Goal: Communication & Community: Answer question/provide support

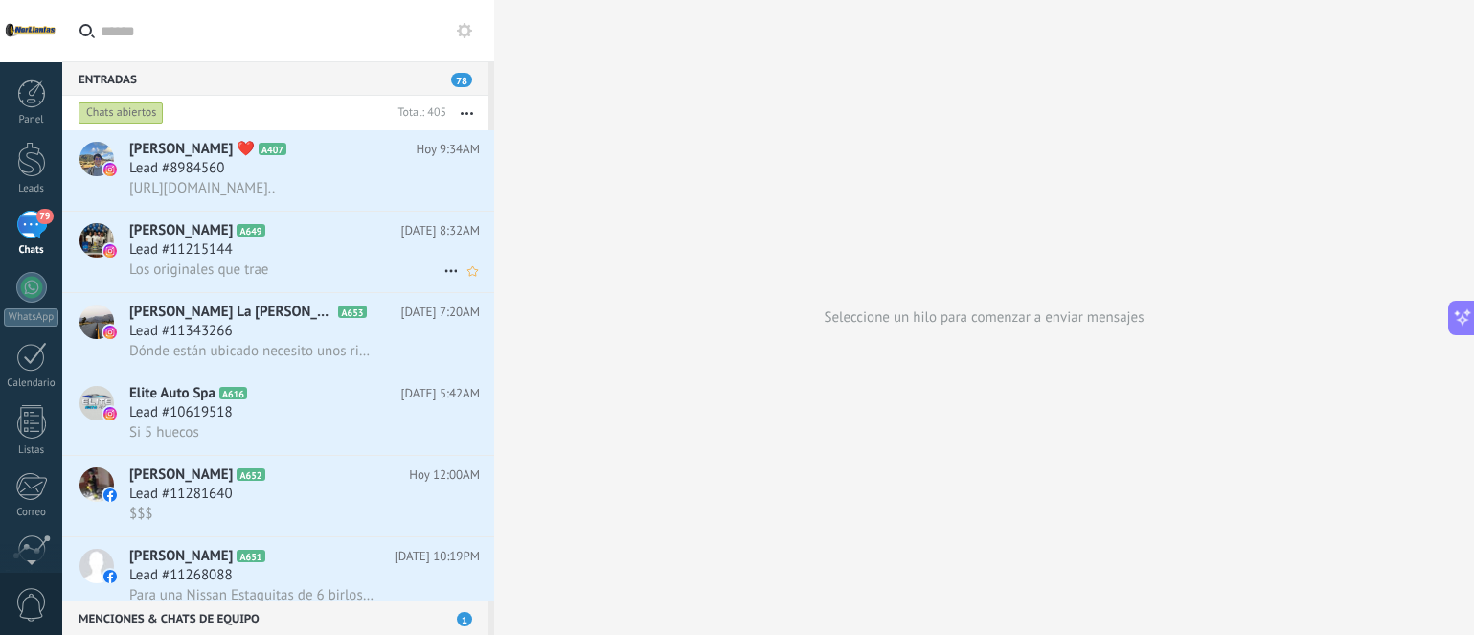
click at [240, 277] on span "Los originales que trae" at bounding box center [198, 269] width 139 height 18
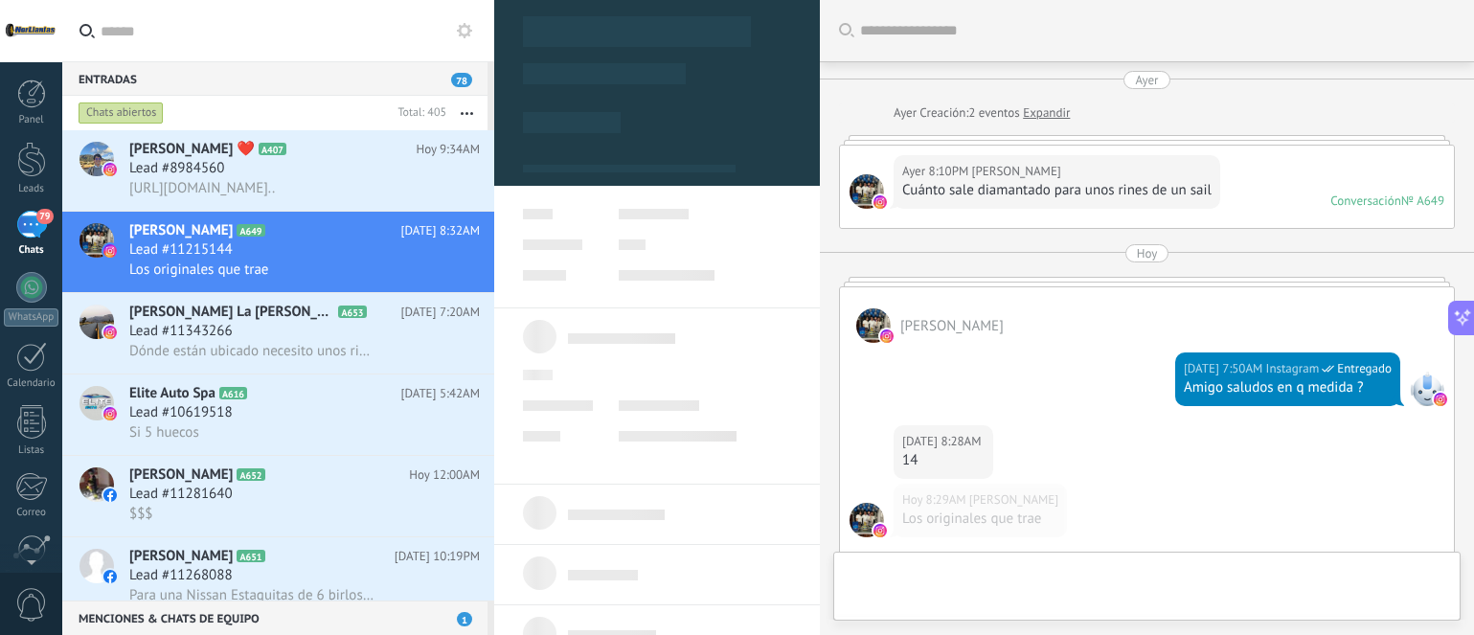
type textarea "**********"
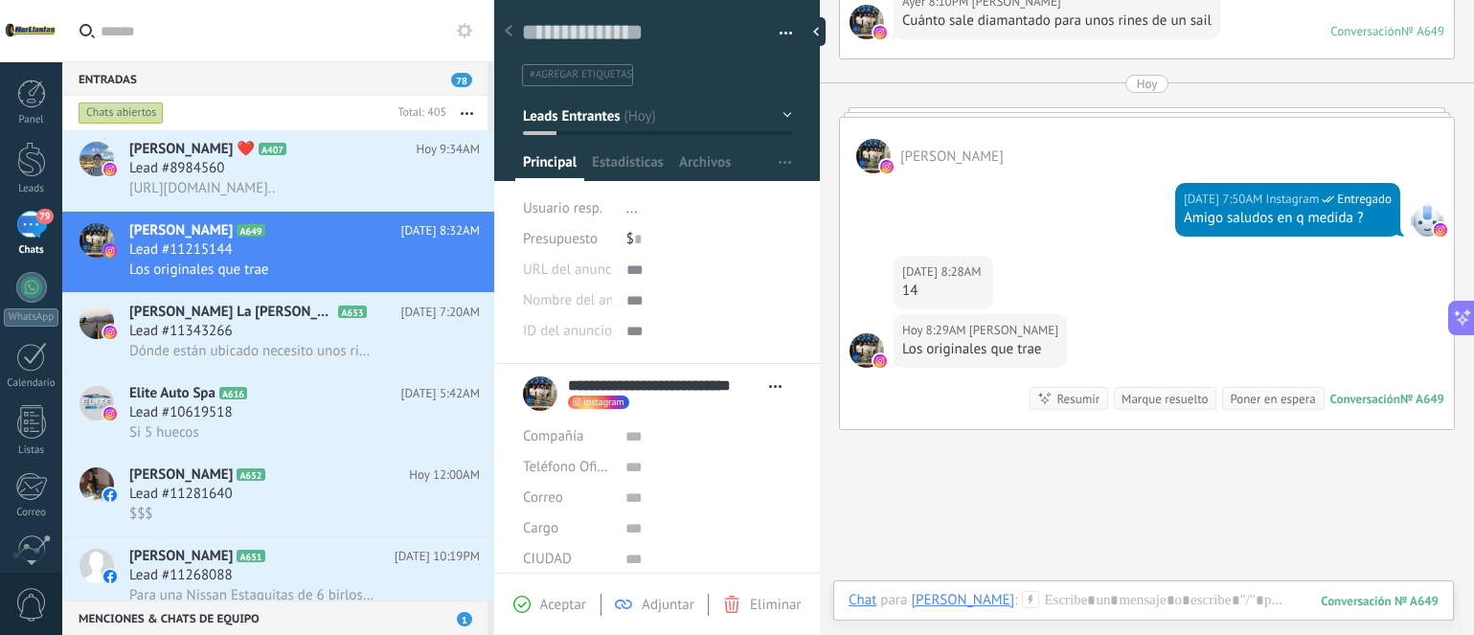
scroll to position [299, 0]
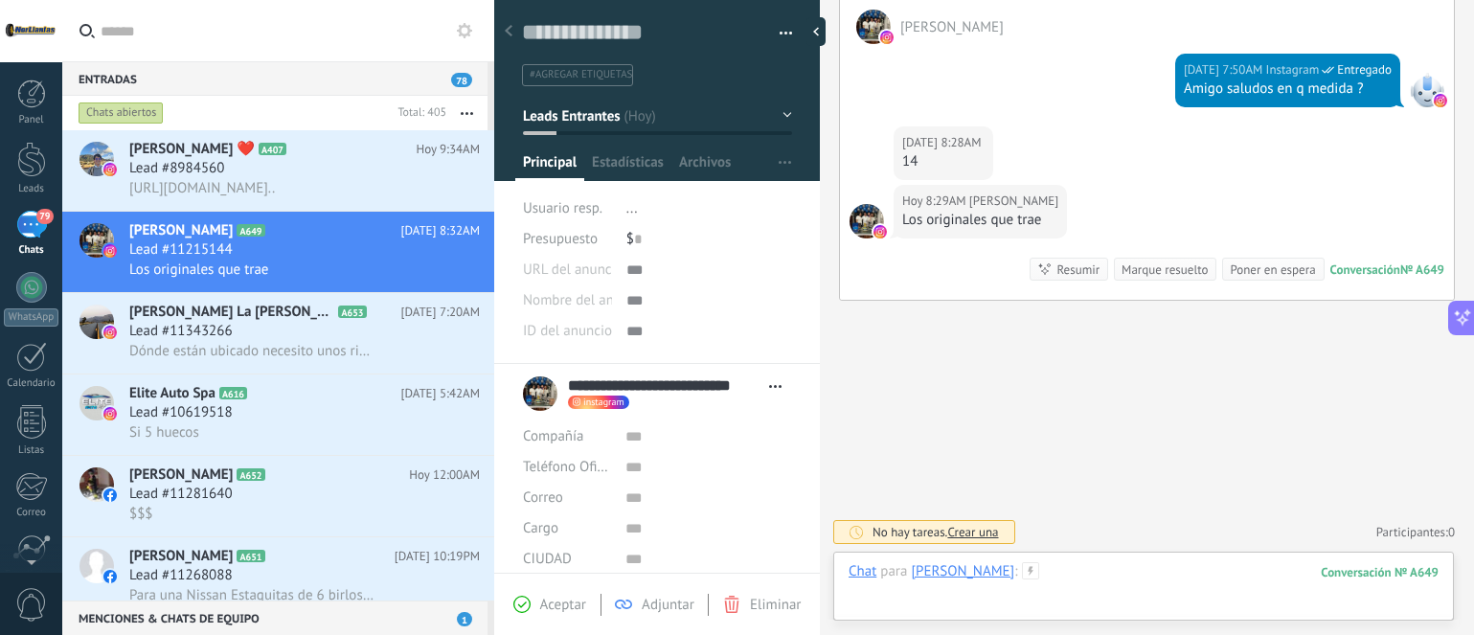
click at [1215, 577] on div at bounding box center [1143, 590] width 590 height 57
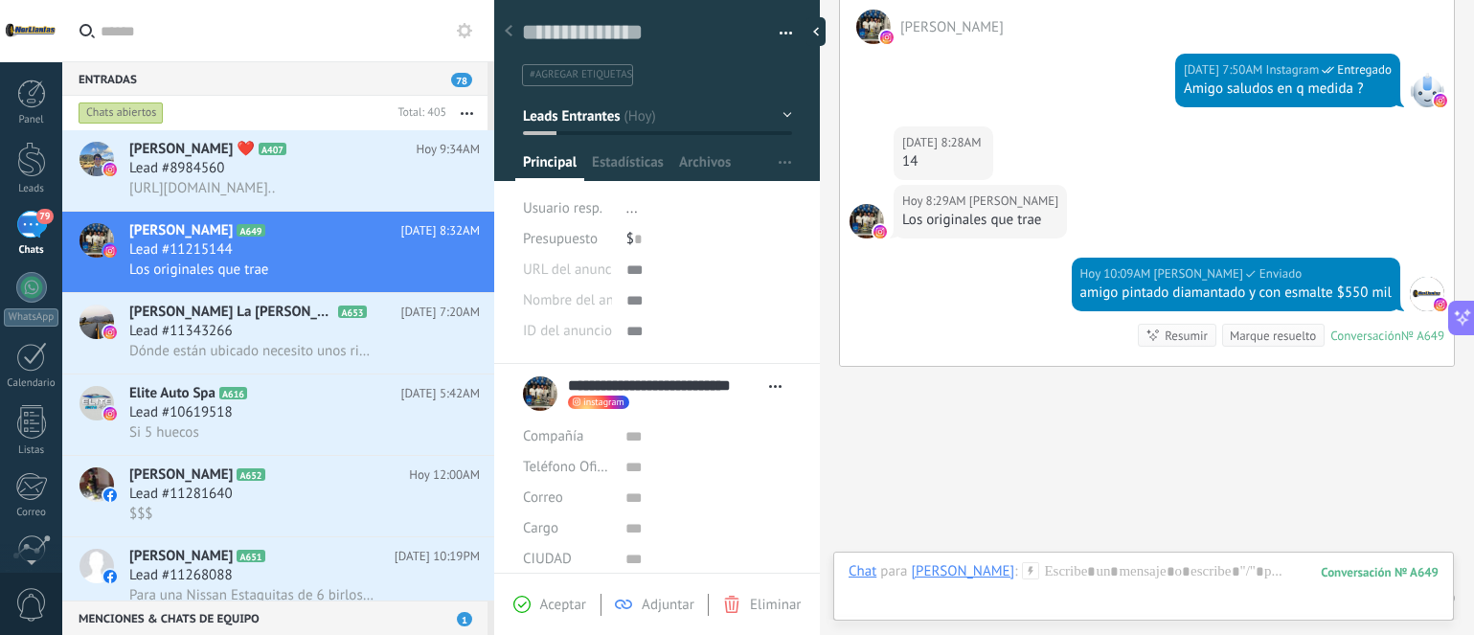
scroll to position [365, 0]
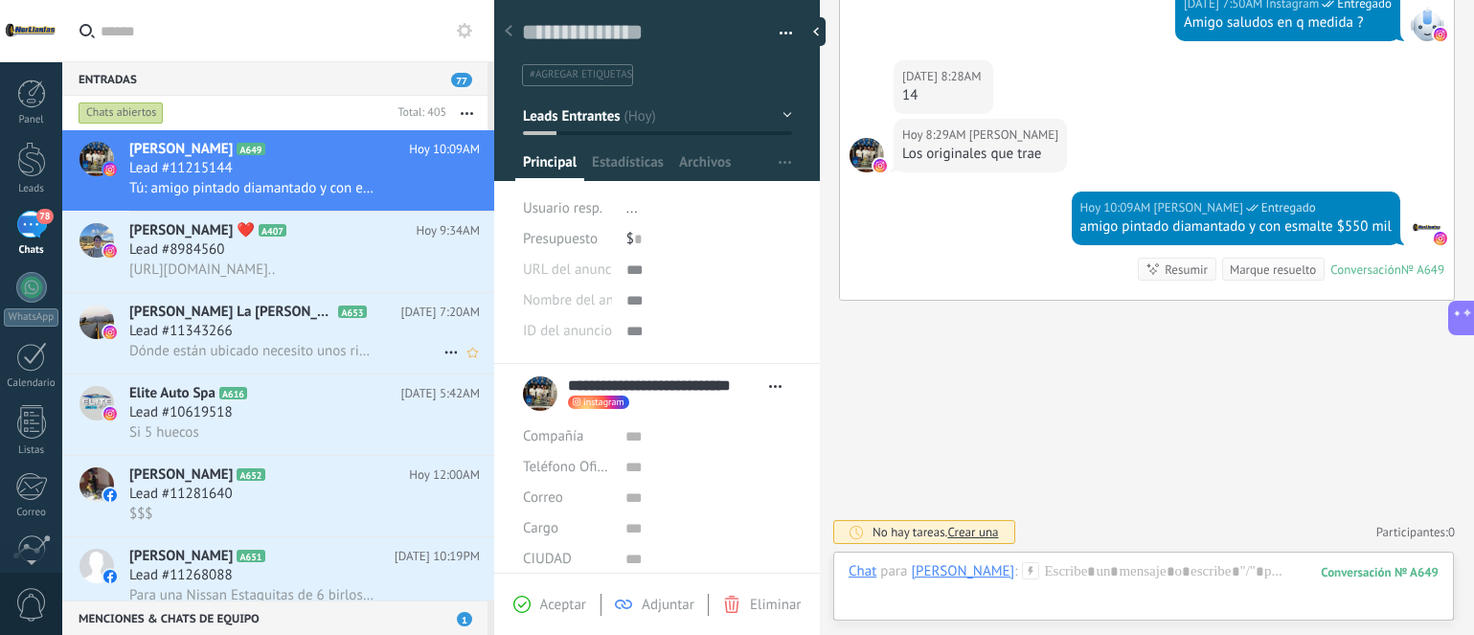
click at [258, 355] on span "Dónde están ubicado necesito unos rines para mi canrry" at bounding box center [251, 351] width 245 height 18
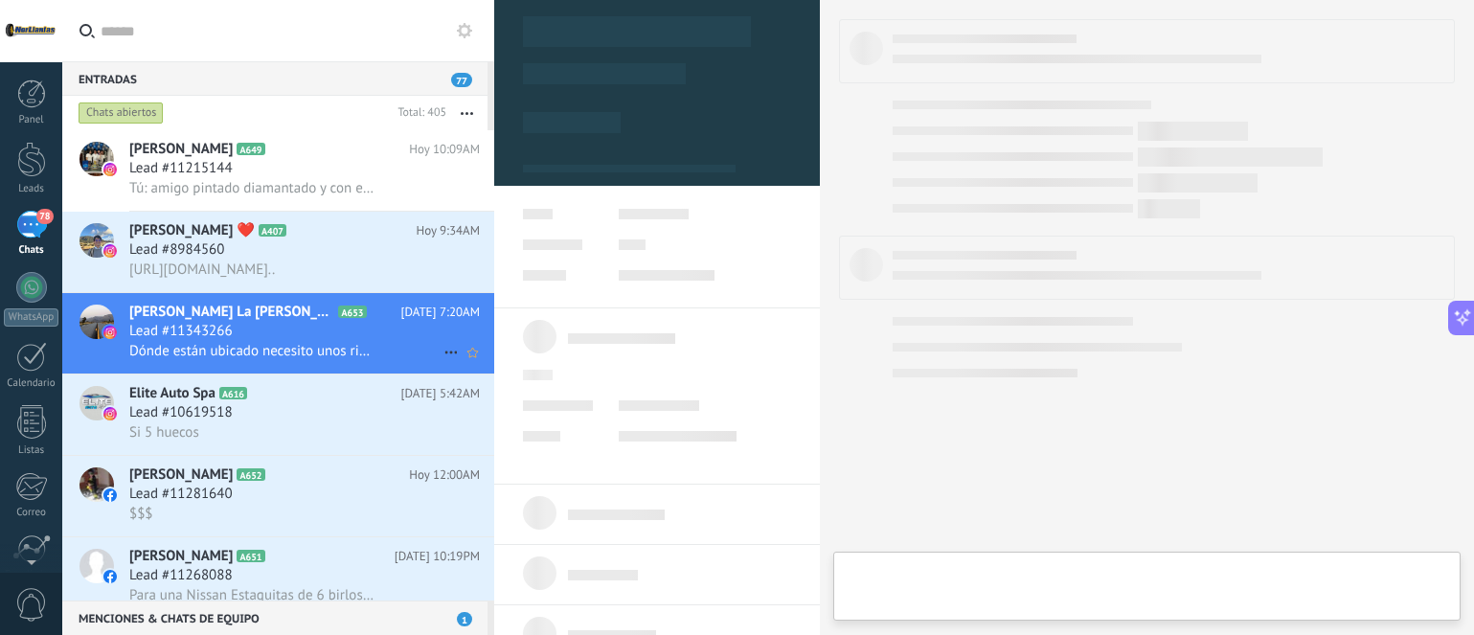
type textarea "**********"
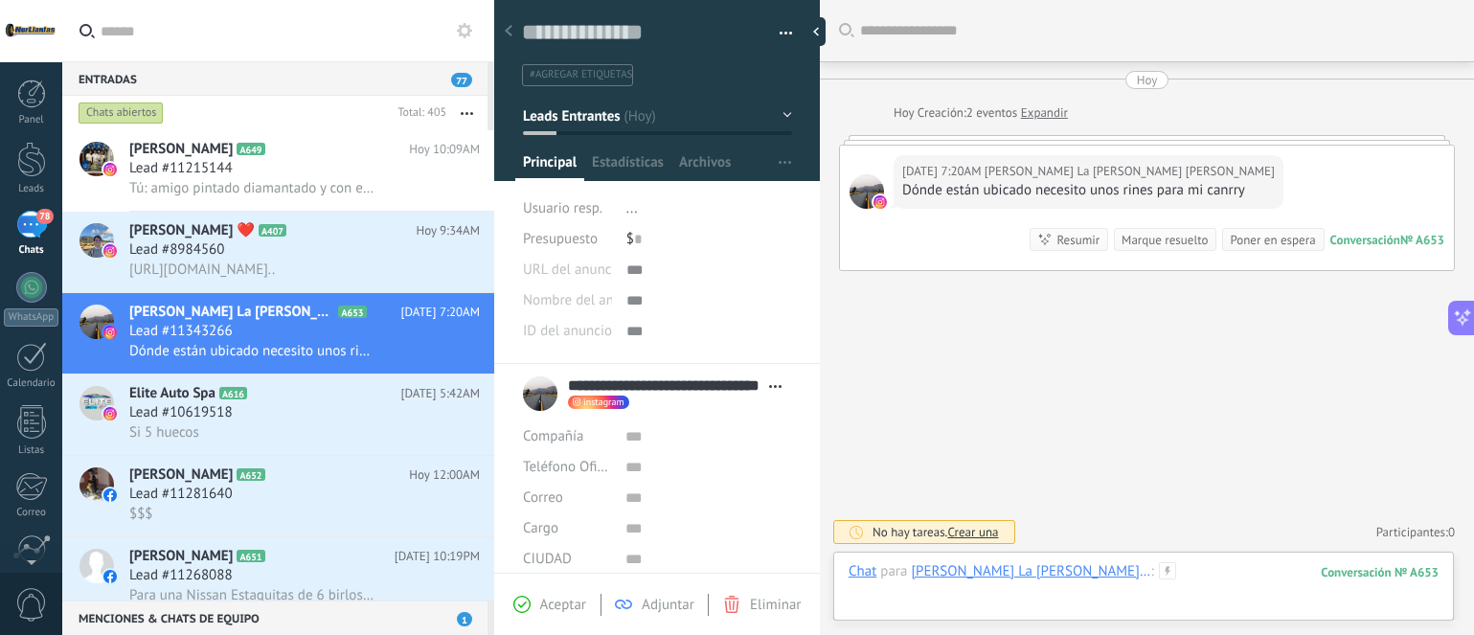
click at [1242, 577] on div at bounding box center [1143, 590] width 590 height 57
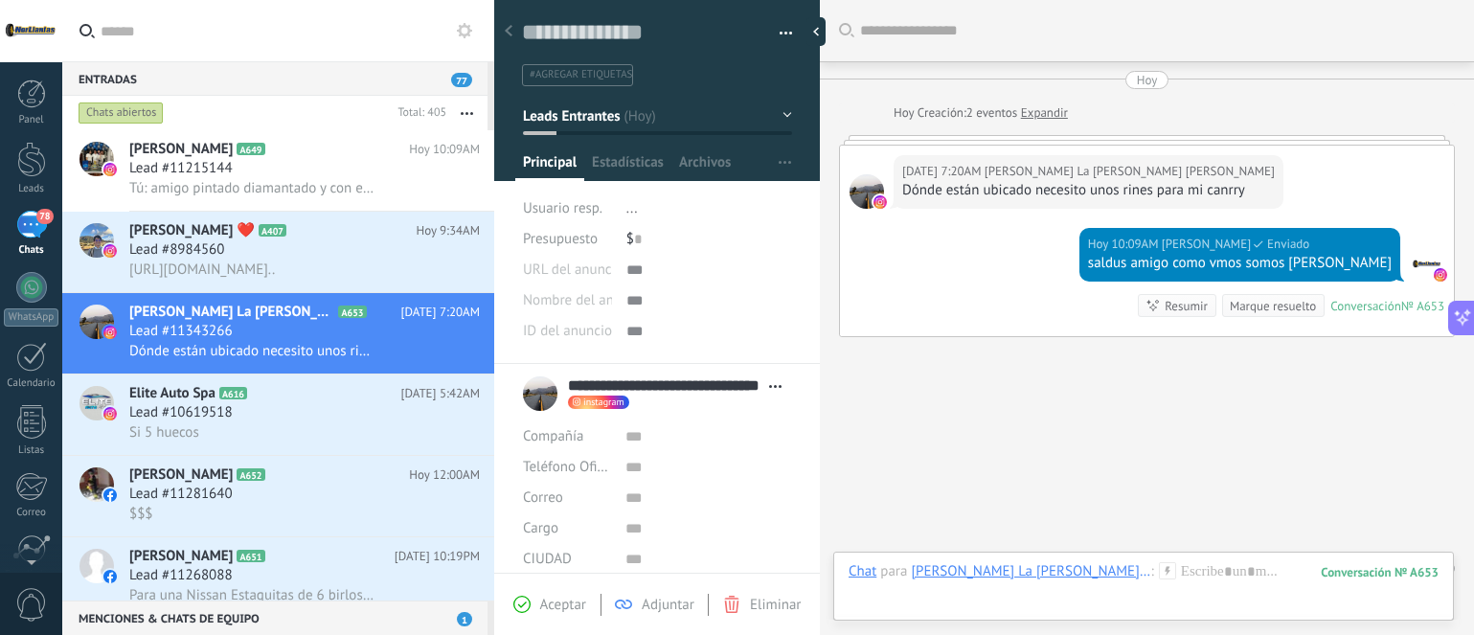
scroll to position [36, 0]
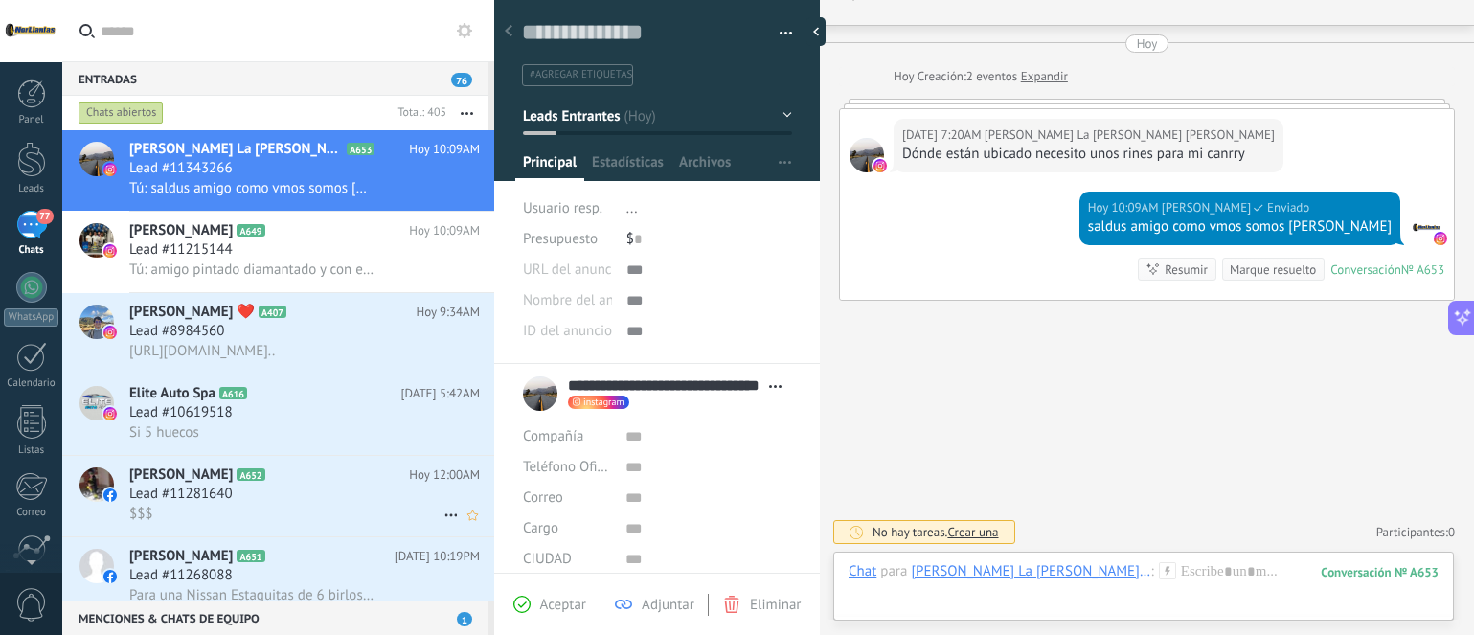
click at [214, 514] on div "$$$" at bounding box center [304, 514] width 350 height 20
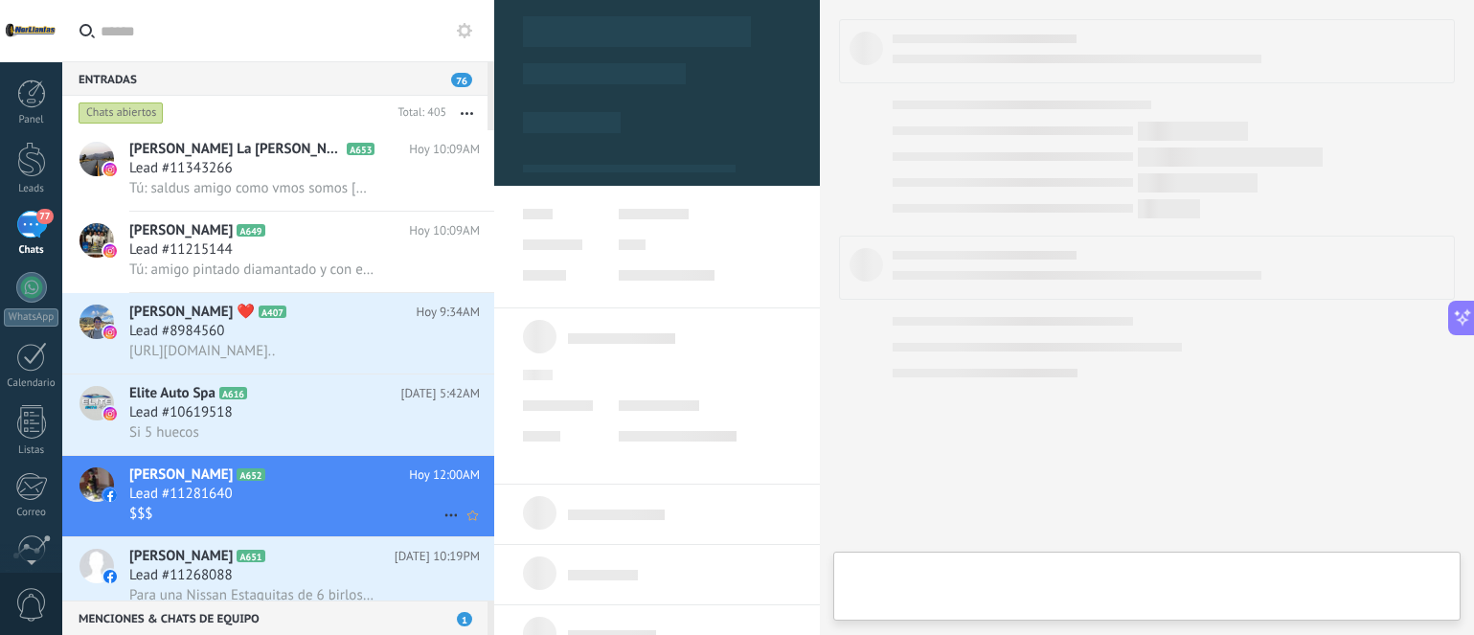
type textarea "**********"
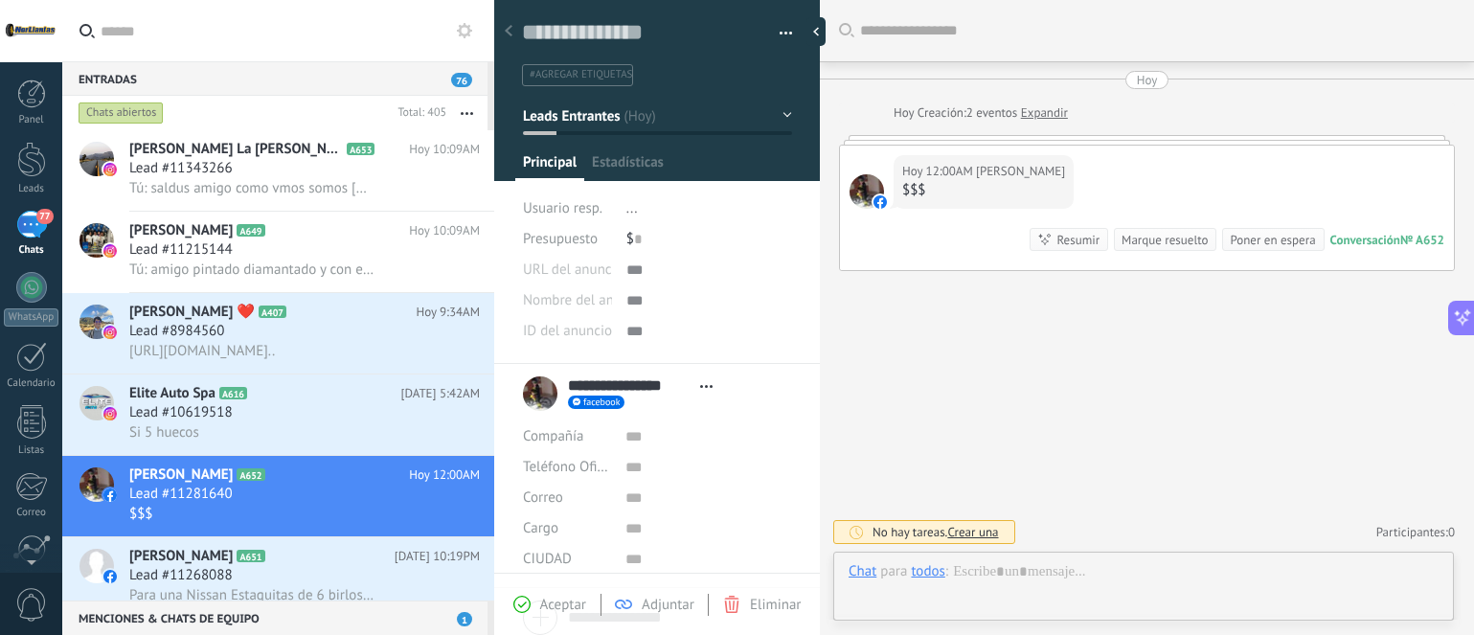
scroll to position [29, 0]
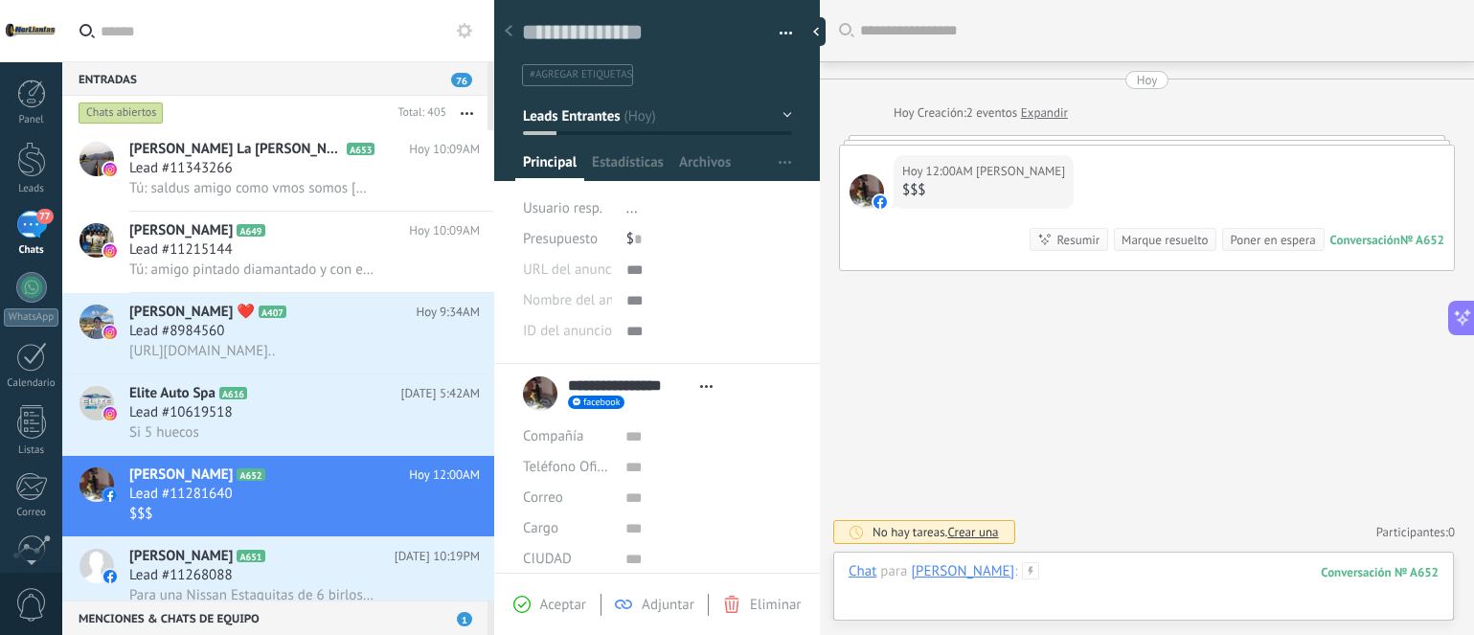
click at [1127, 564] on div at bounding box center [1143, 590] width 590 height 57
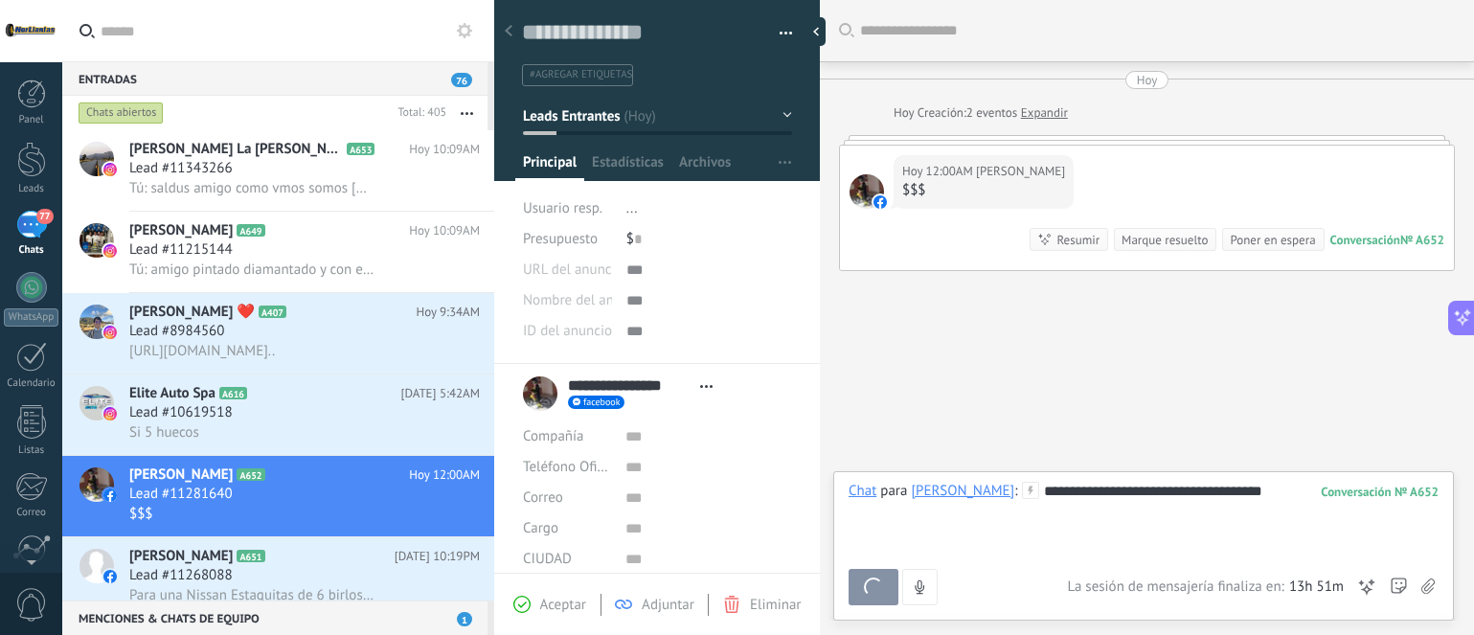
scroll to position [36, 0]
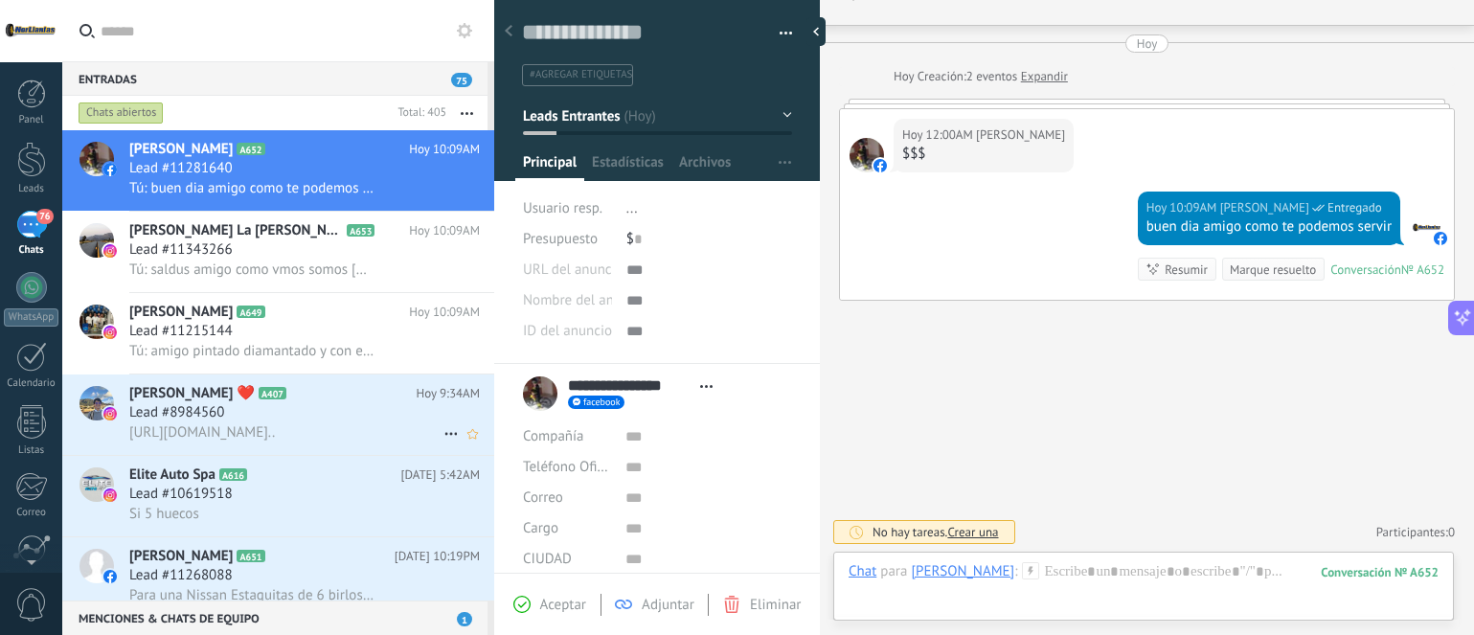
click at [284, 424] on h3 "[URL][DOMAIN_NAME].." at bounding box center [206, 432] width 155 height 19
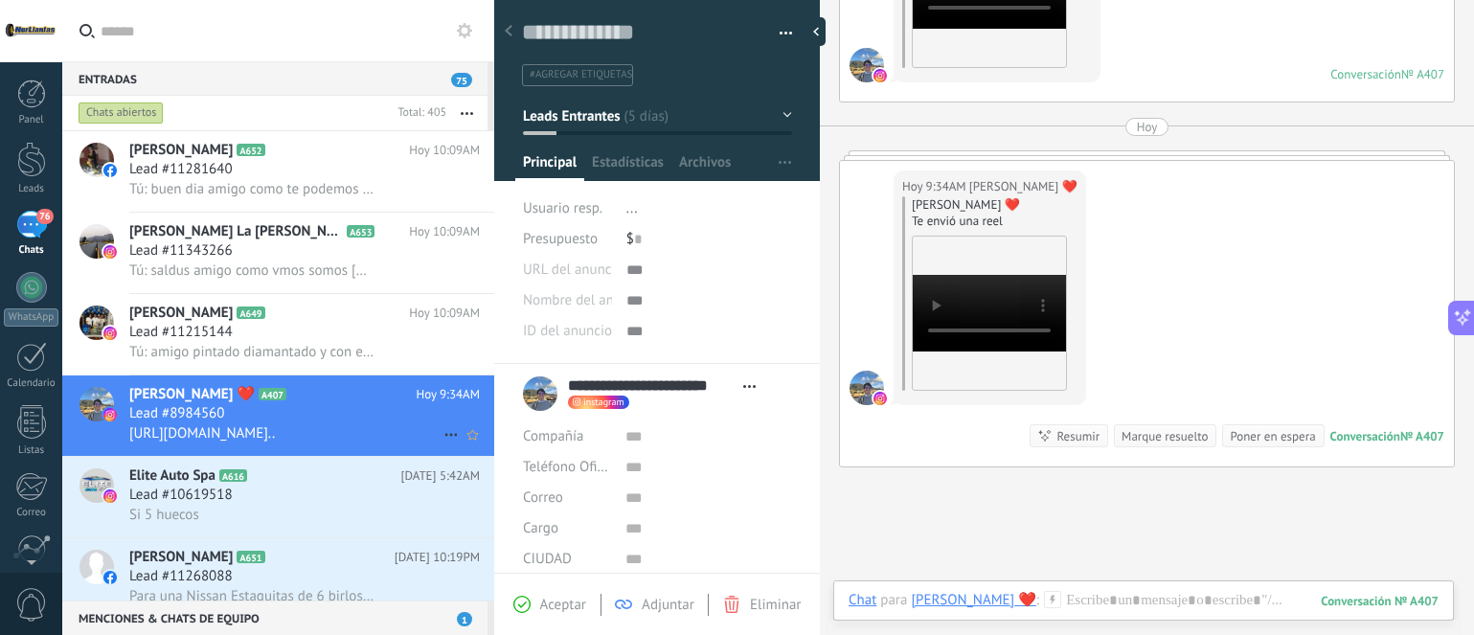
scroll to position [97, 0]
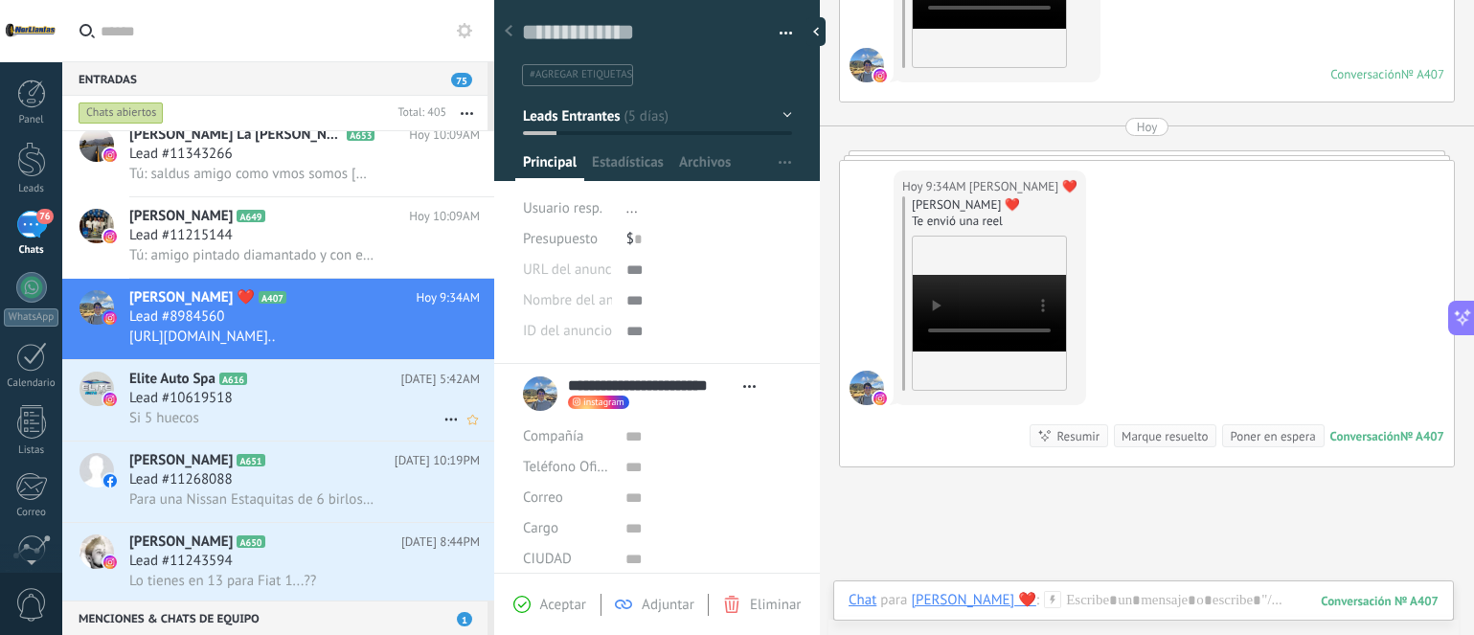
click at [224, 419] on div "Si 5 huecos" at bounding box center [304, 418] width 350 height 20
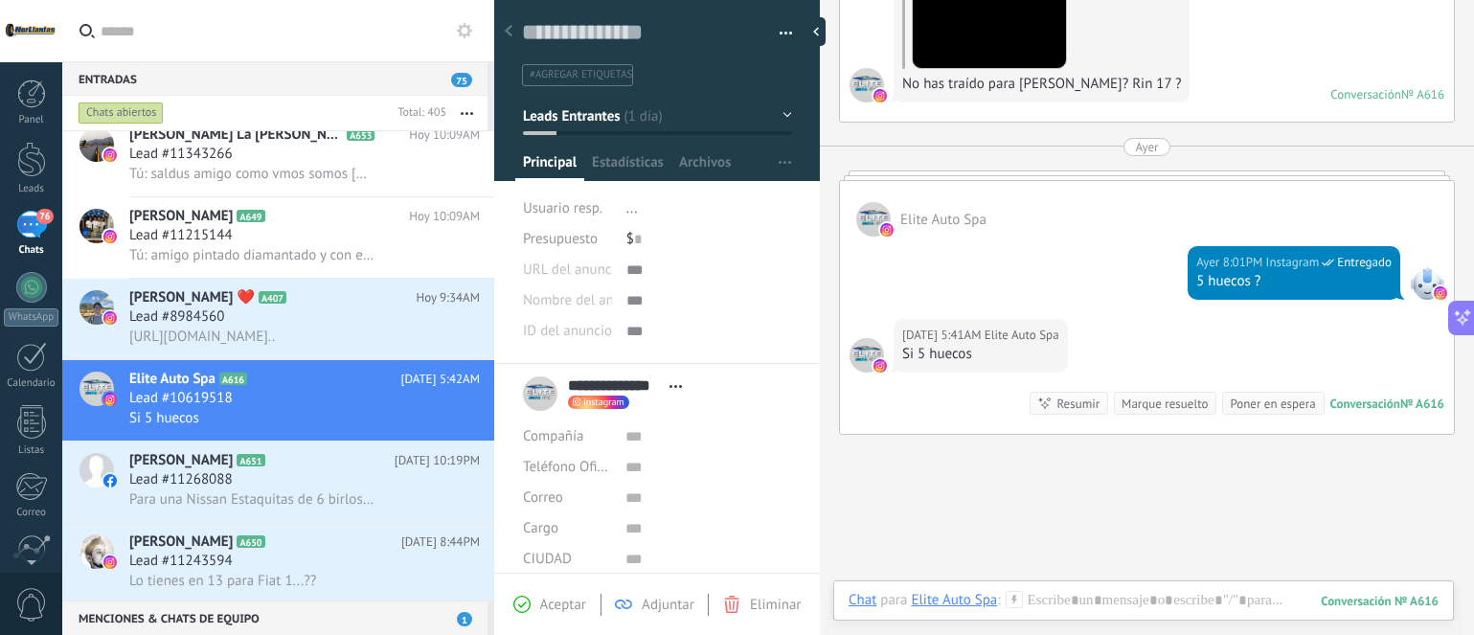
scroll to position [488, 0]
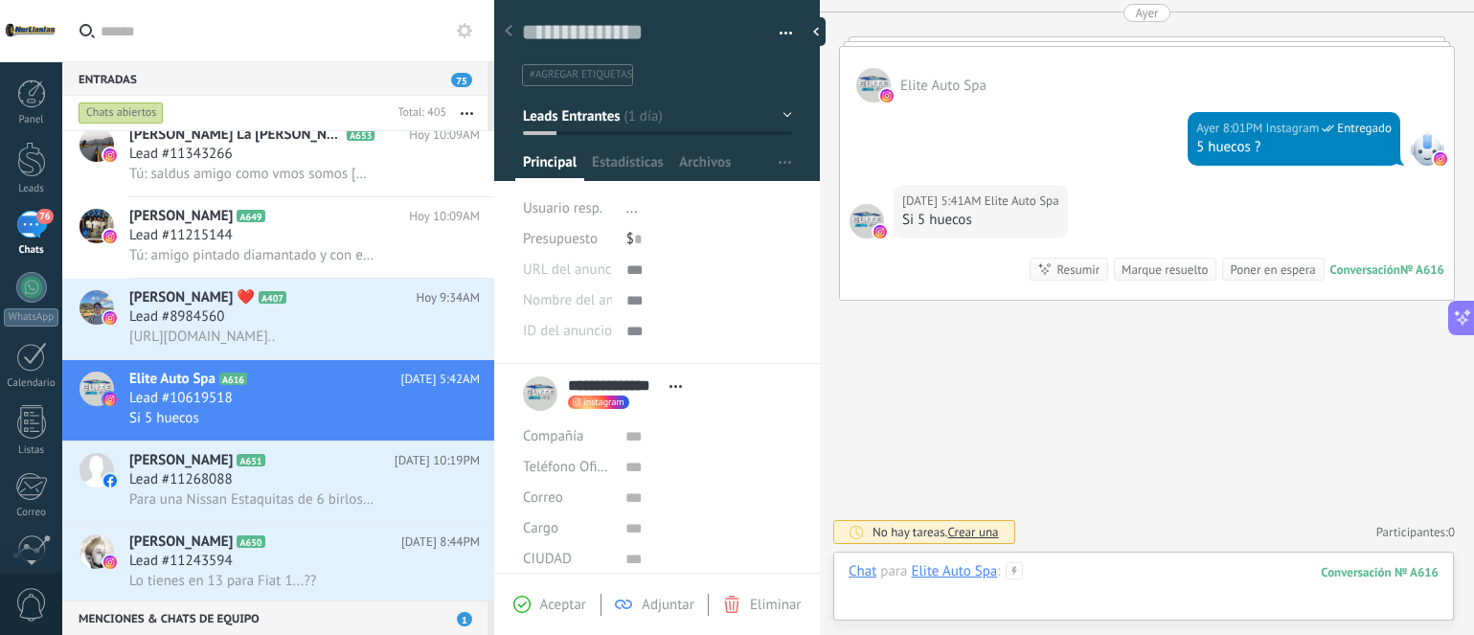
click at [1085, 565] on div at bounding box center [1143, 590] width 590 height 57
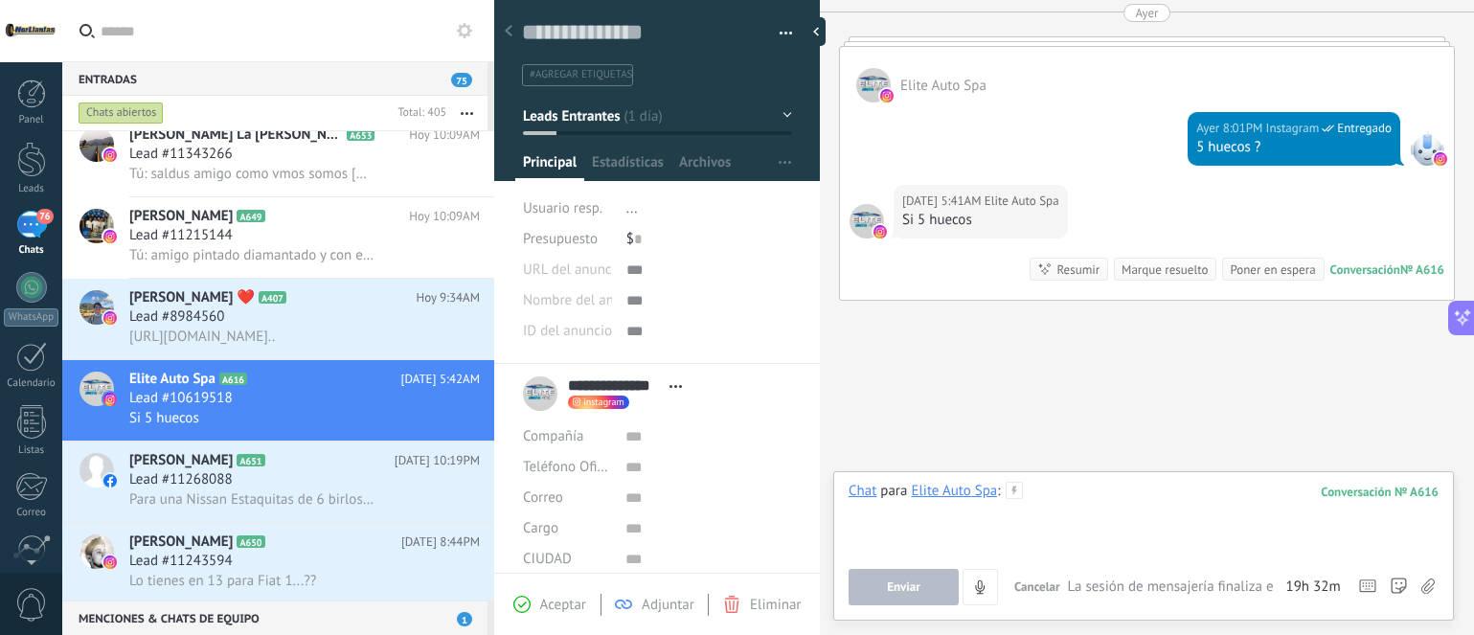
click at [1162, 491] on div at bounding box center [1143, 518] width 590 height 73
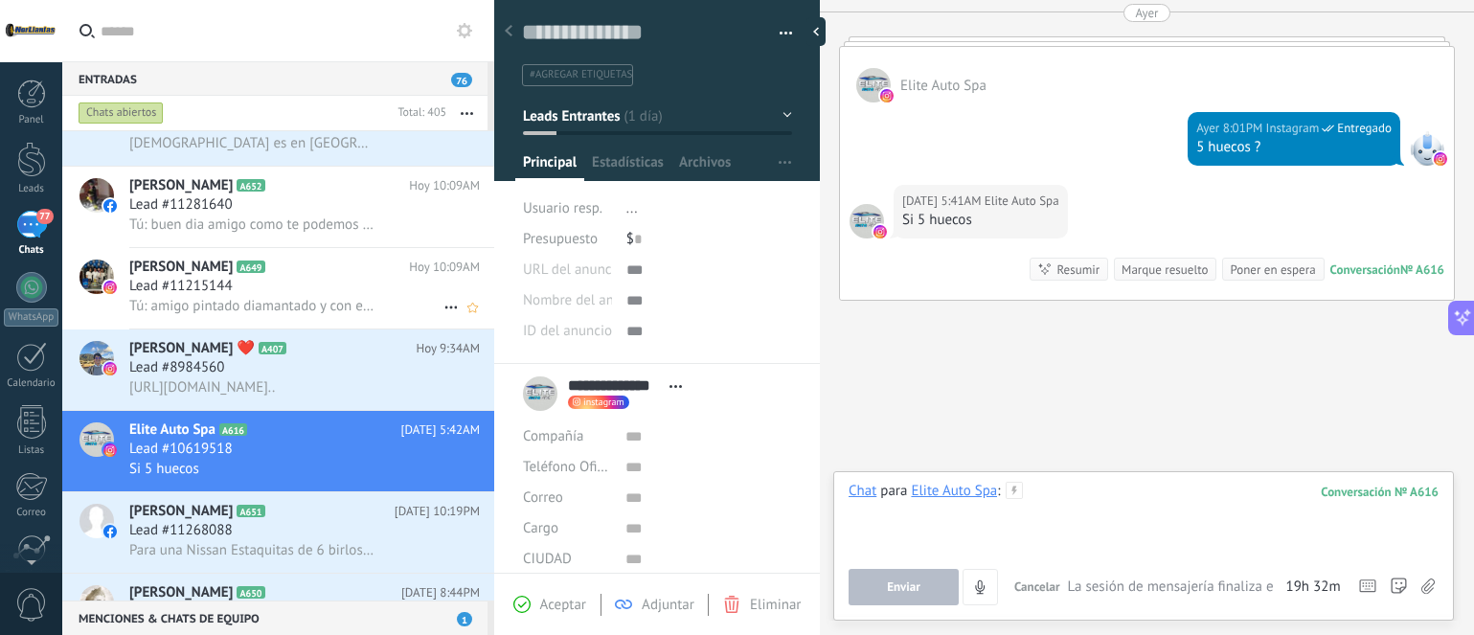
scroll to position [0, 0]
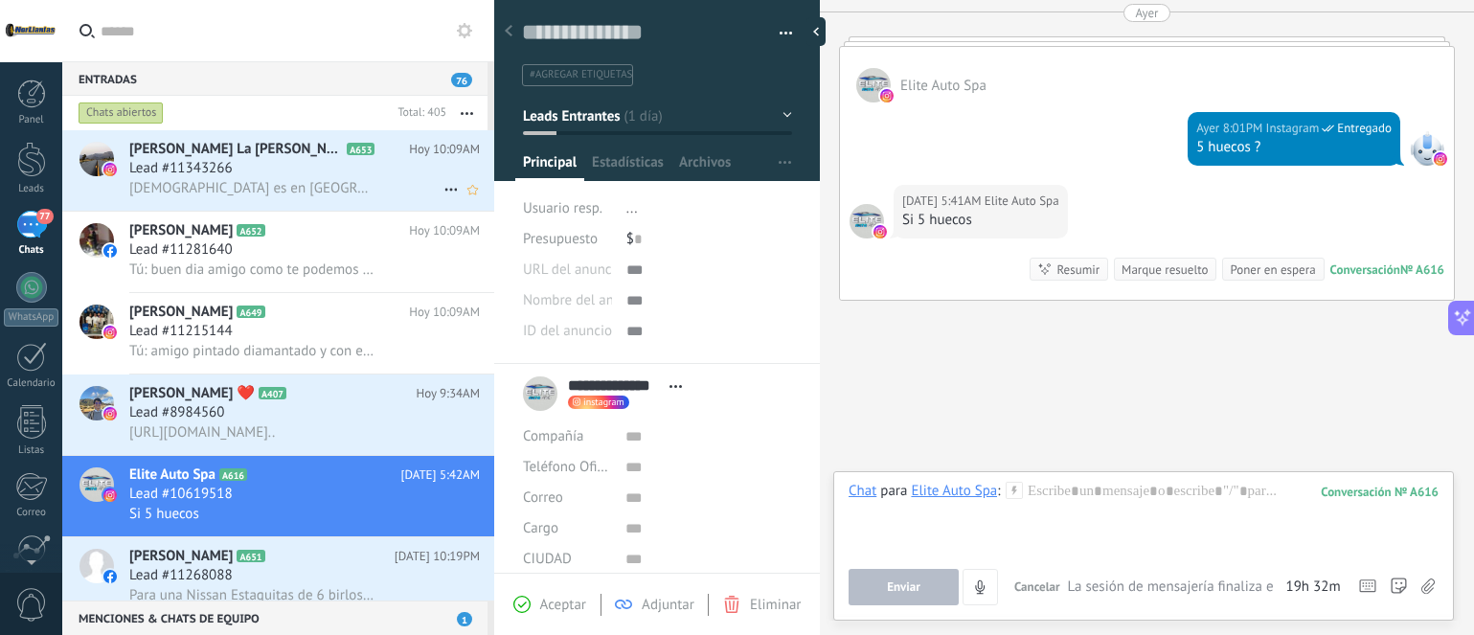
click at [340, 178] on div "[DEMOGRAPHIC_DATA] es en [GEOGRAPHIC_DATA] [US_STATE]" at bounding box center [304, 188] width 350 height 20
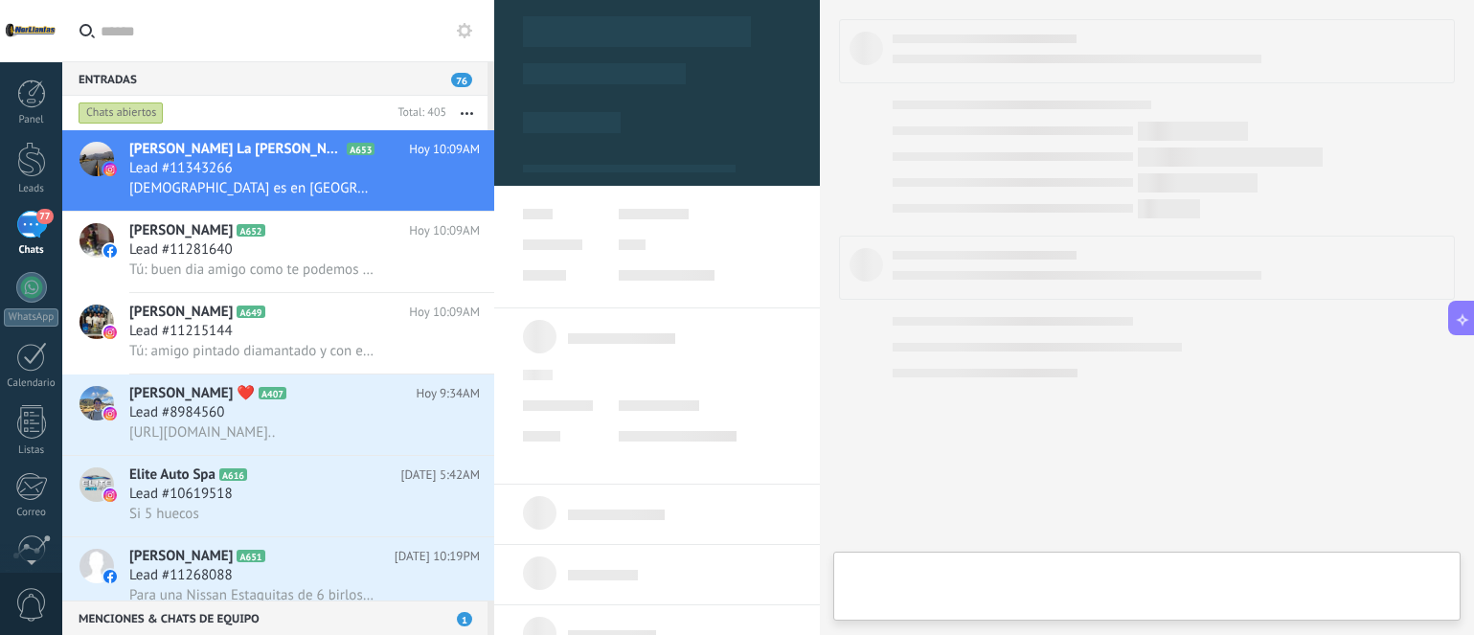
type textarea "**********"
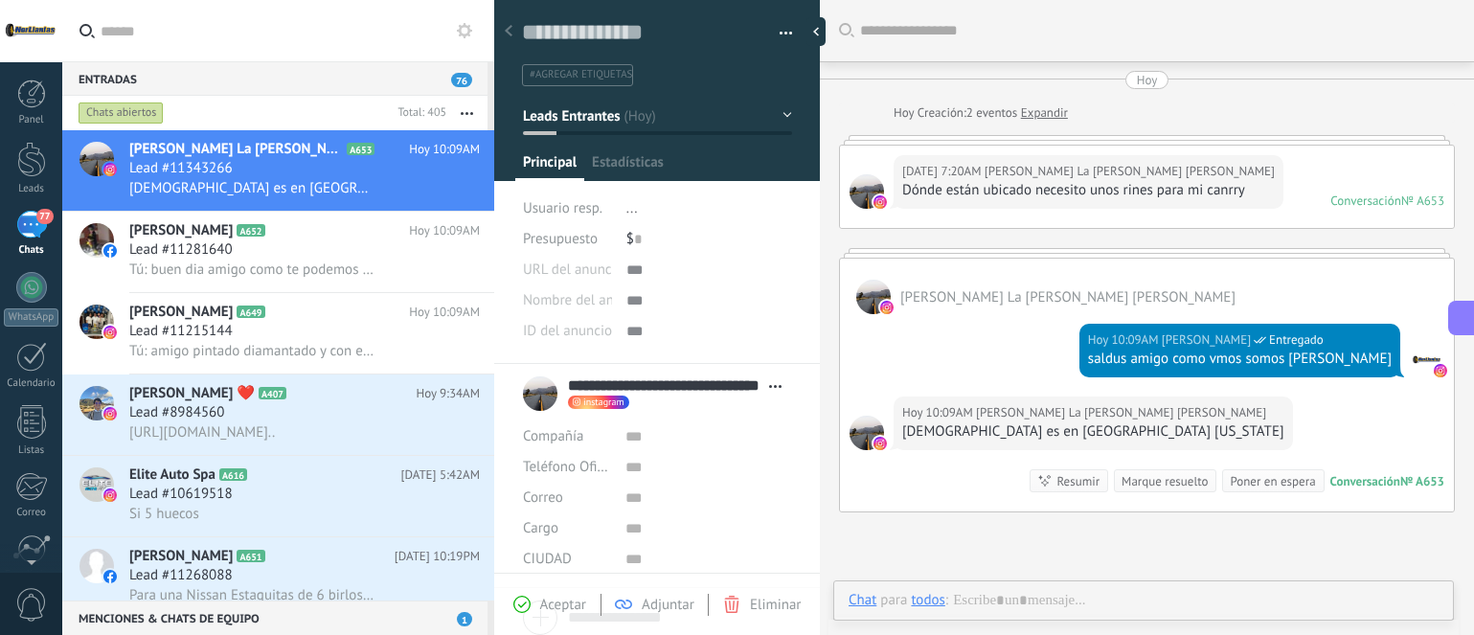
scroll to position [137, 0]
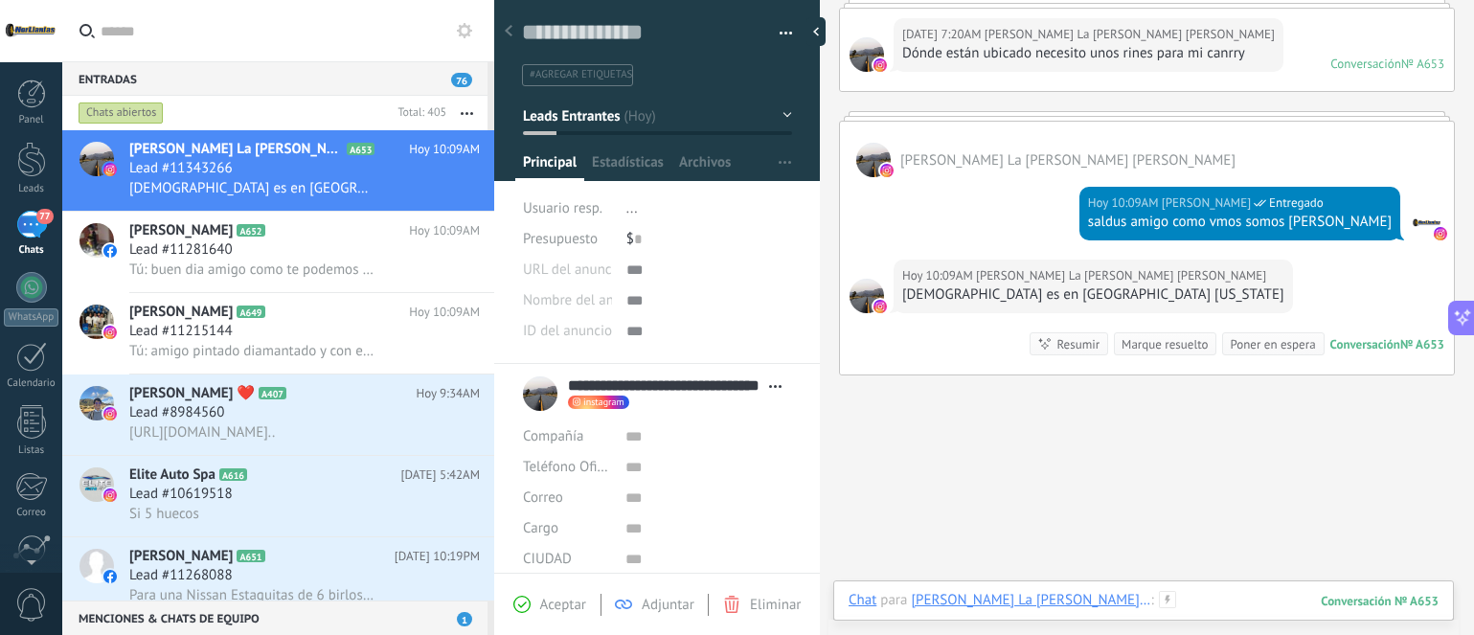
click at [1251, 594] on div at bounding box center [1143, 619] width 590 height 57
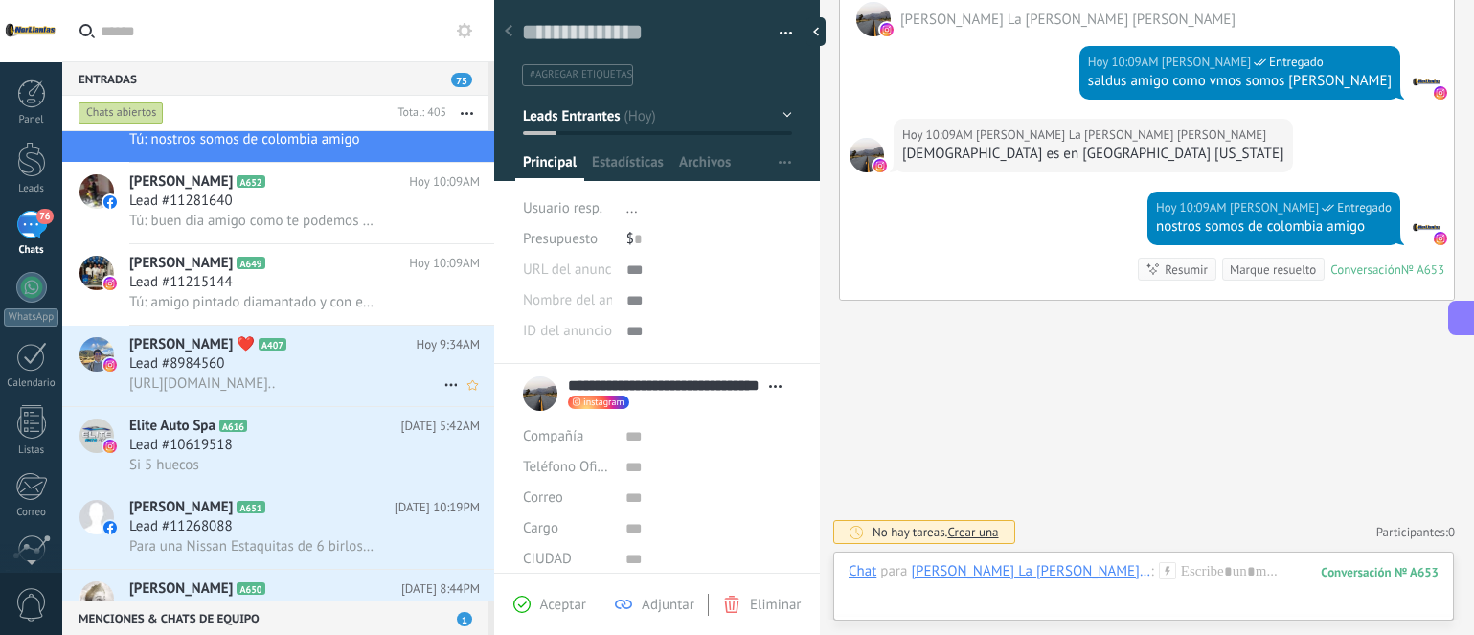
scroll to position [97, 0]
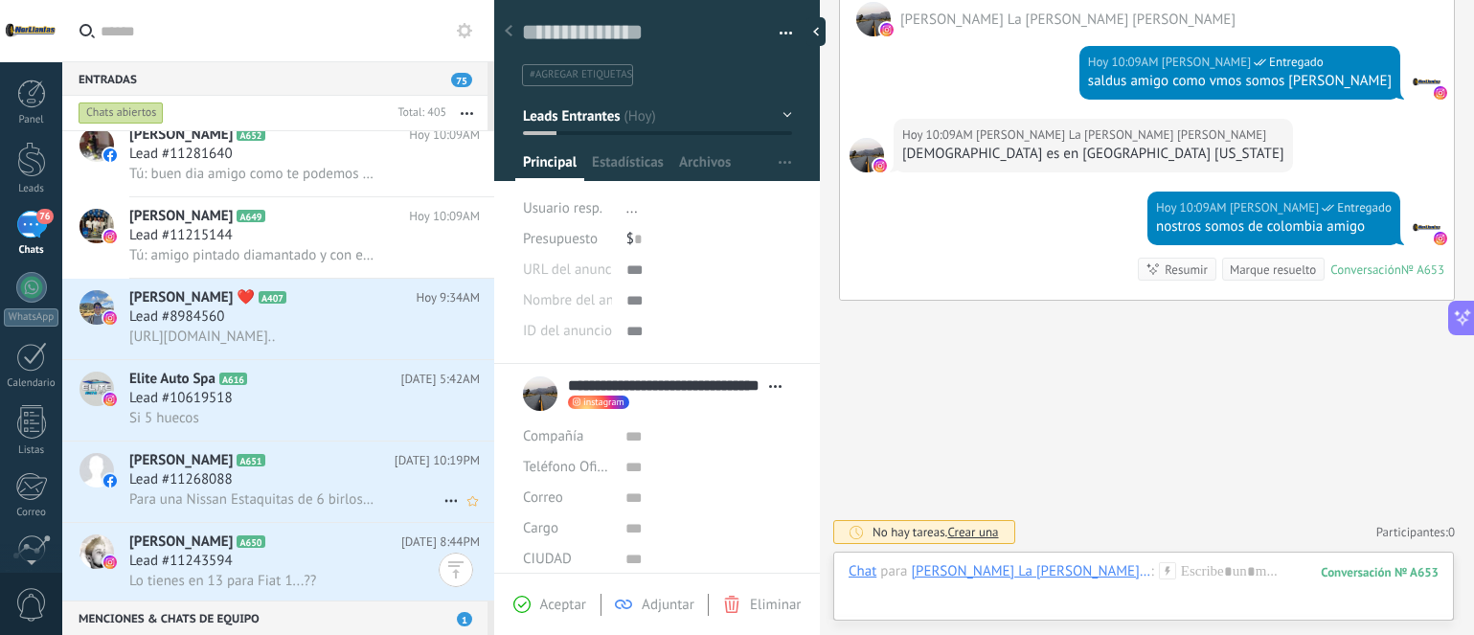
click at [299, 493] on span "Para una Nissan Estaquitas de 6 birlos qué modelos tienes" at bounding box center [251, 499] width 245 height 18
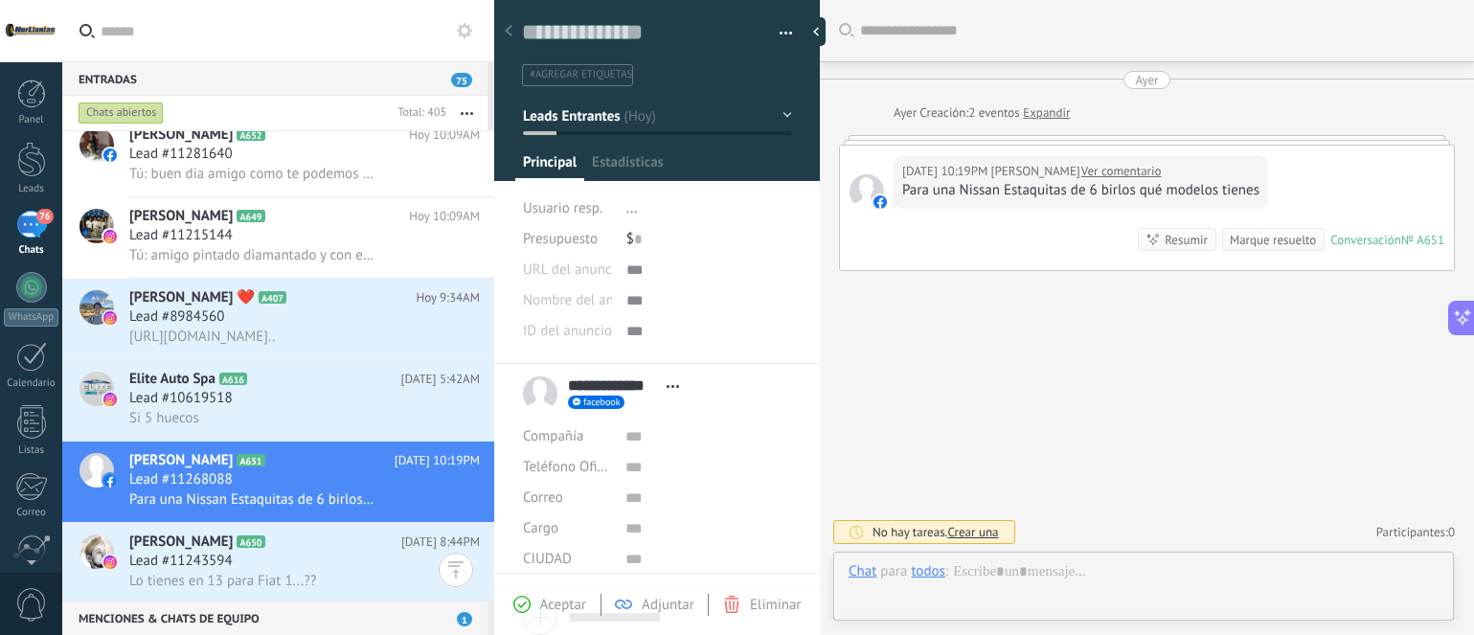
scroll to position [29, 0]
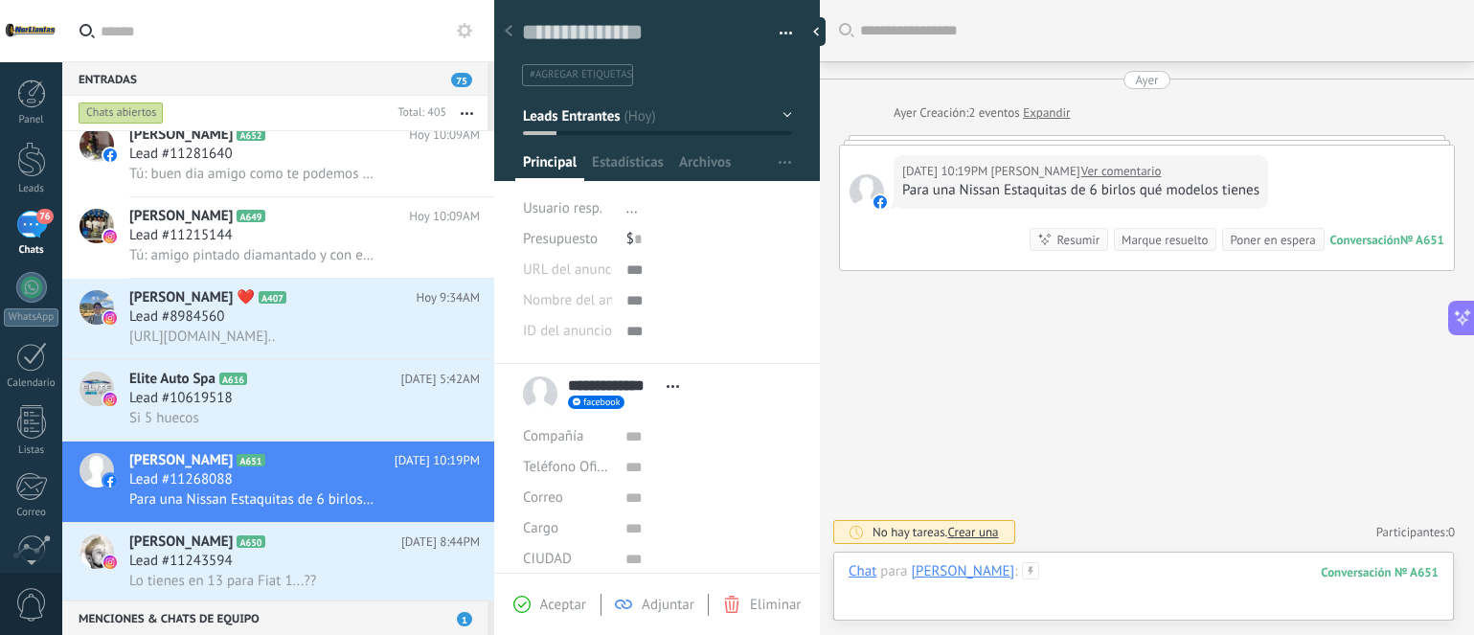
click at [1139, 567] on div at bounding box center [1143, 590] width 590 height 57
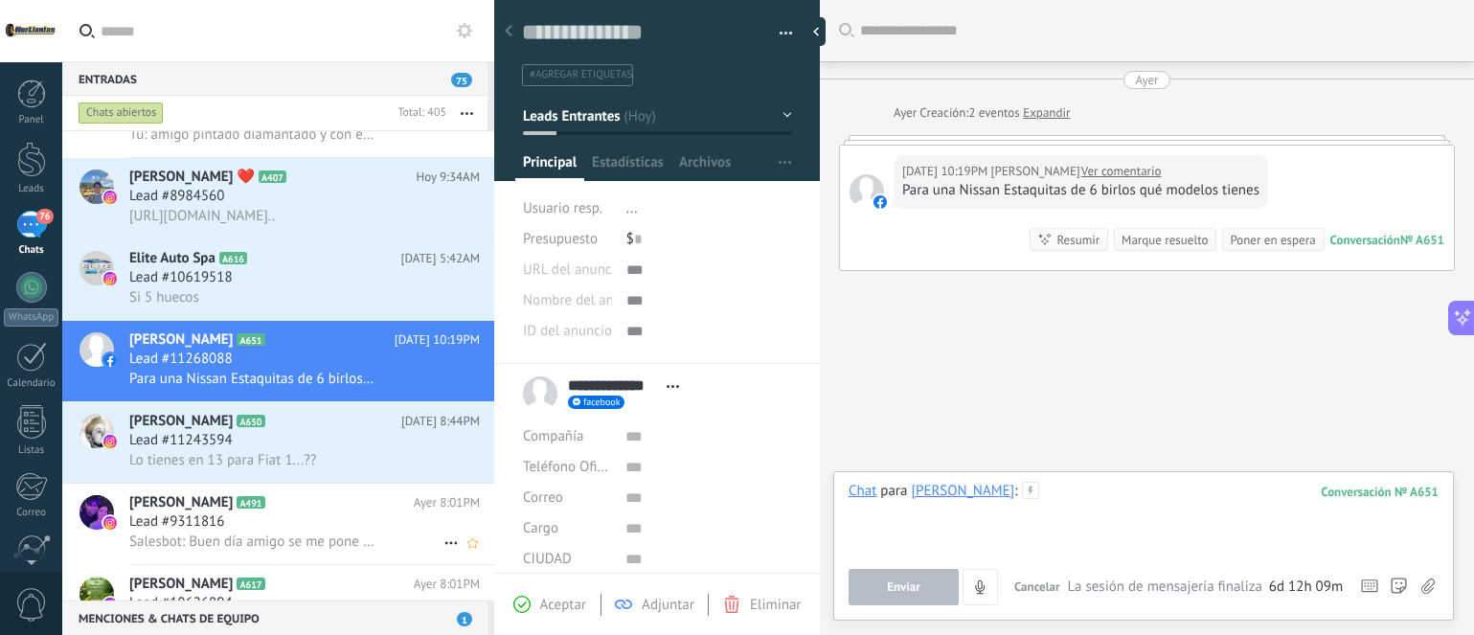
scroll to position [384, 0]
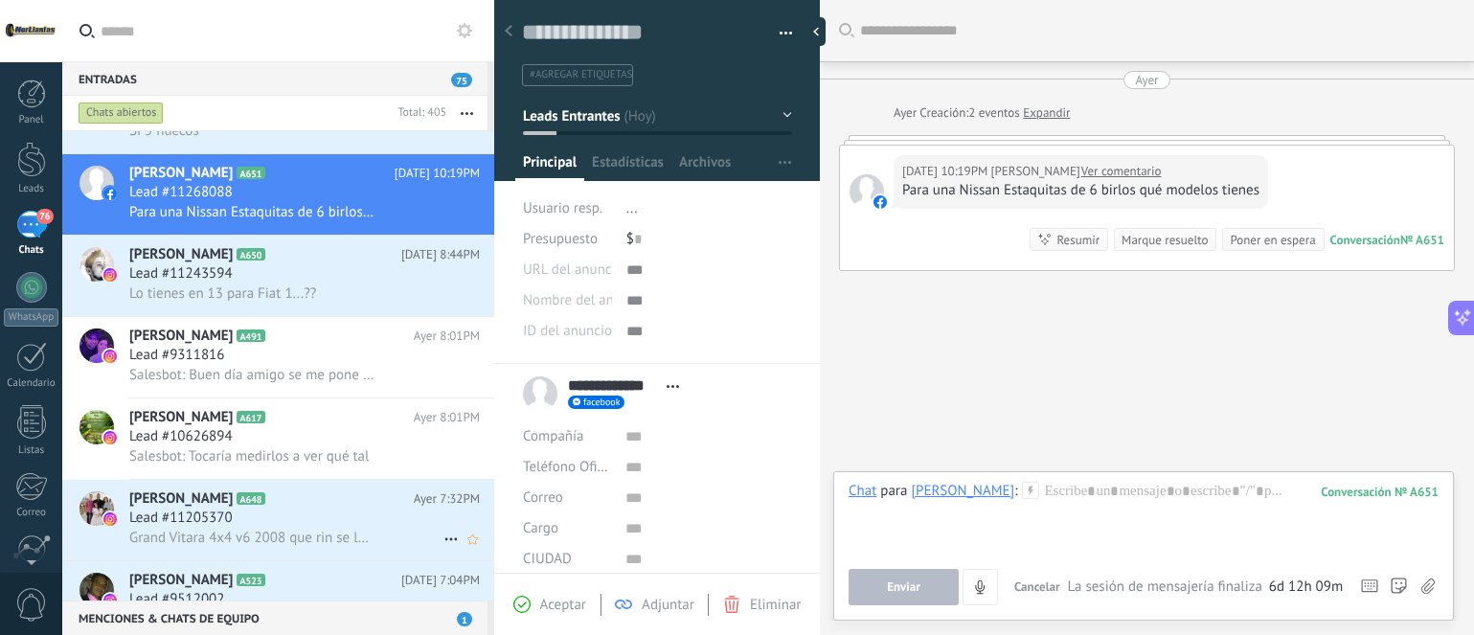
click at [293, 499] on h2 "[PERSON_NAME] A648" at bounding box center [271, 498] width 284 height 19
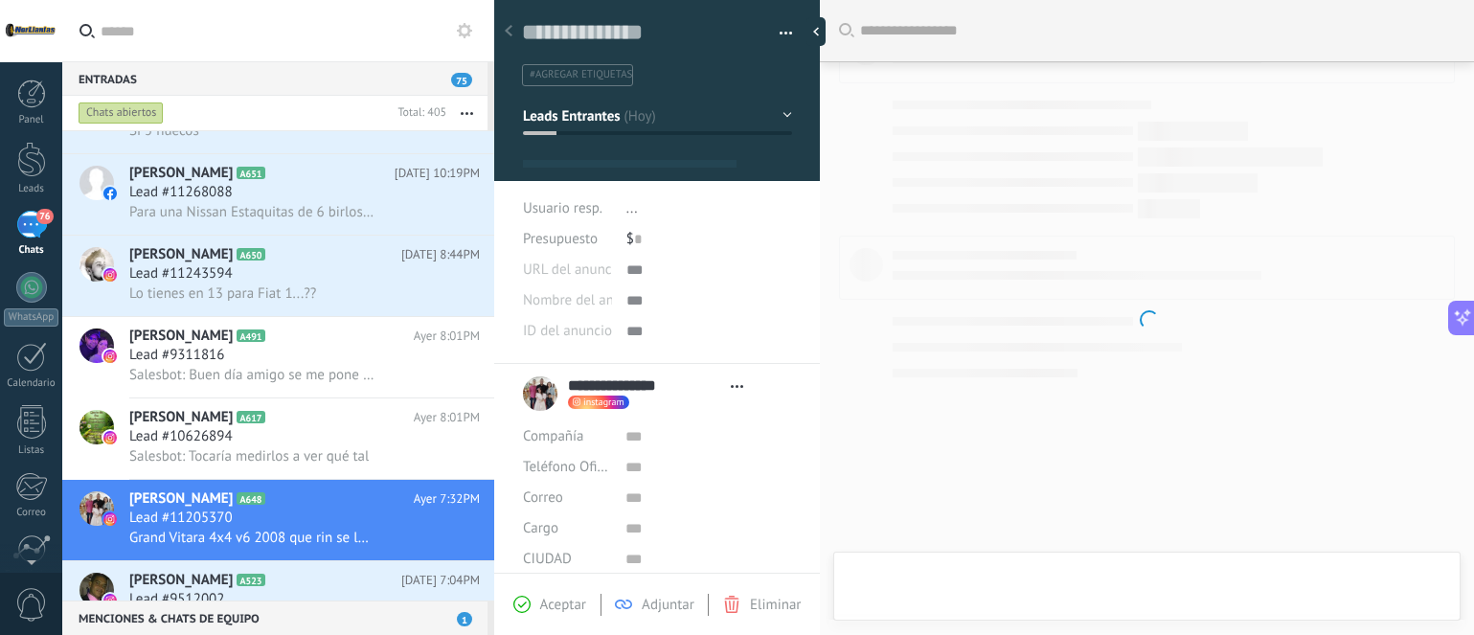
type textarea "**********"
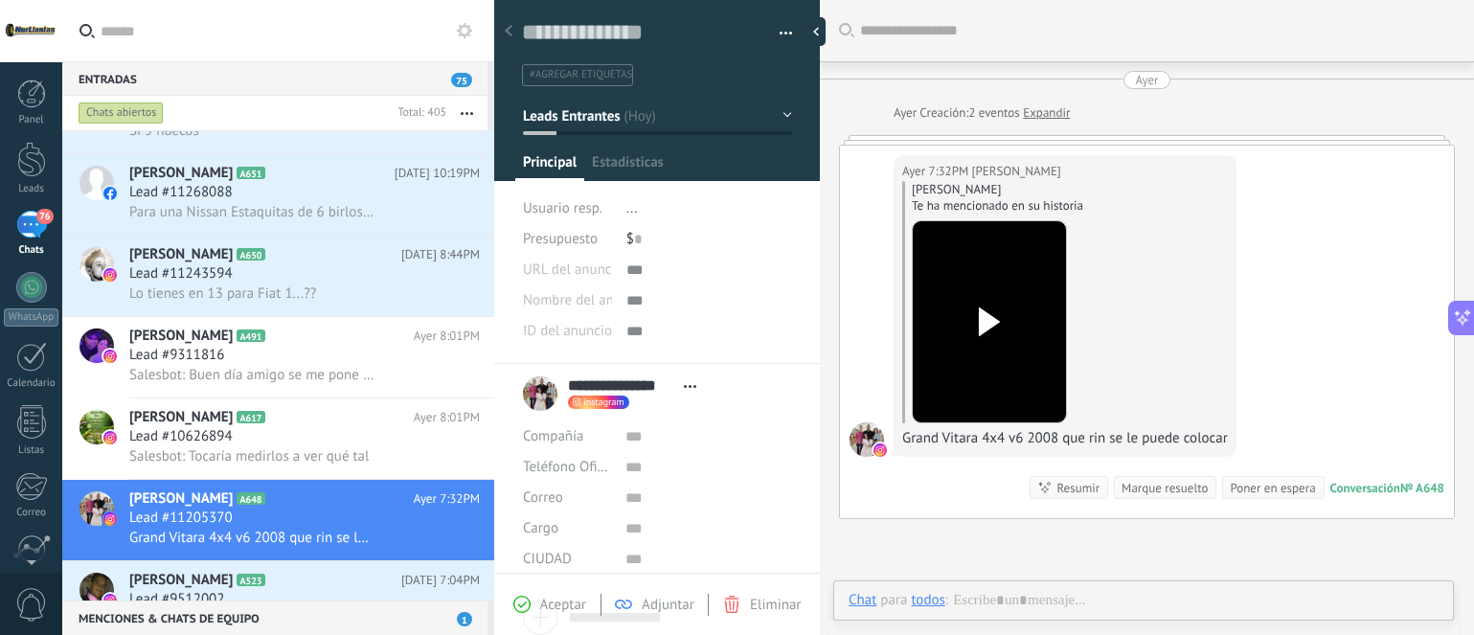
scroll to position [29, 0]
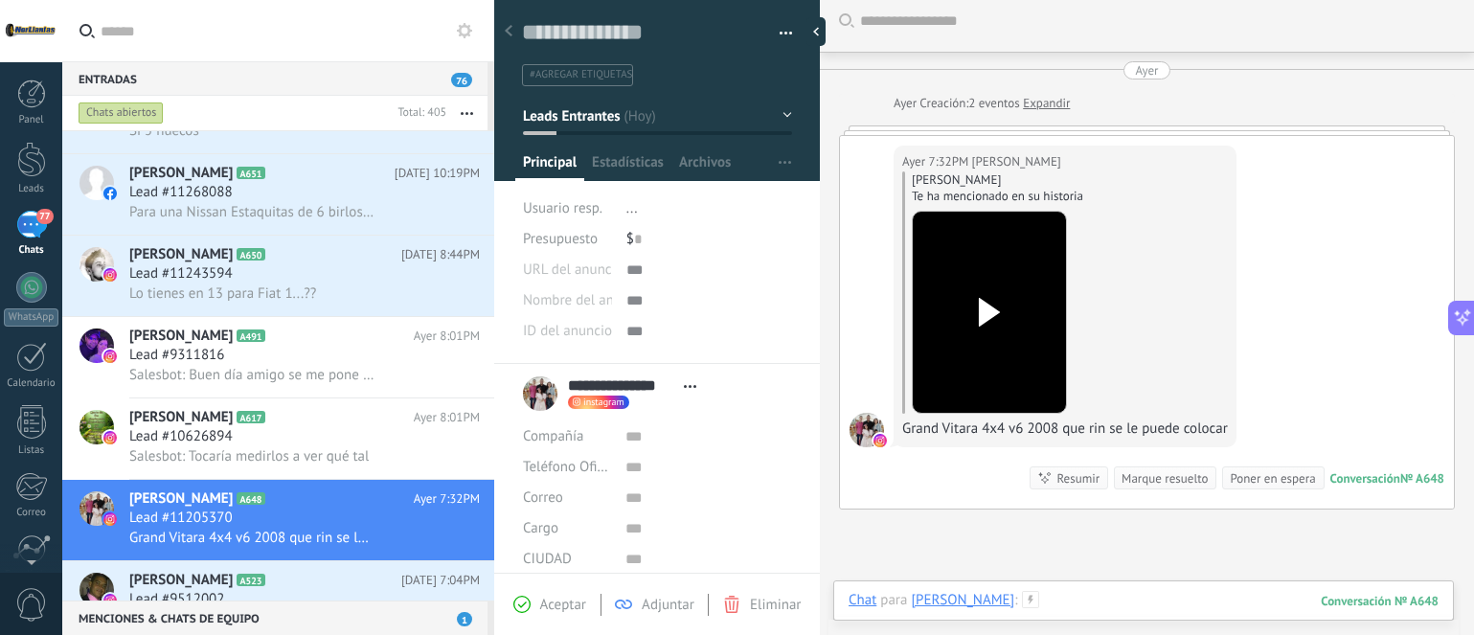
click at [1233, 606] on div at bounding box center [1143, 619] width 590 height 57
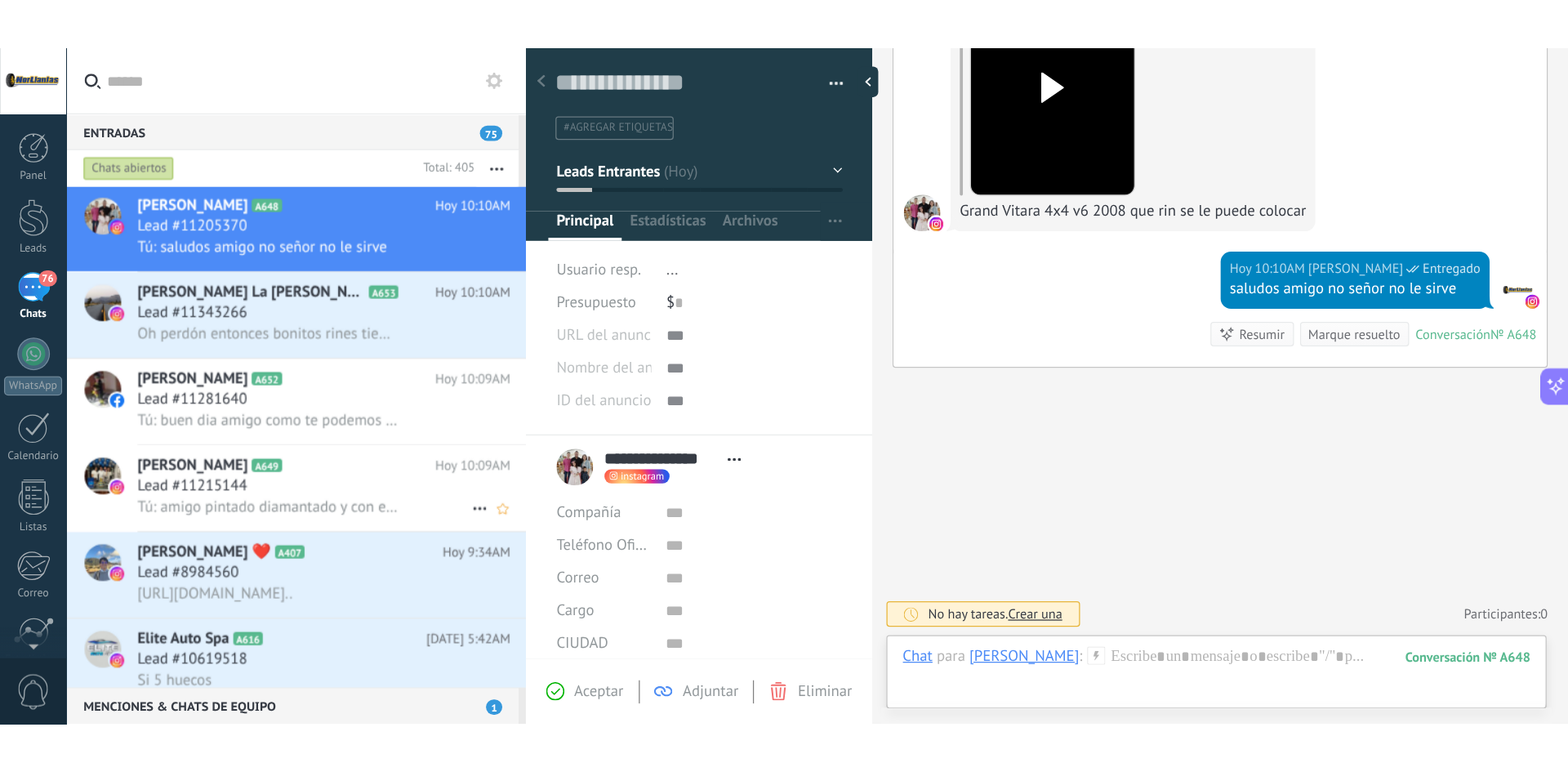
scroll to position [0, 0]
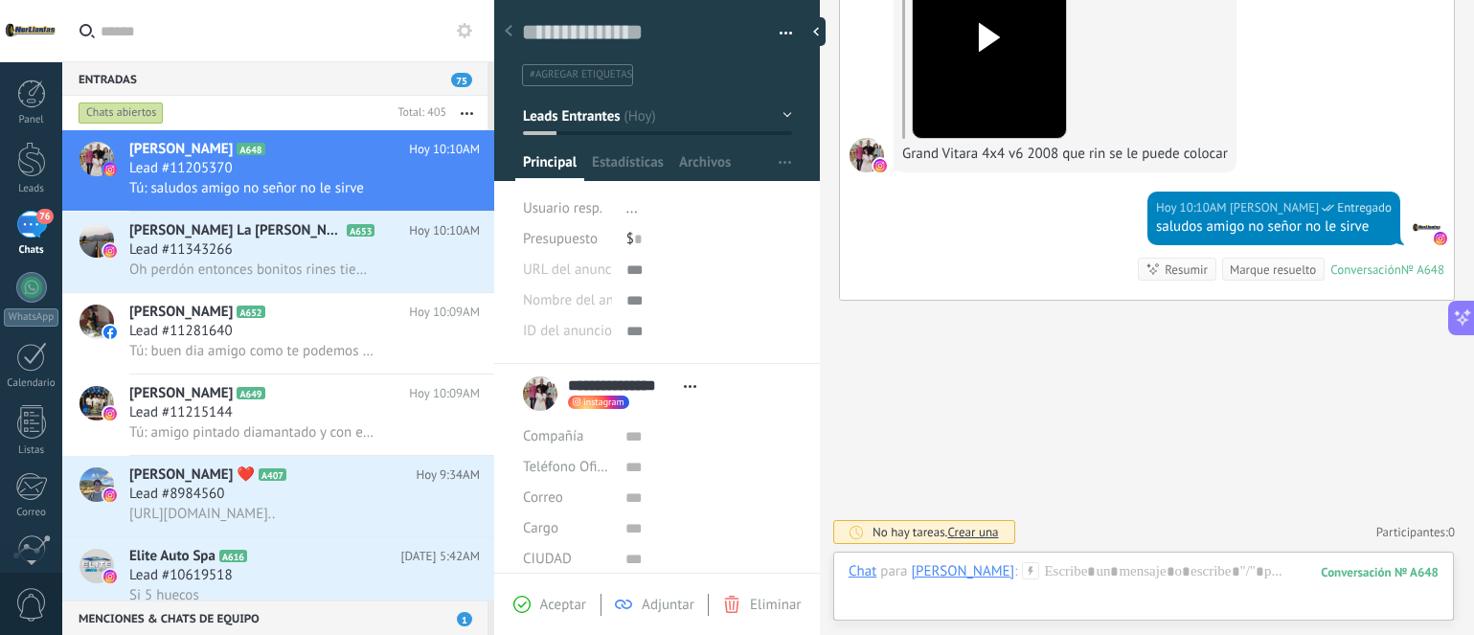
click at [143, 115] on div "Chats abiertos" at bounding box center [121, 112] width 85 height 23
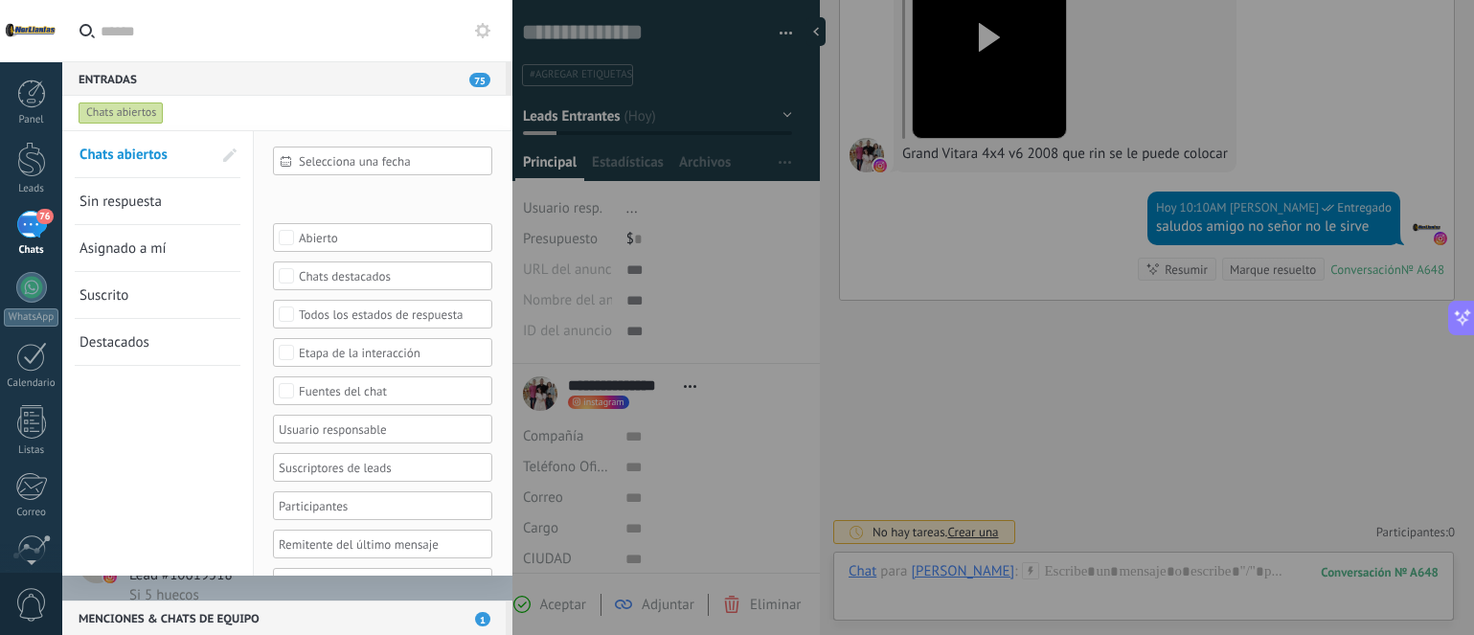
click at [146, 203] on span "Sin respuesta" at bounding box center [120, 201] width 82 height 18
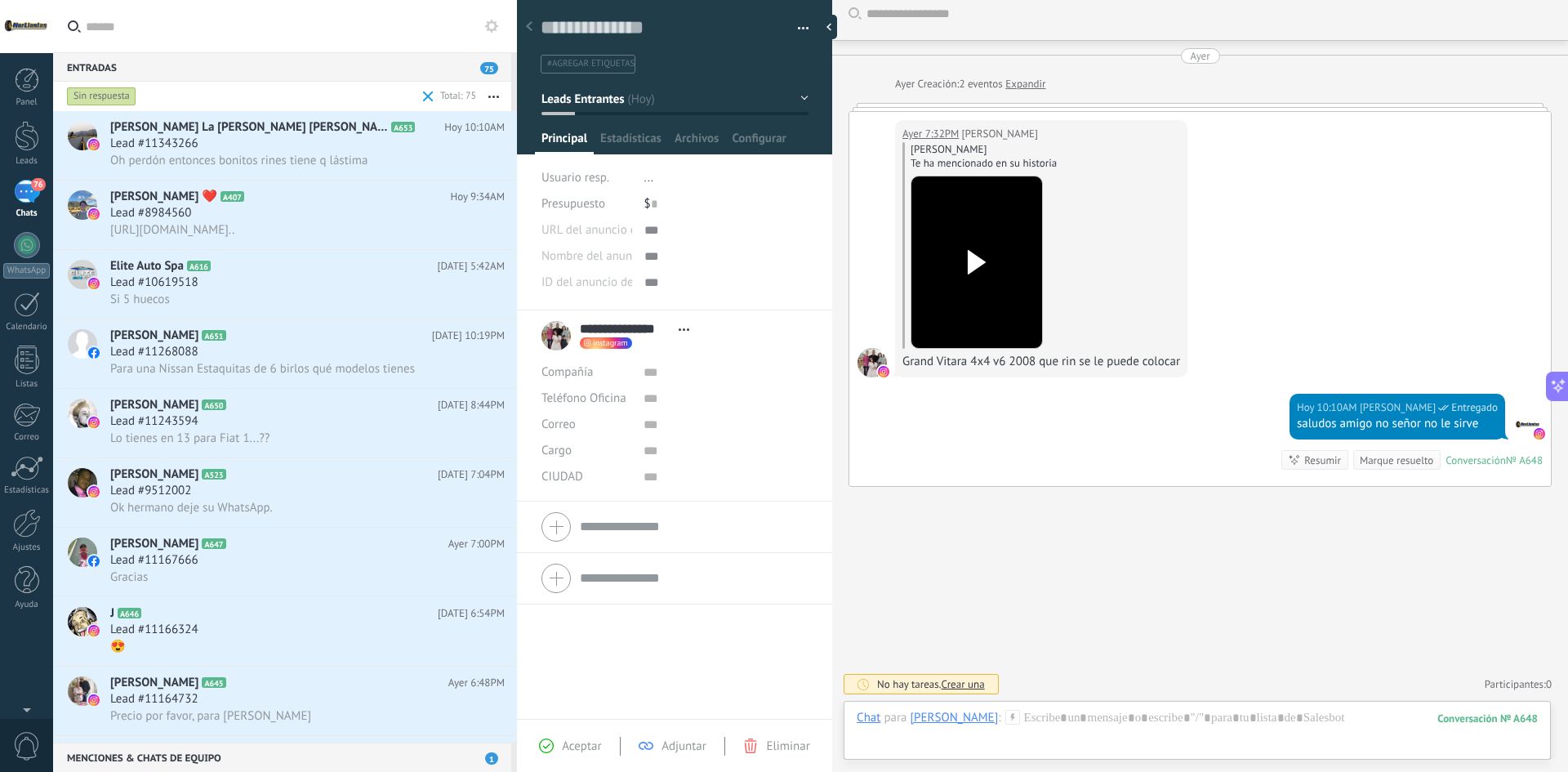
scroll to position [25, 0]
click at [309, 439] on div "Lo tienes en 13 para Fiat 1...??" at bounding box center [307, 438] width 394 height 17
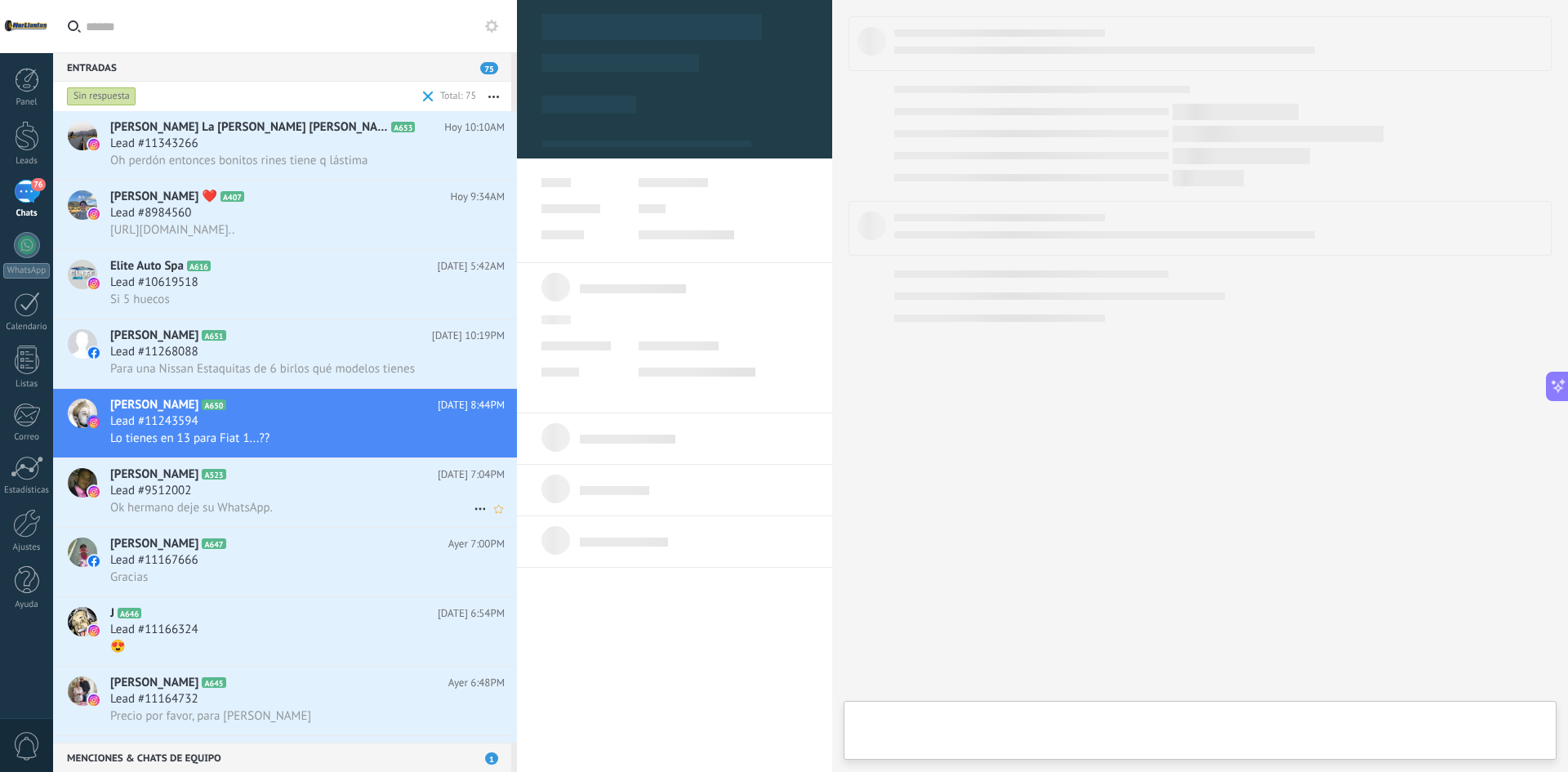
type textarea "**********"
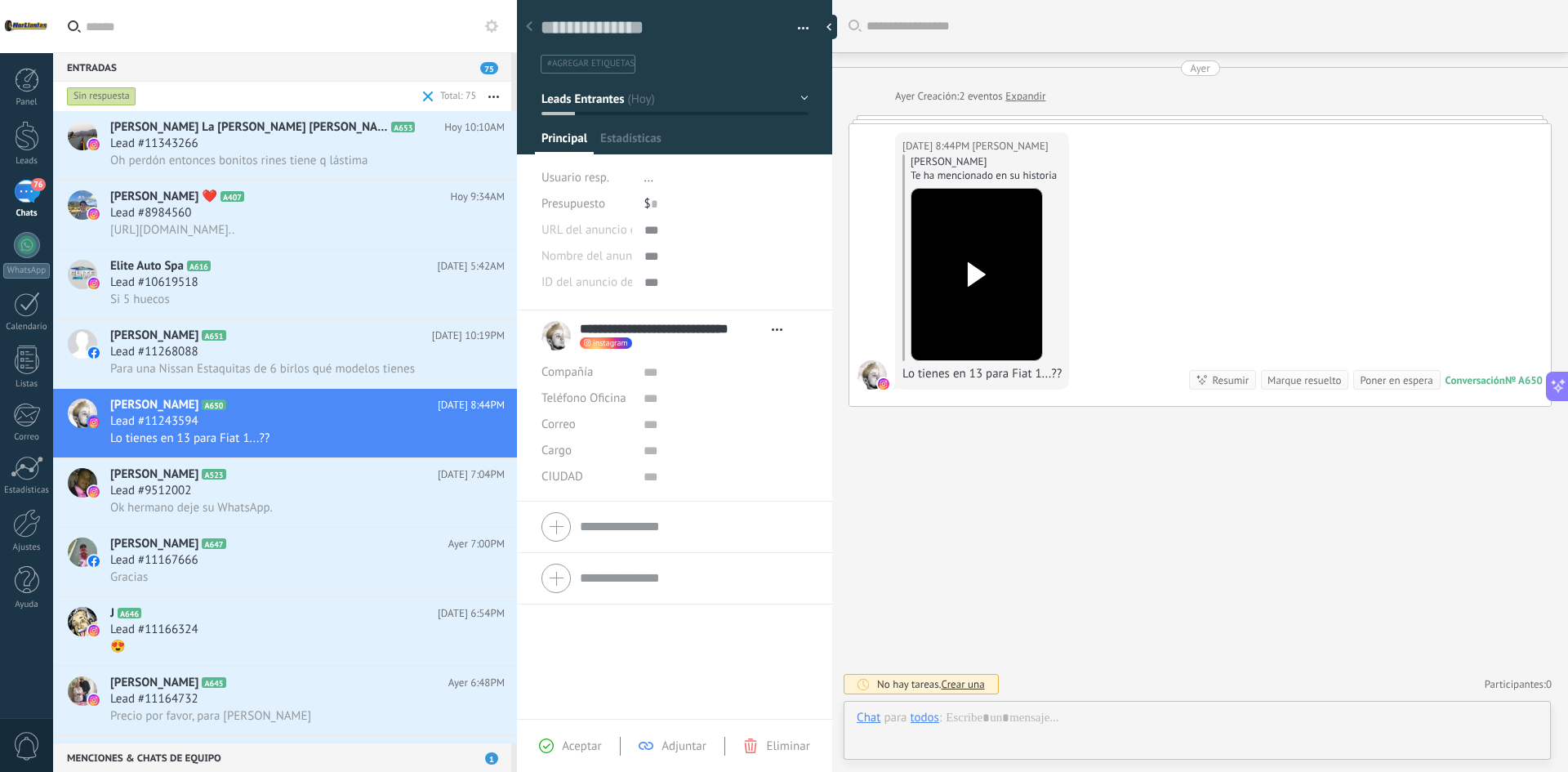
scroll to position [25, 0]
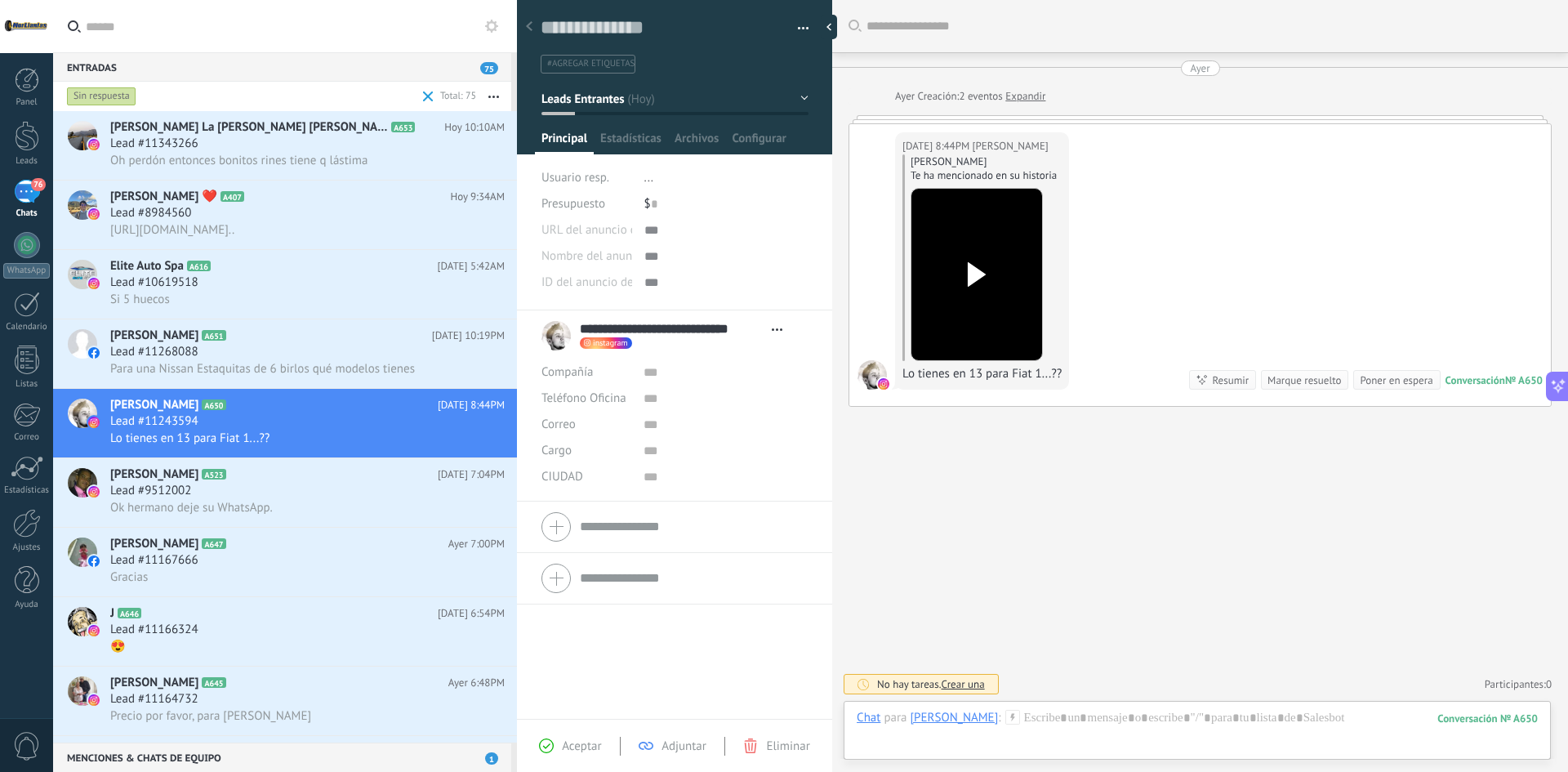
click at [983, 245] on div at bounding box center [977, 275] width 91 height 120
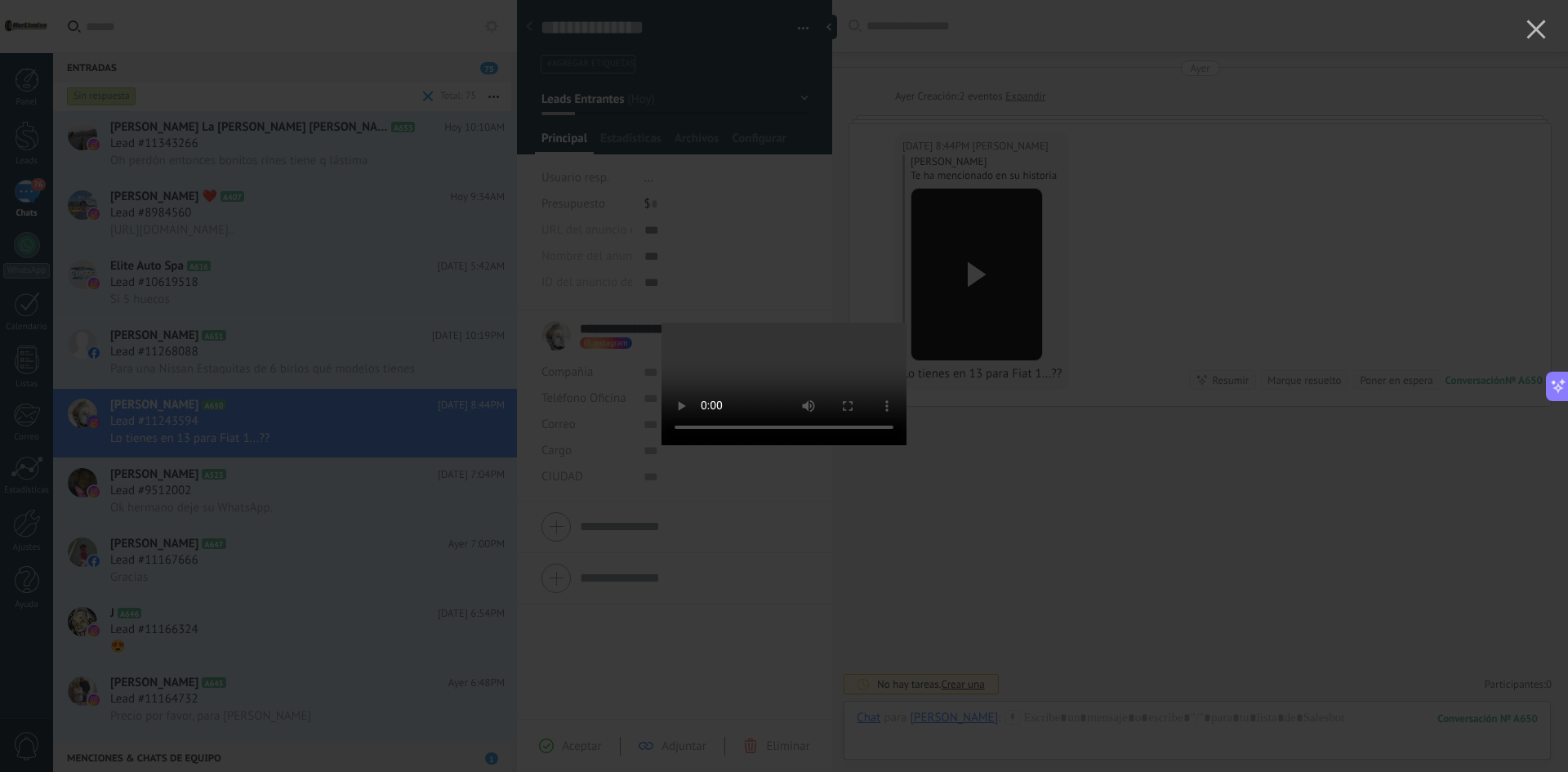
click at [1257, 210] on div at bounding box center [784, 386] width 1568 height 772
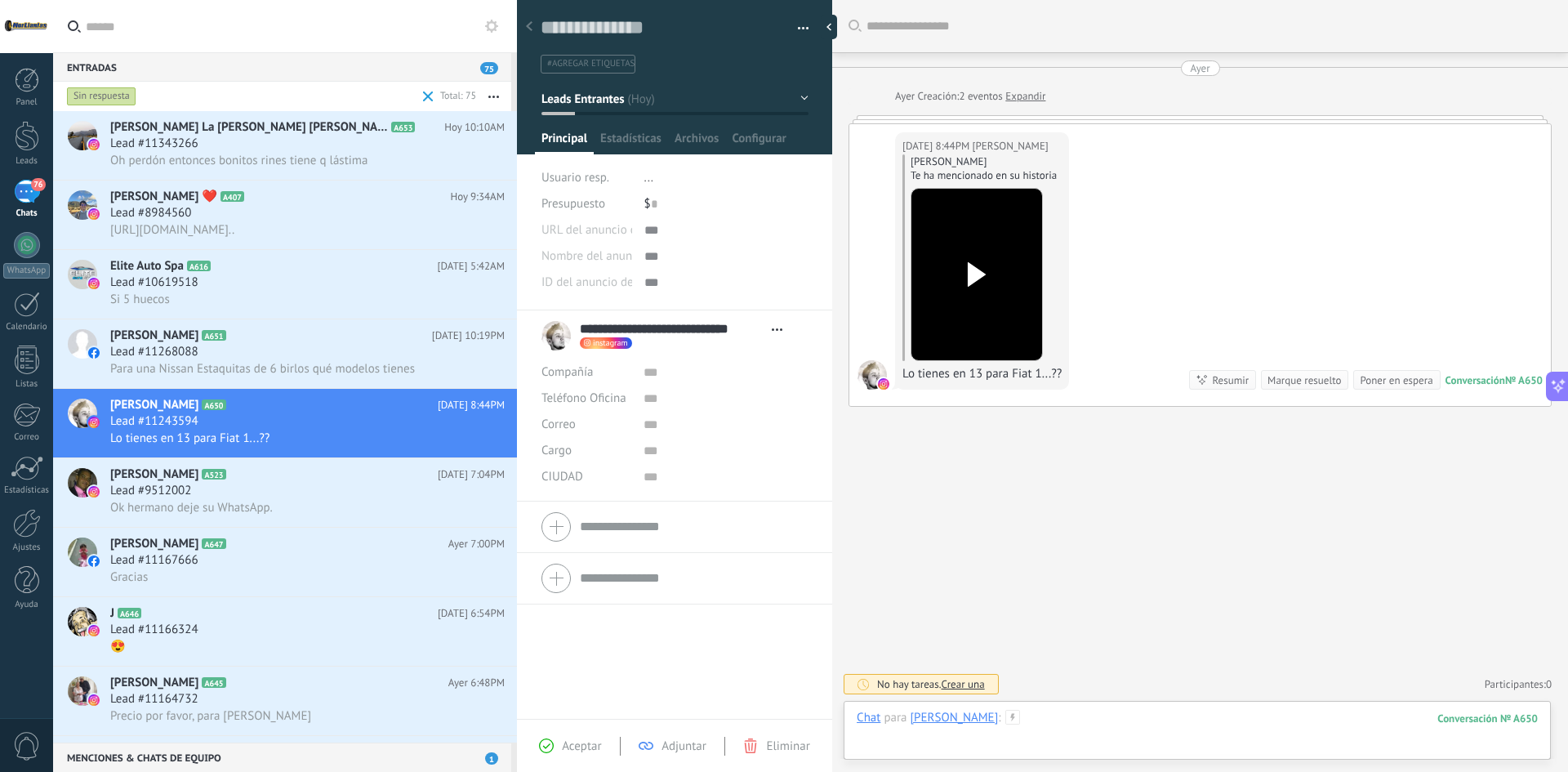
click at [1198, 541] on div at bounding box center [1197, 734] width 682 height 49
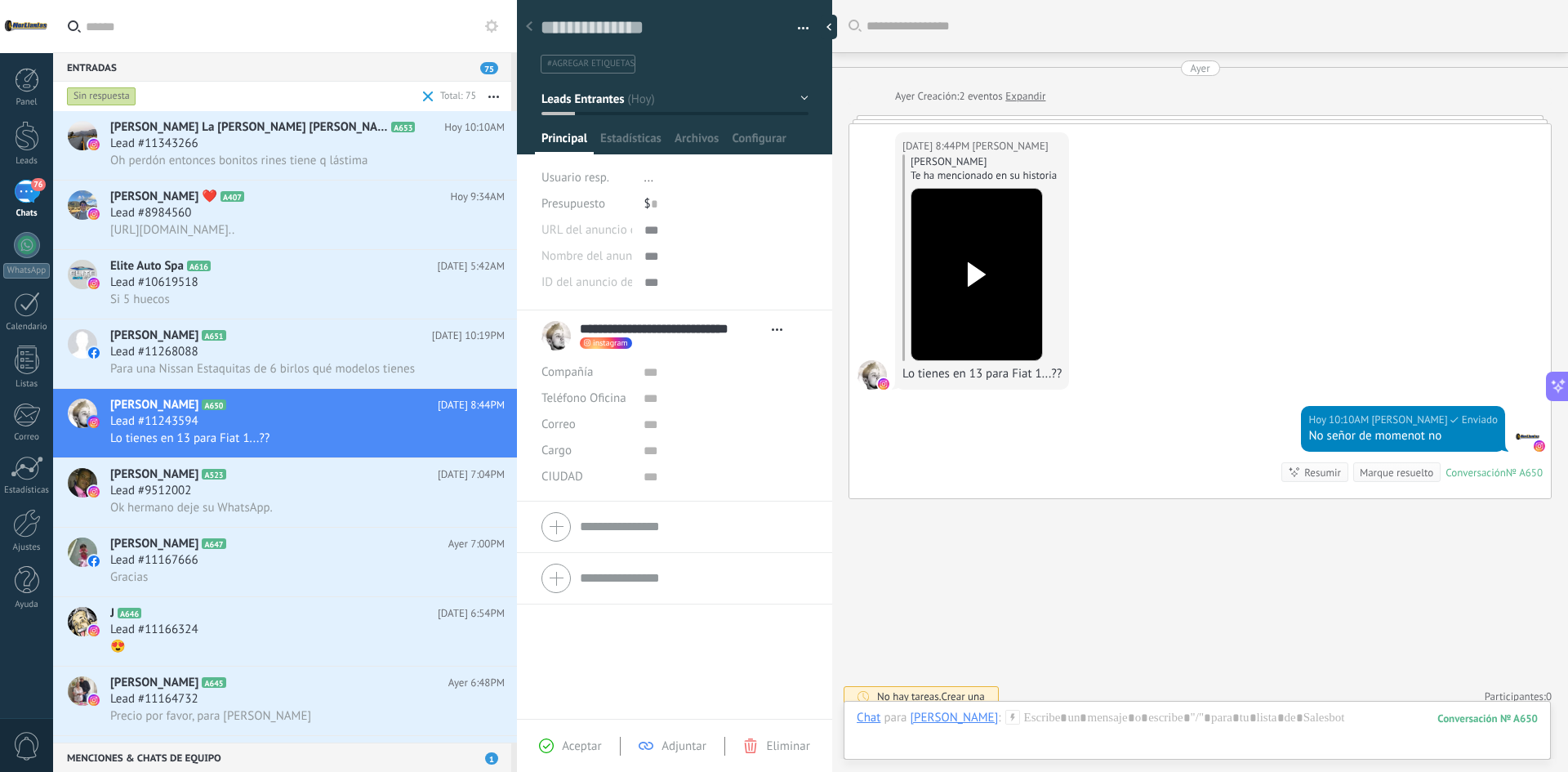
scroll to position [12, 0]
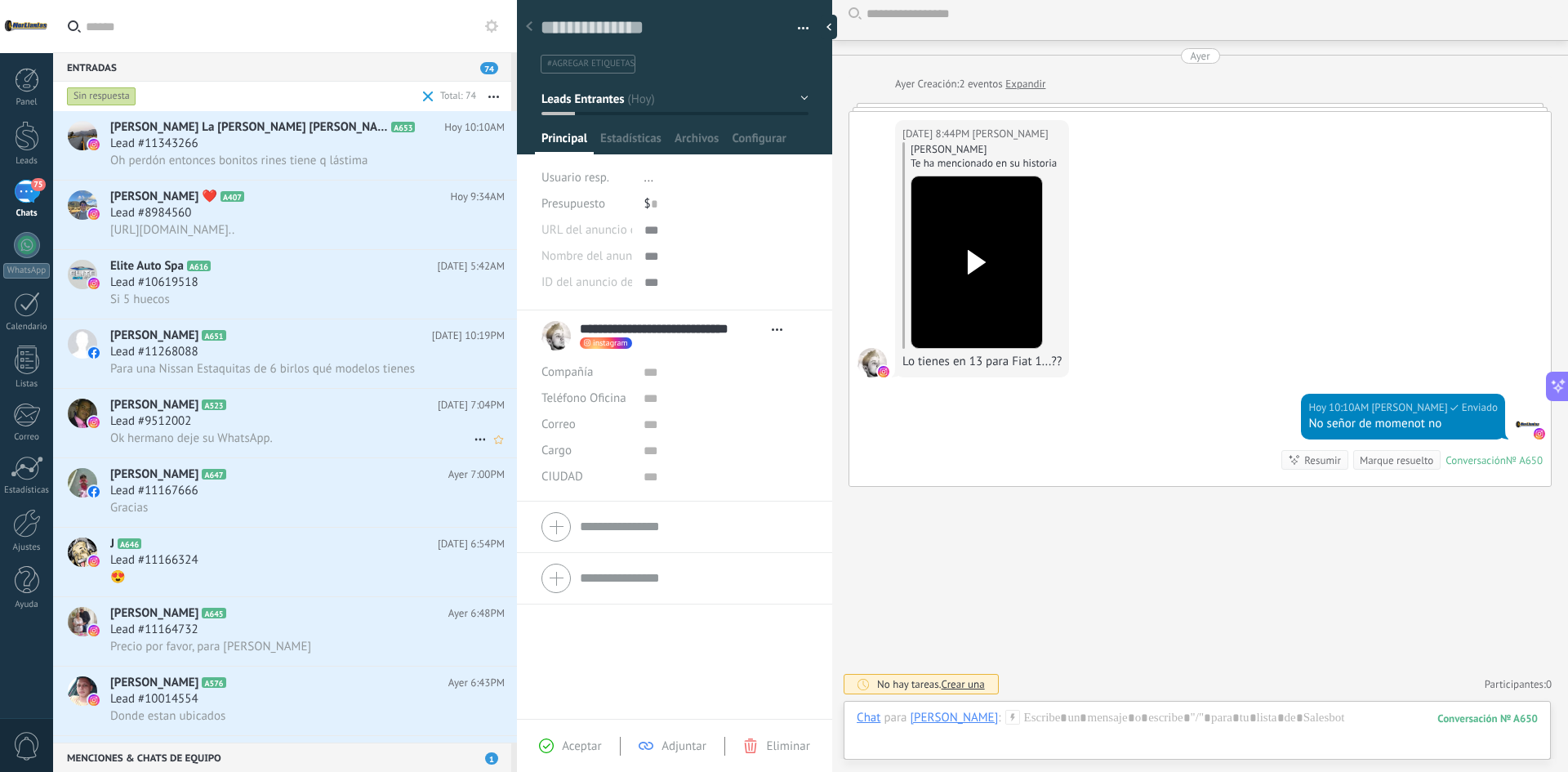
click at [278, 443] on h3 "Ok hermano deje su WhatsApp." at bounding box center [195, 438] width 171 height 16
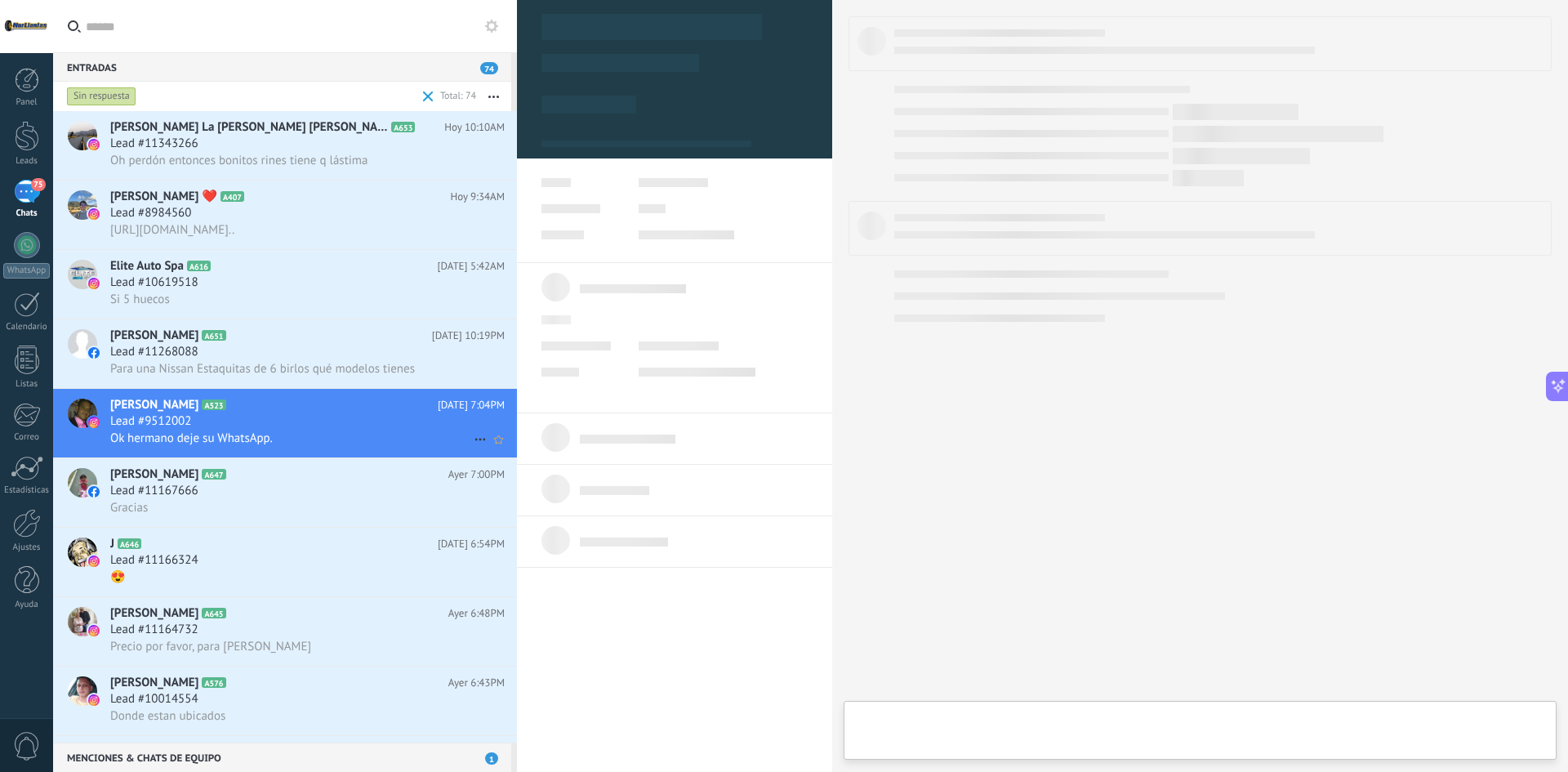
type textarea "**********"
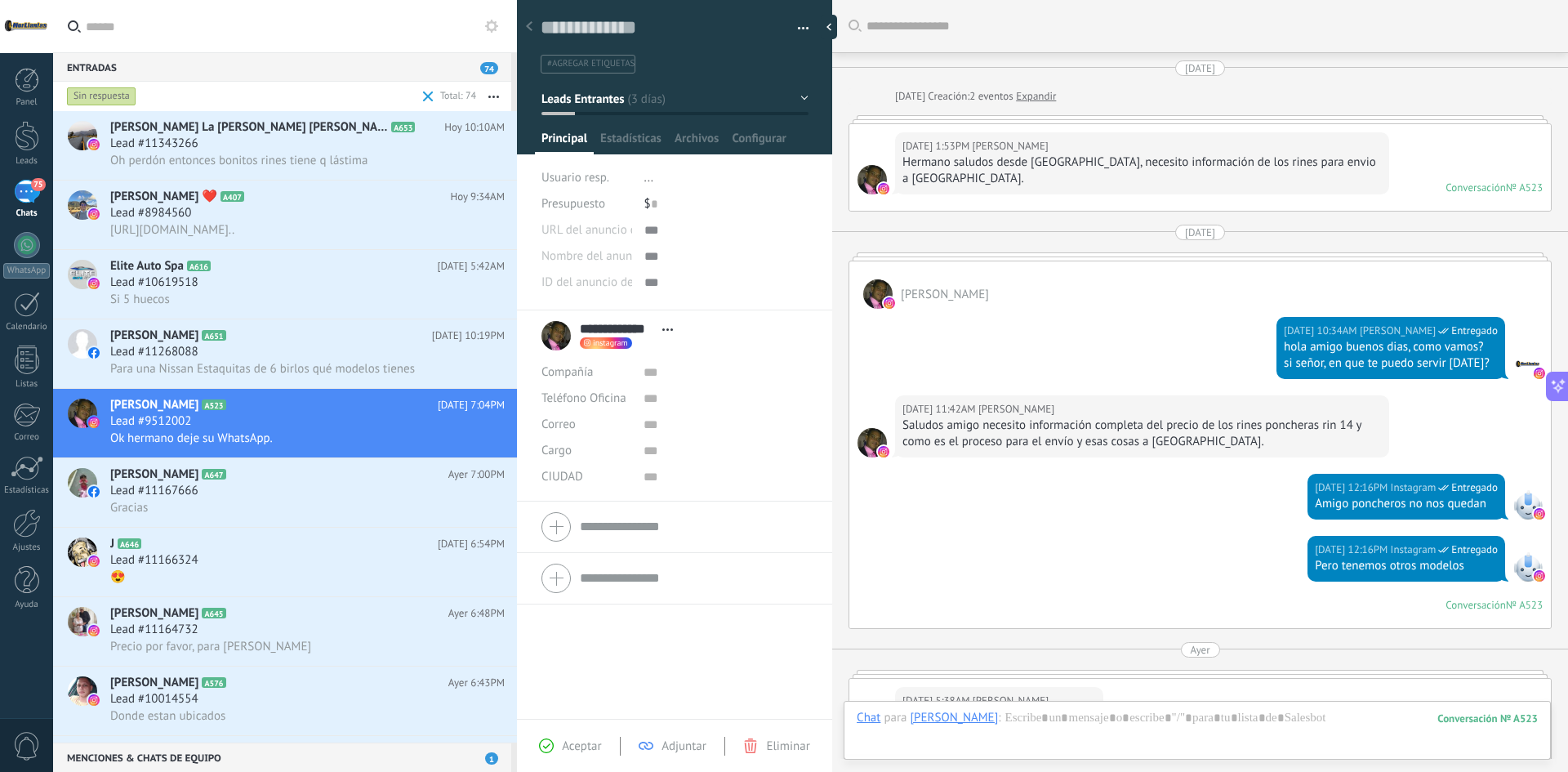
scroll to position [1479, 0]
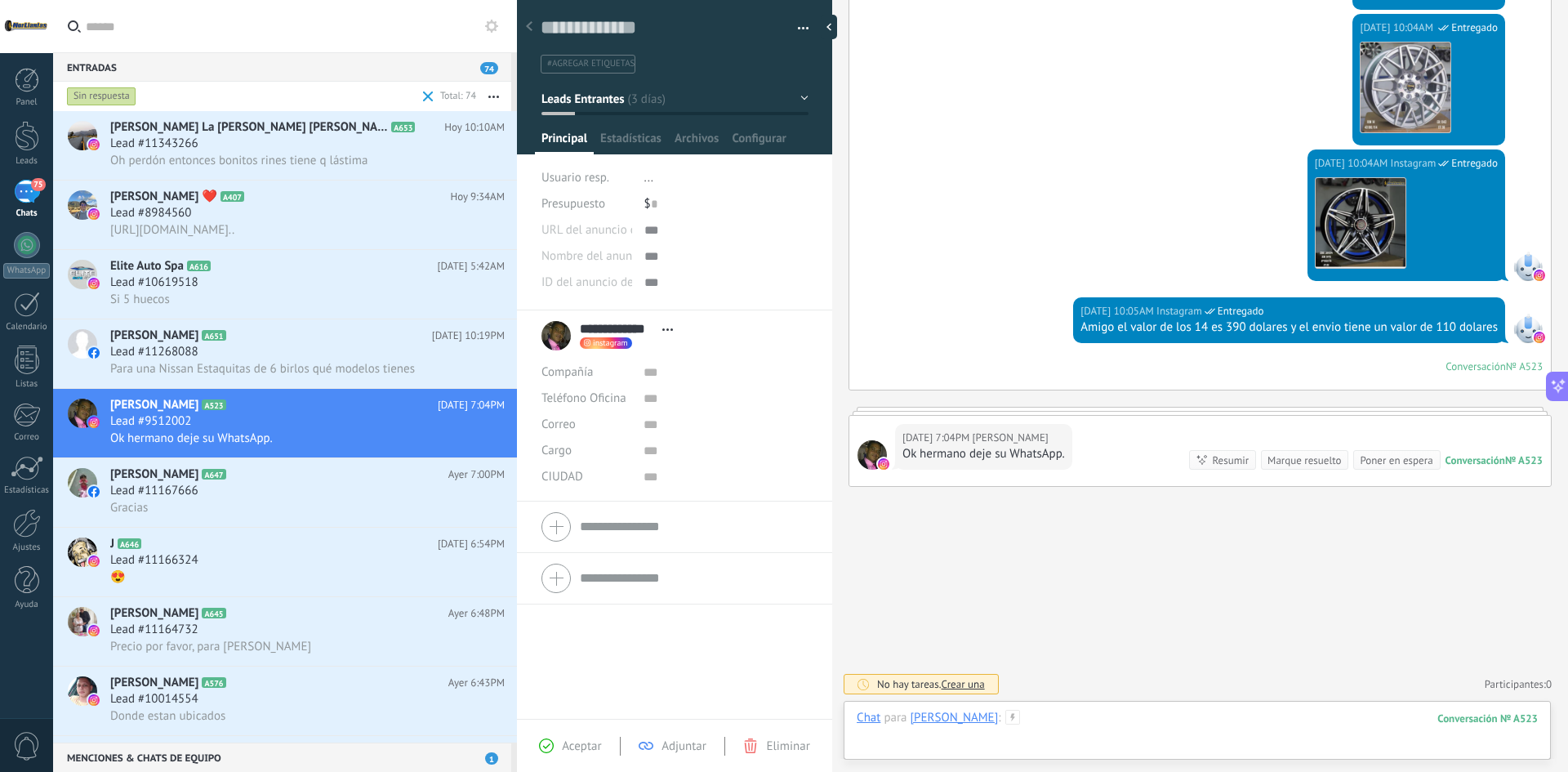
click at [1099, 541] on div at bounding box center [1197, 734] width 682 height 49
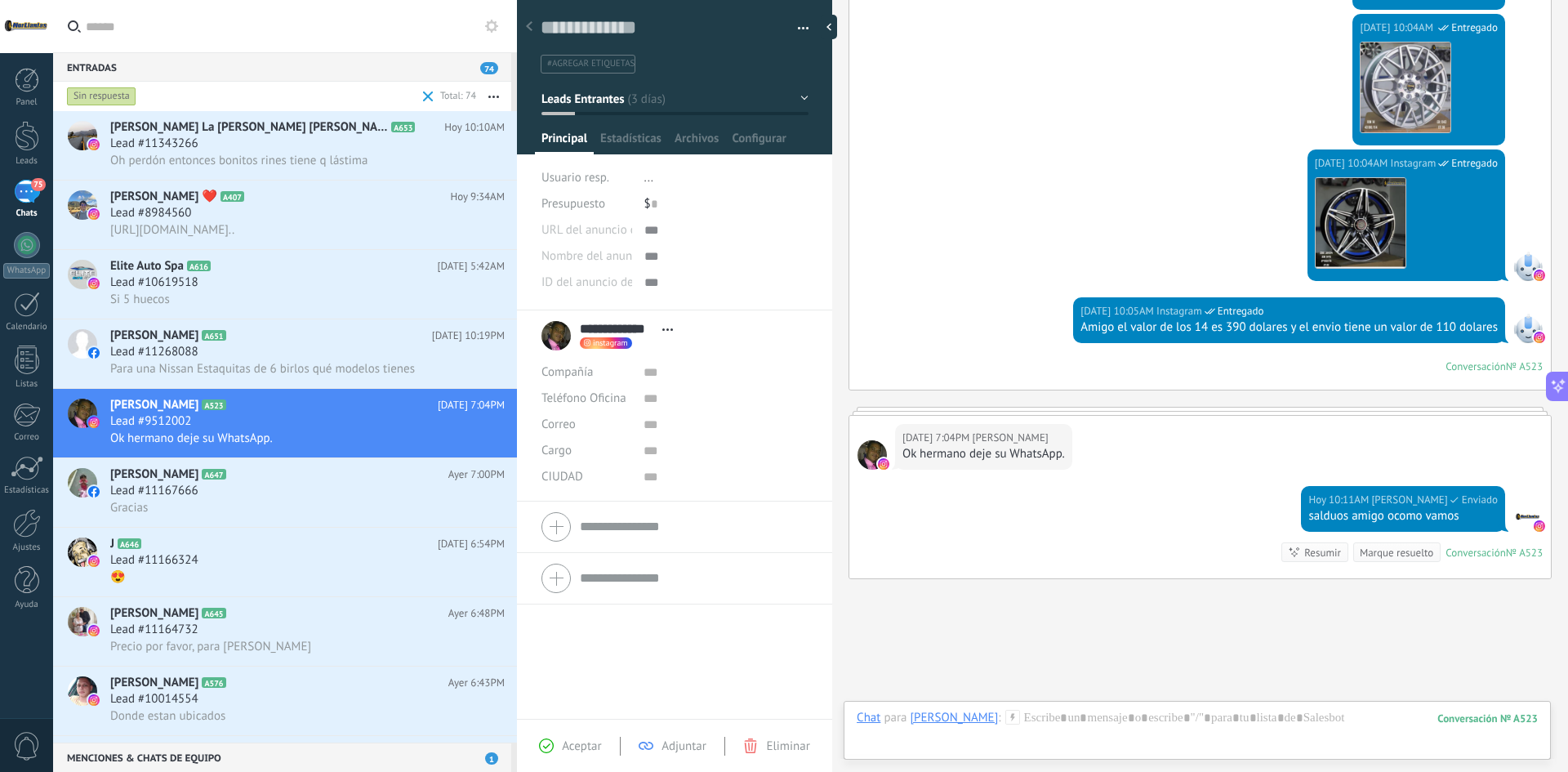
scroll to position [1571, 0]
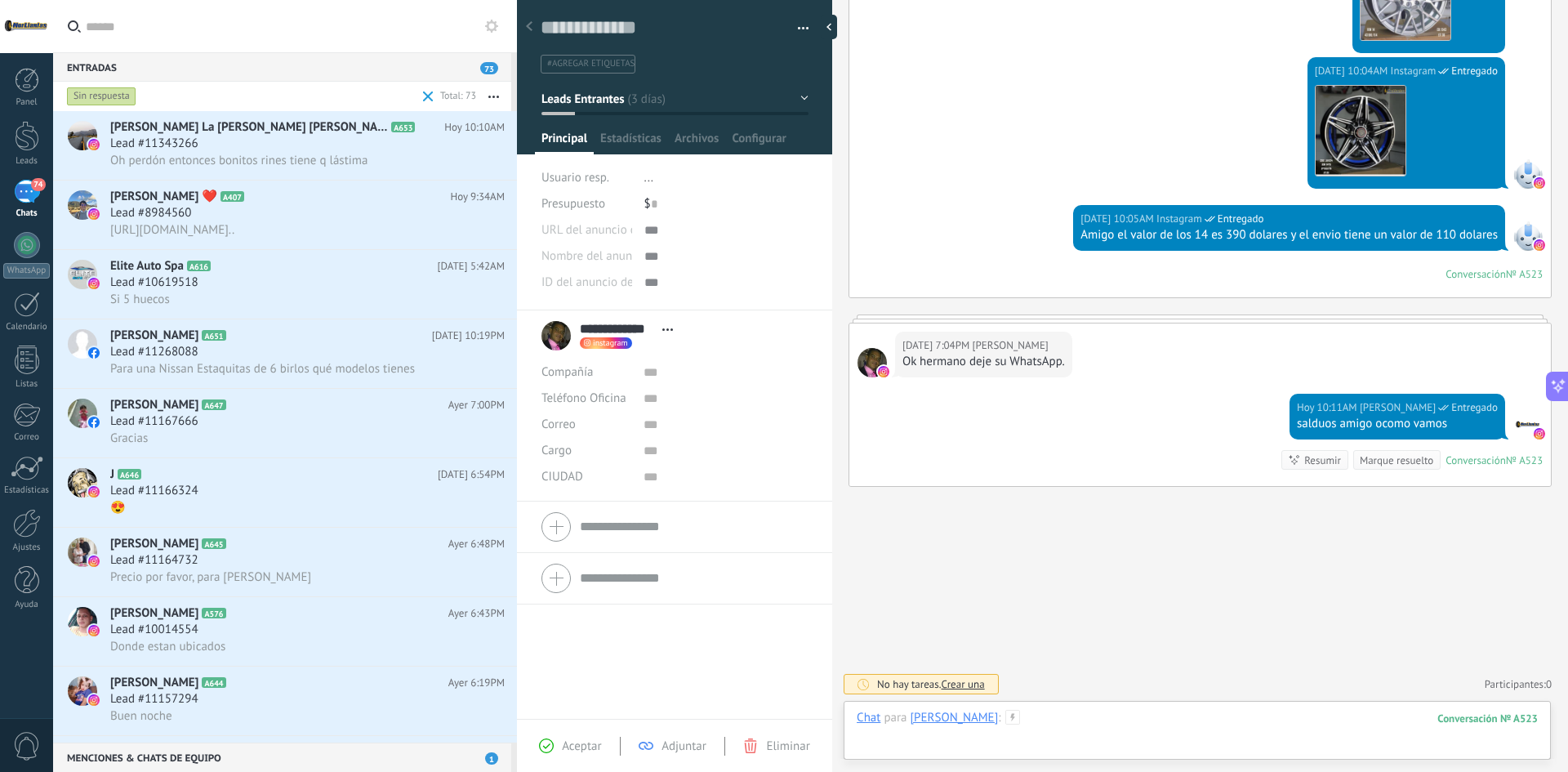
click at [1106, 541] on div at bounding box center [1197, 734] width 682 height 49
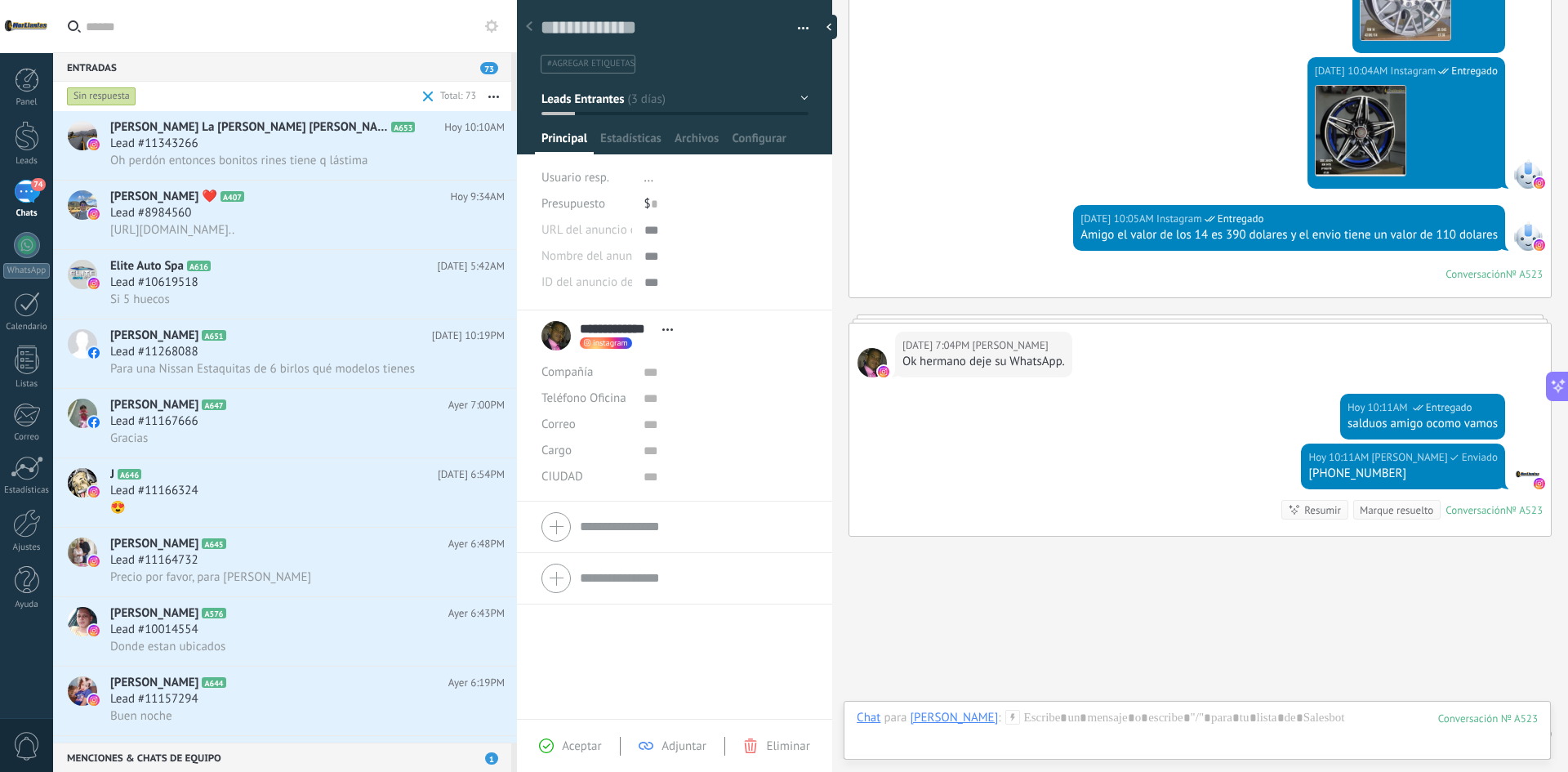
scroll to position [1622, 0]
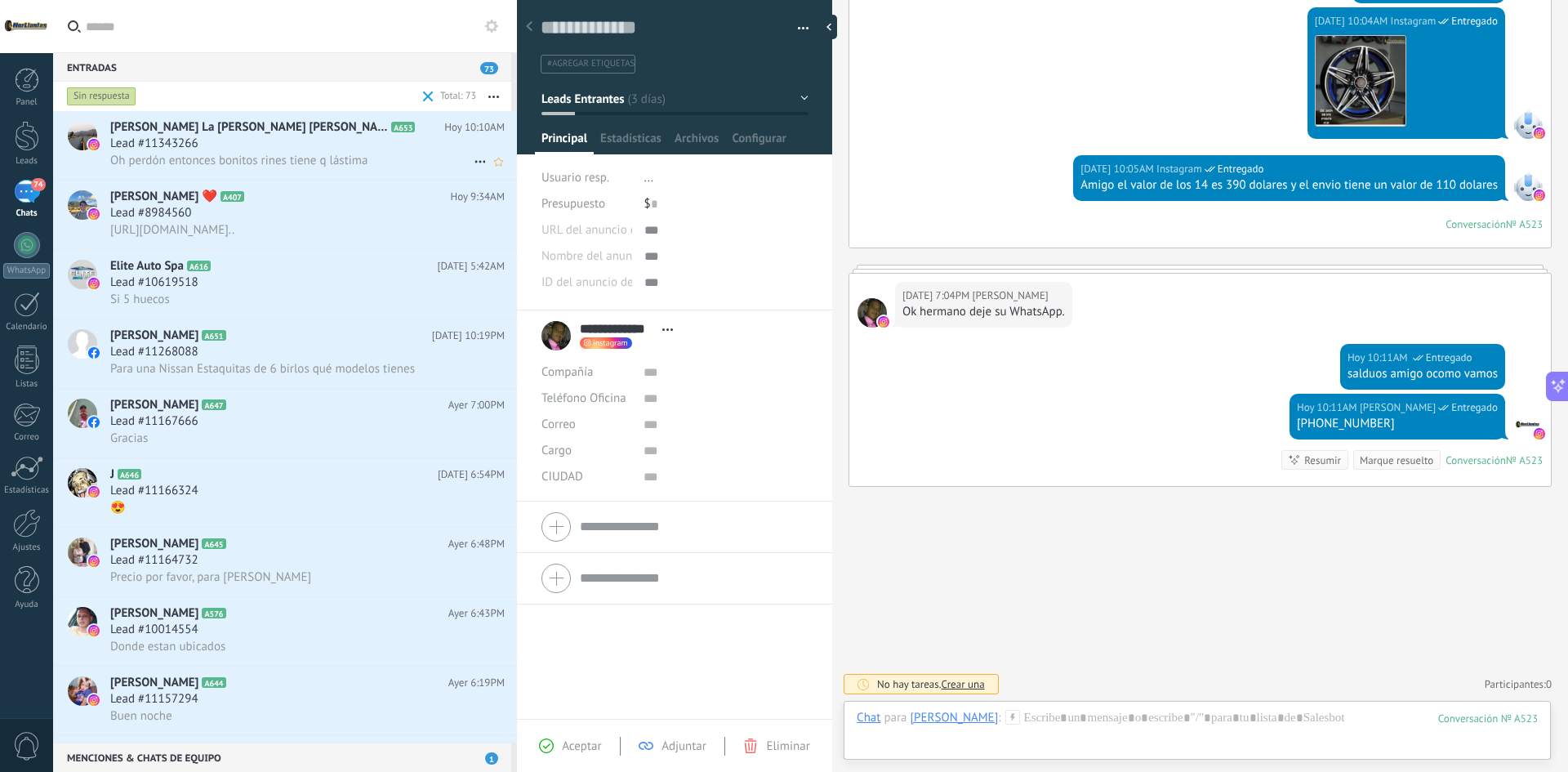
click at [241, 148] on div "Lead #11343266" at bounding box center [307, 143] width 394 height 16
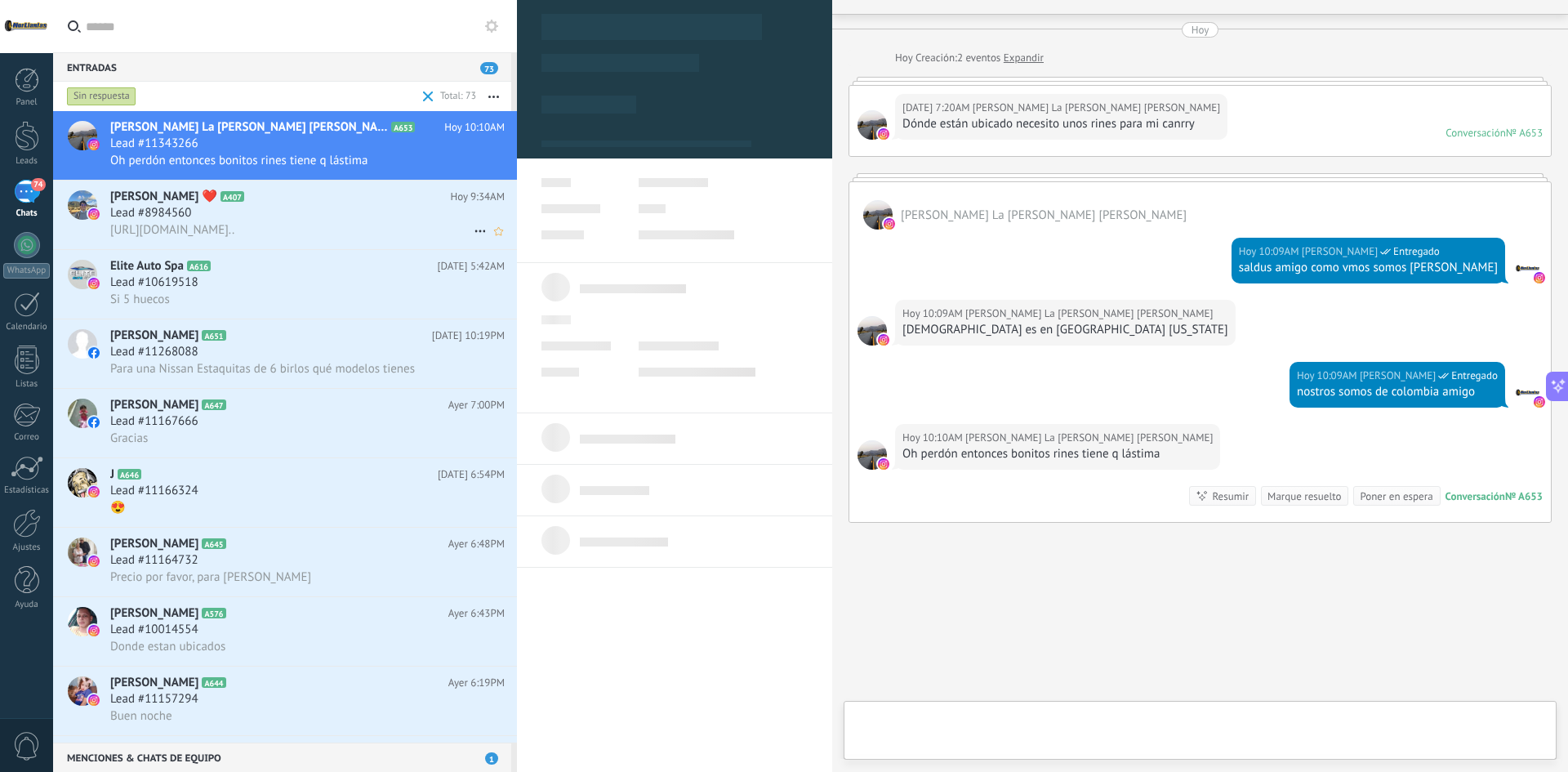
scroll to position [25, 0]
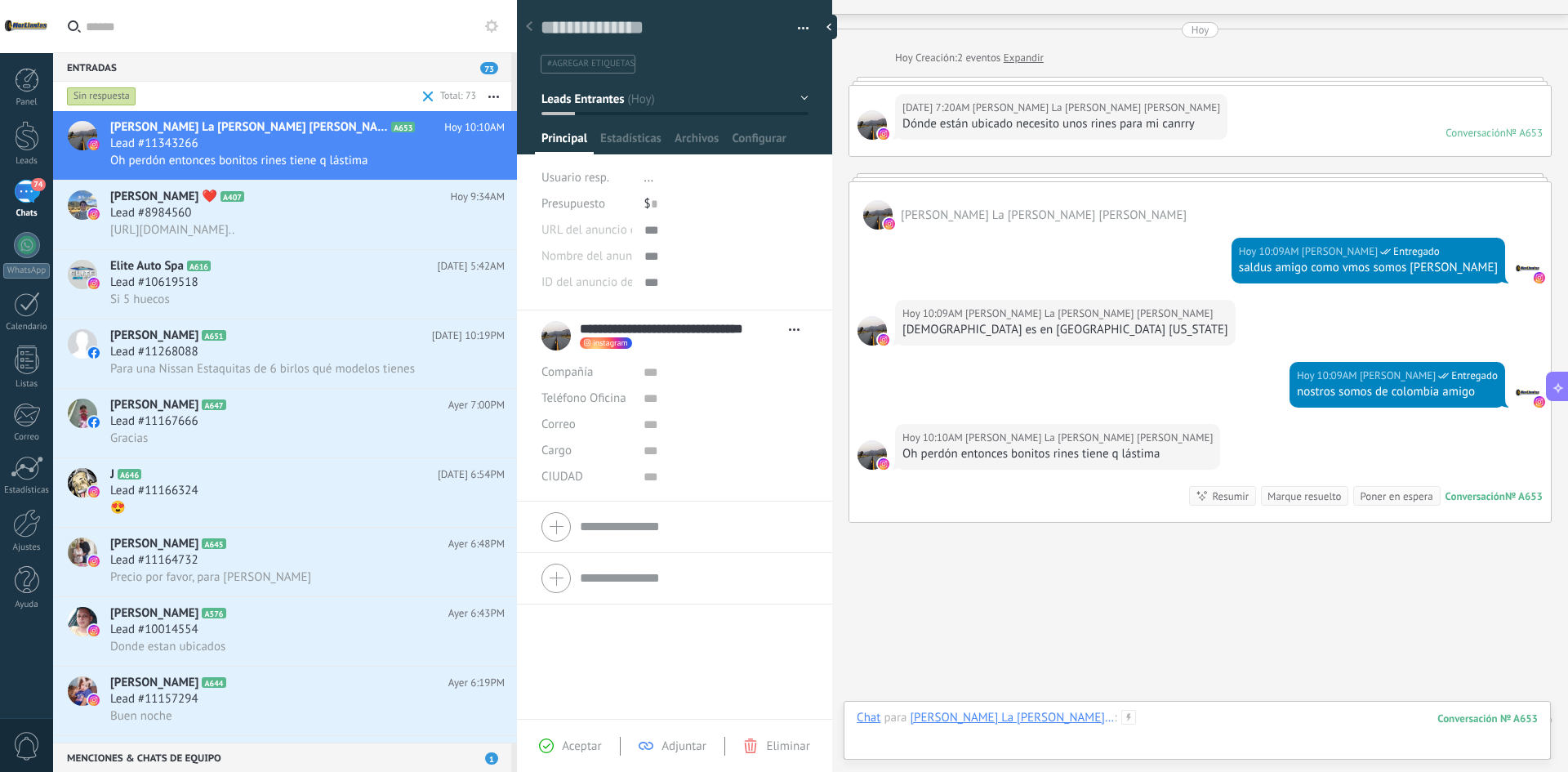
click at [1198, 541] on div at bounding box center [1197, 734] width 682 height 49
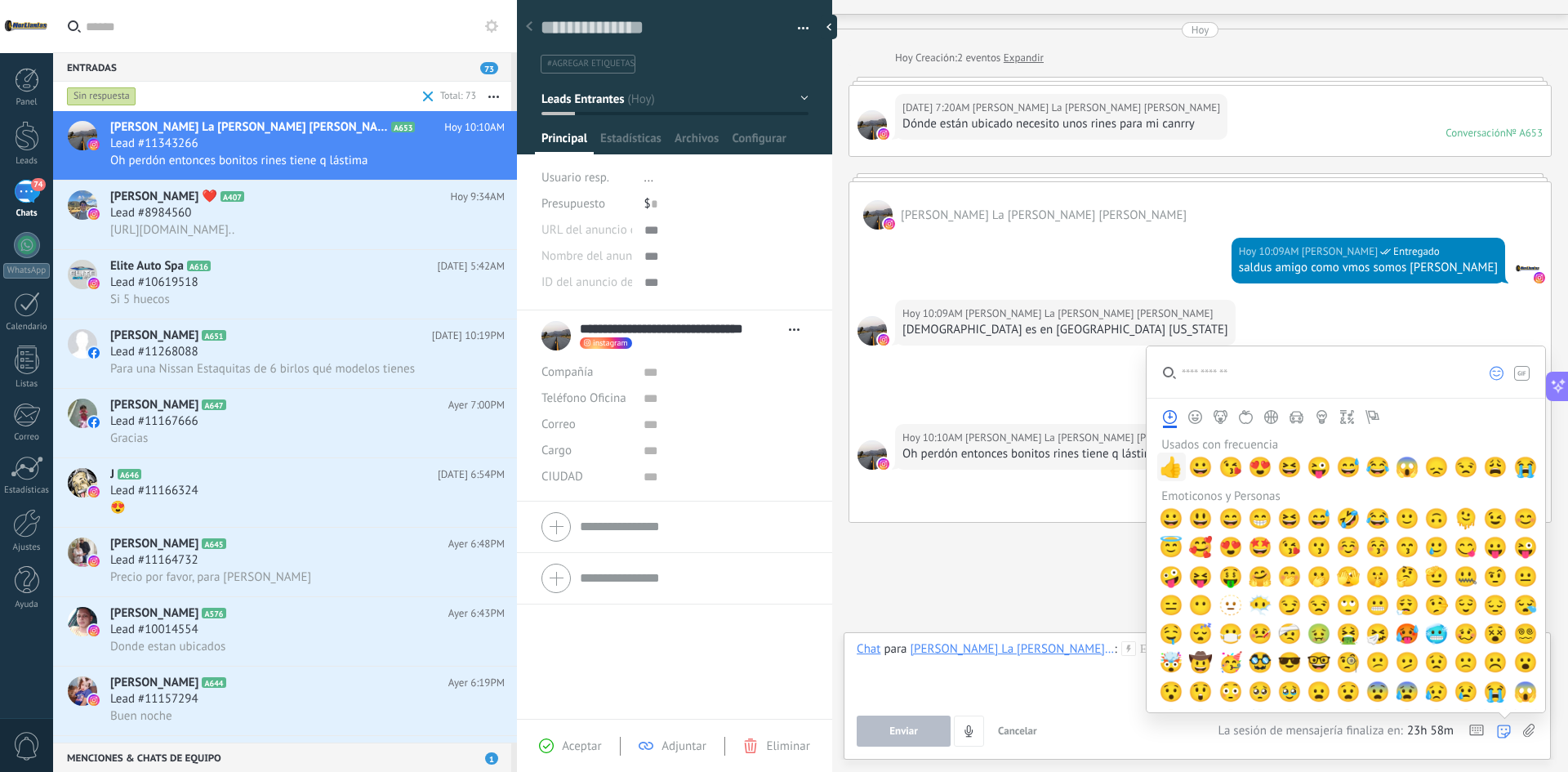
click at [1168, 462] on span "👍" at bounding box center [1171, 467] width 25 height 23
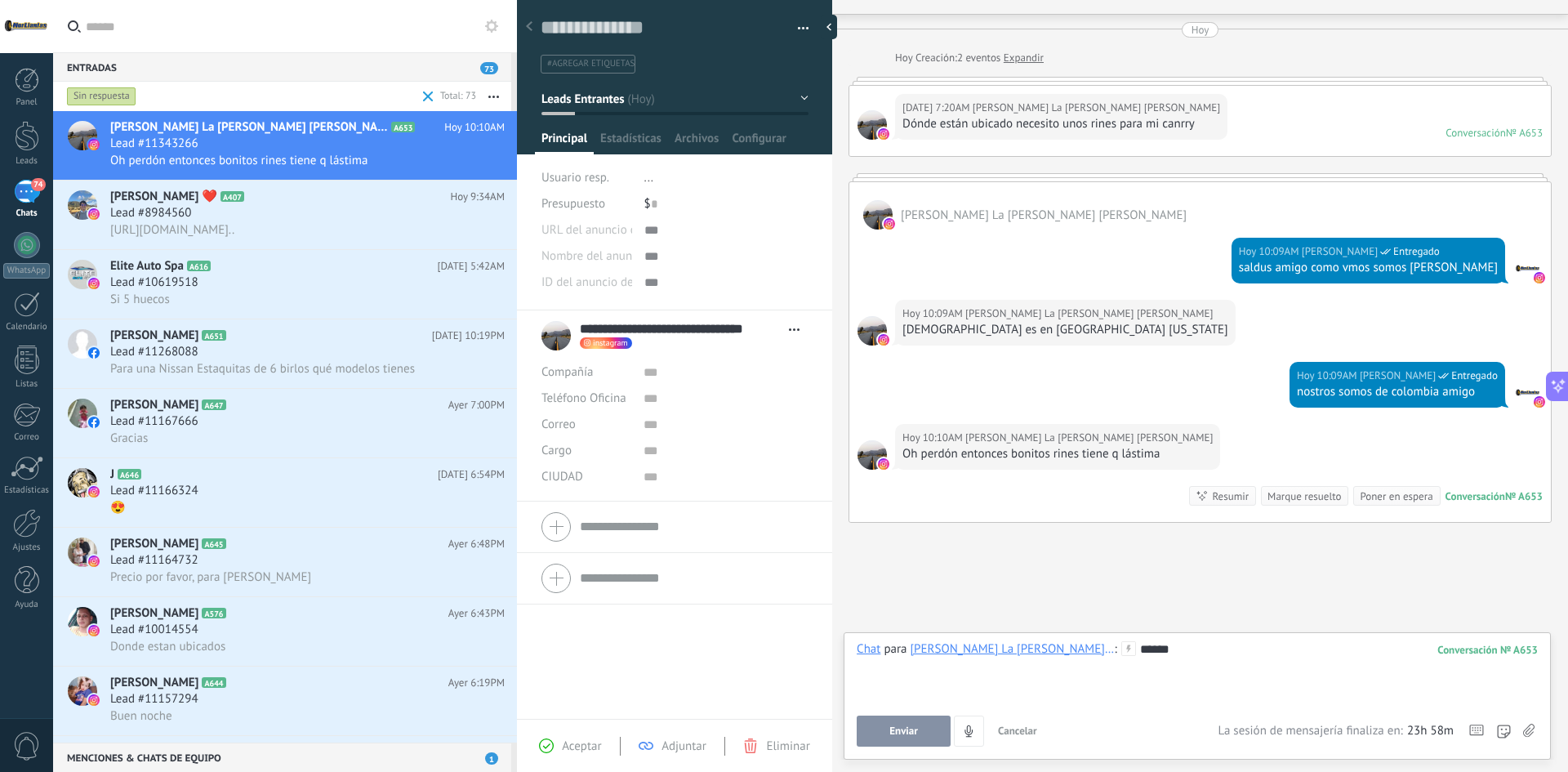
click at [1032, 541] on div "** ** **" at bounding box center [1197, 672] width 682 height 62
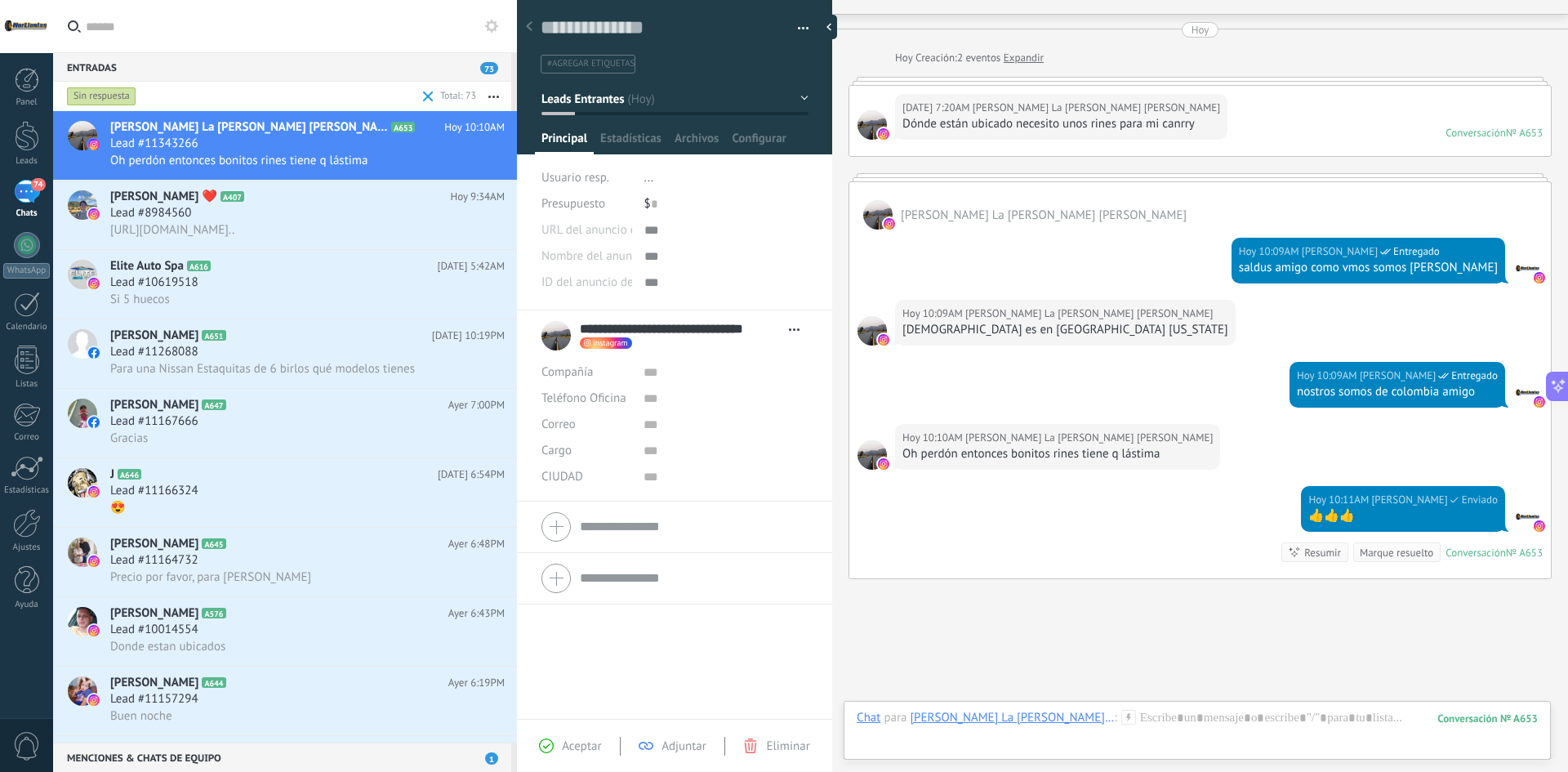
scroll to position [131, 0]
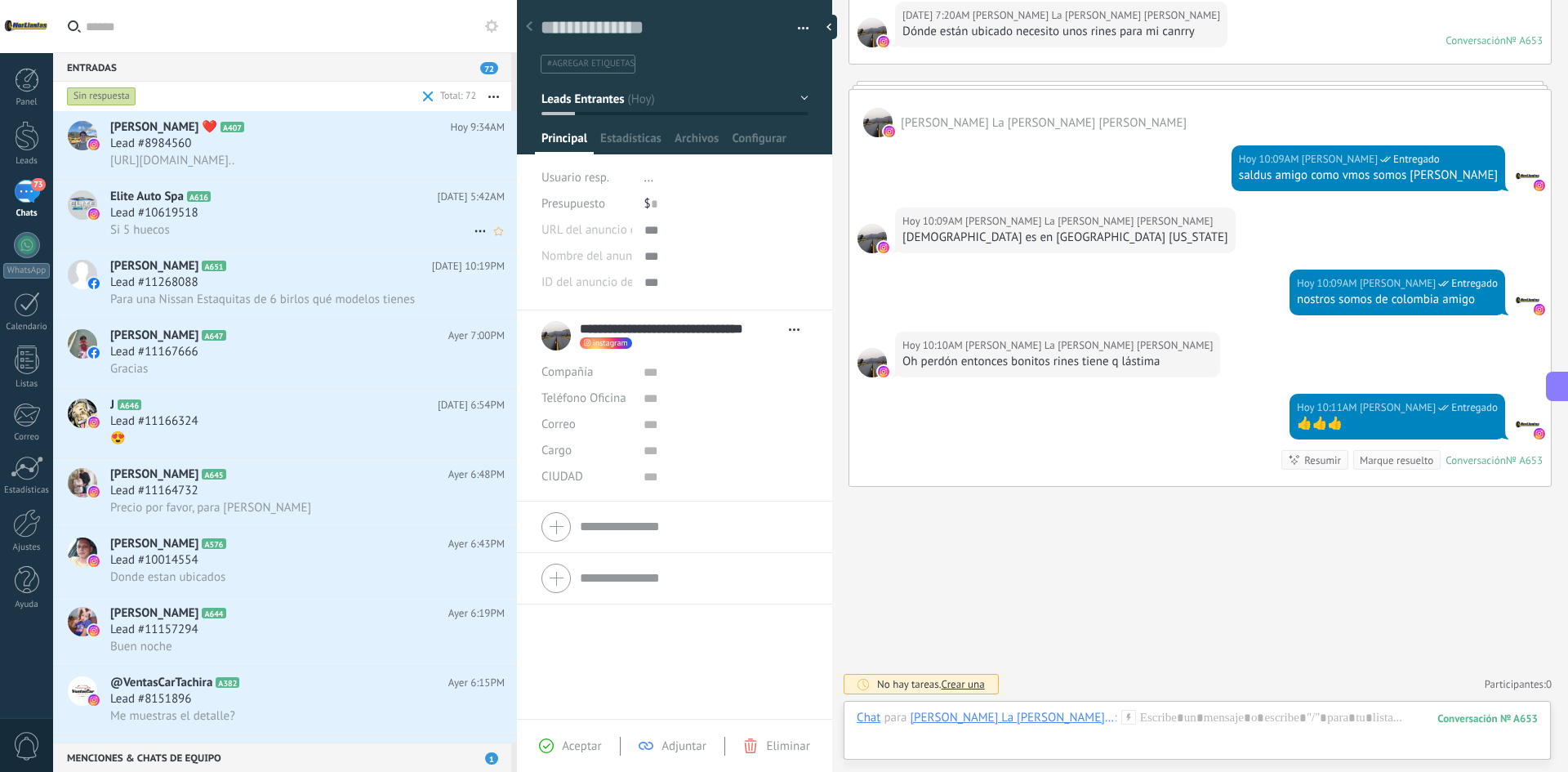
click at [236, 216] on div "Lead #10619518" at bounding box center [307, 212] width 394 height 16
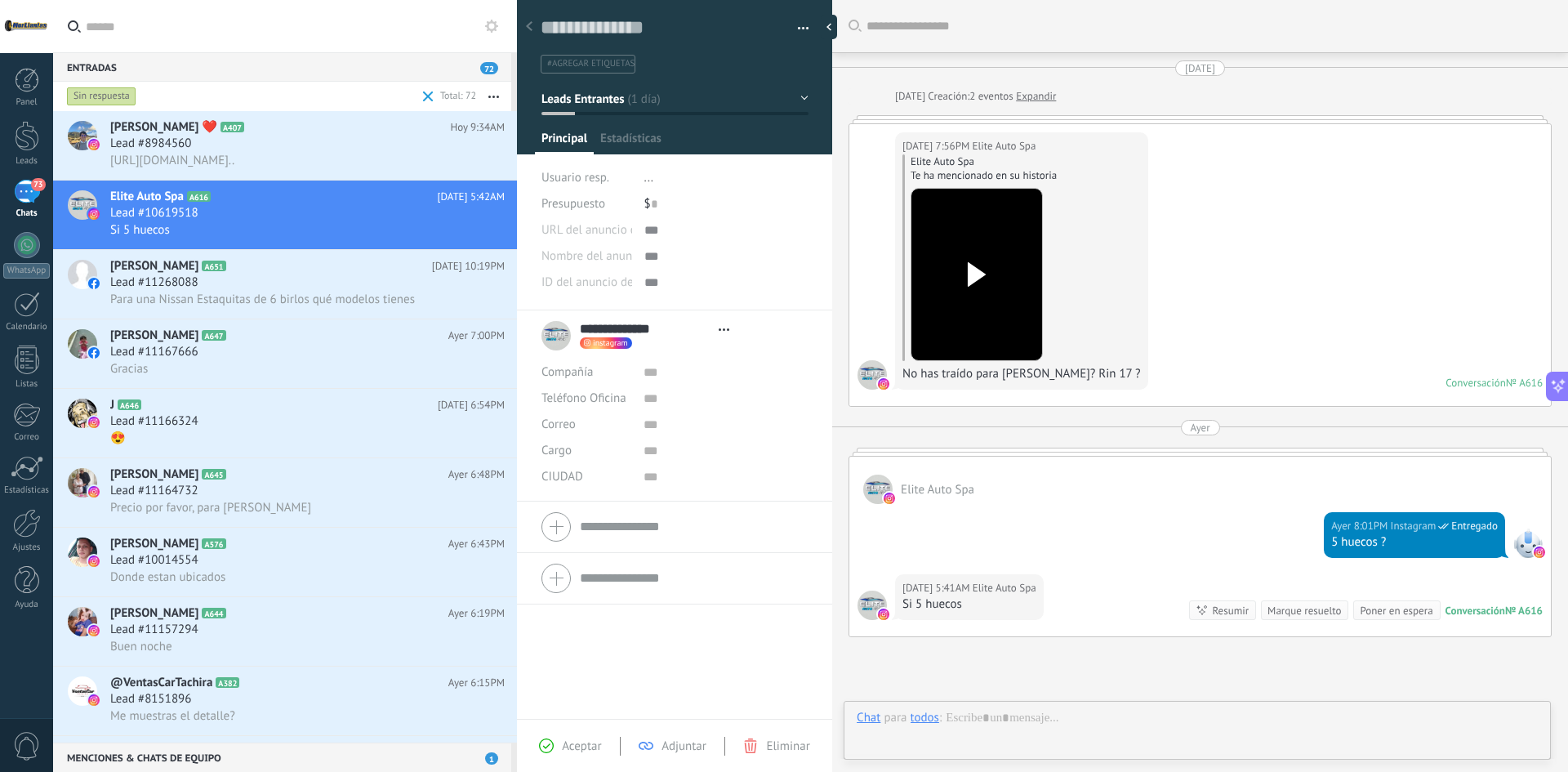
type textarea "**********"
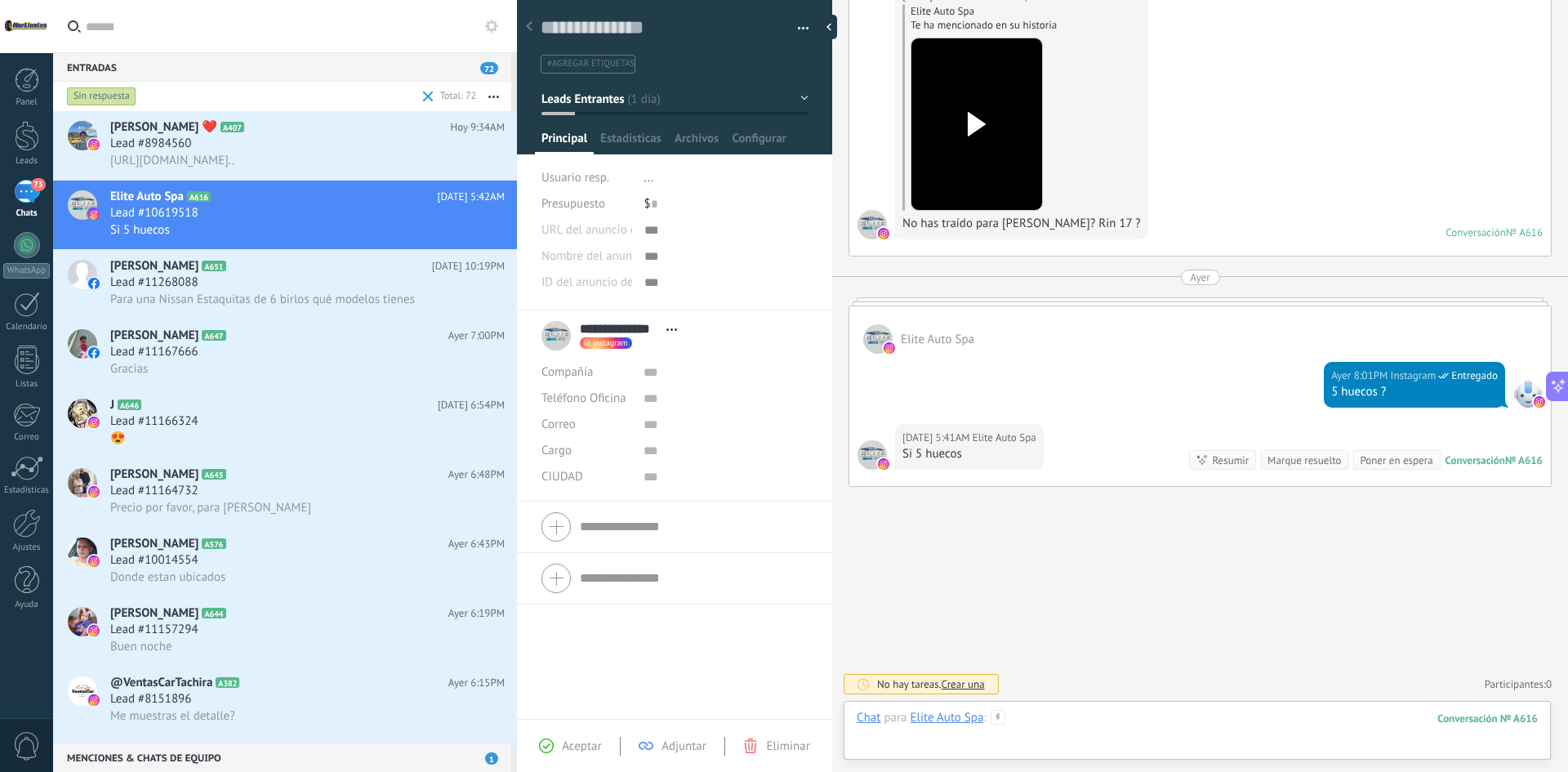
click at [1068, 541] on div at bounding box center [1197, 734] width 682 height 49
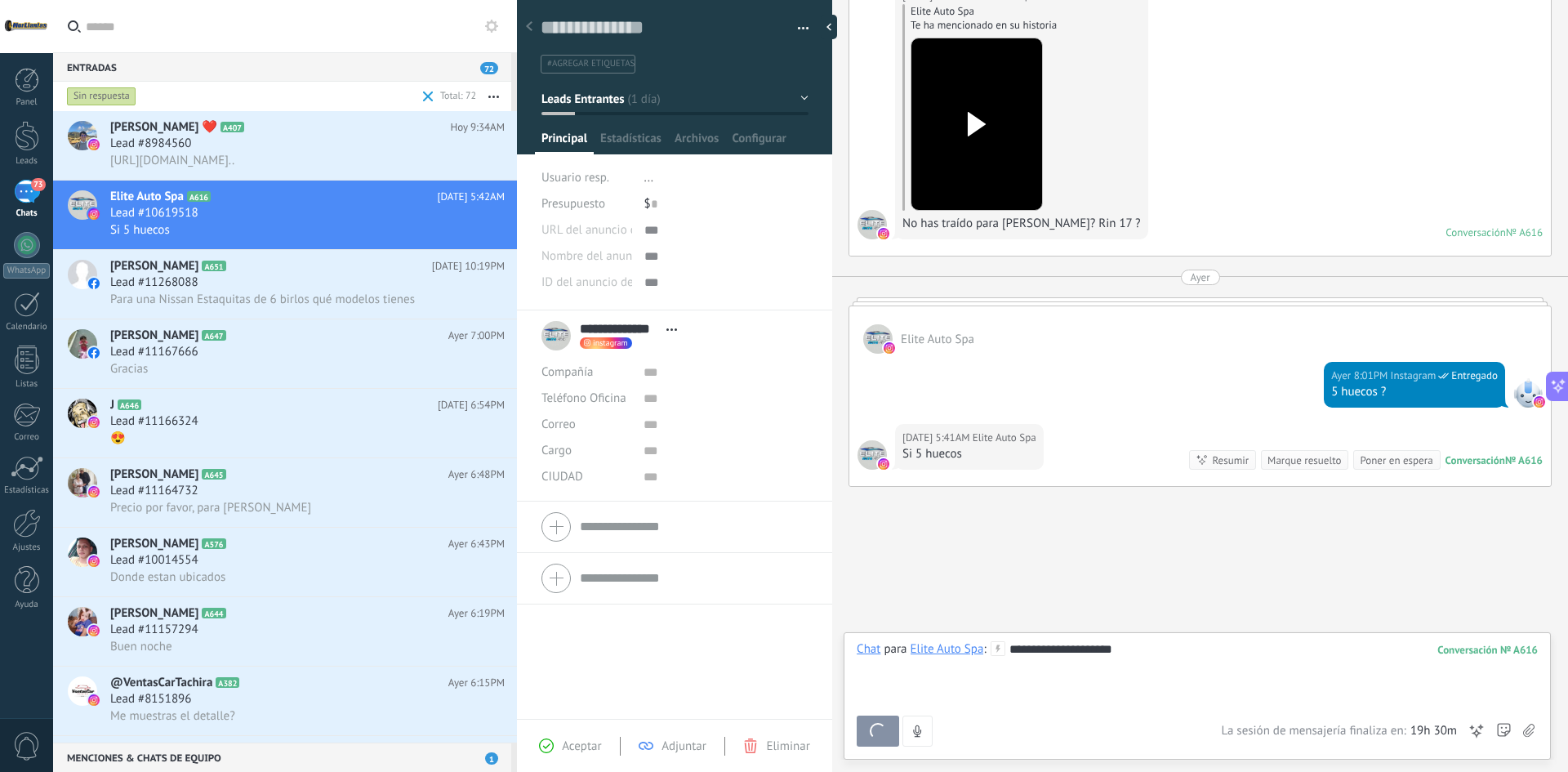
scroll to position [242, 0]
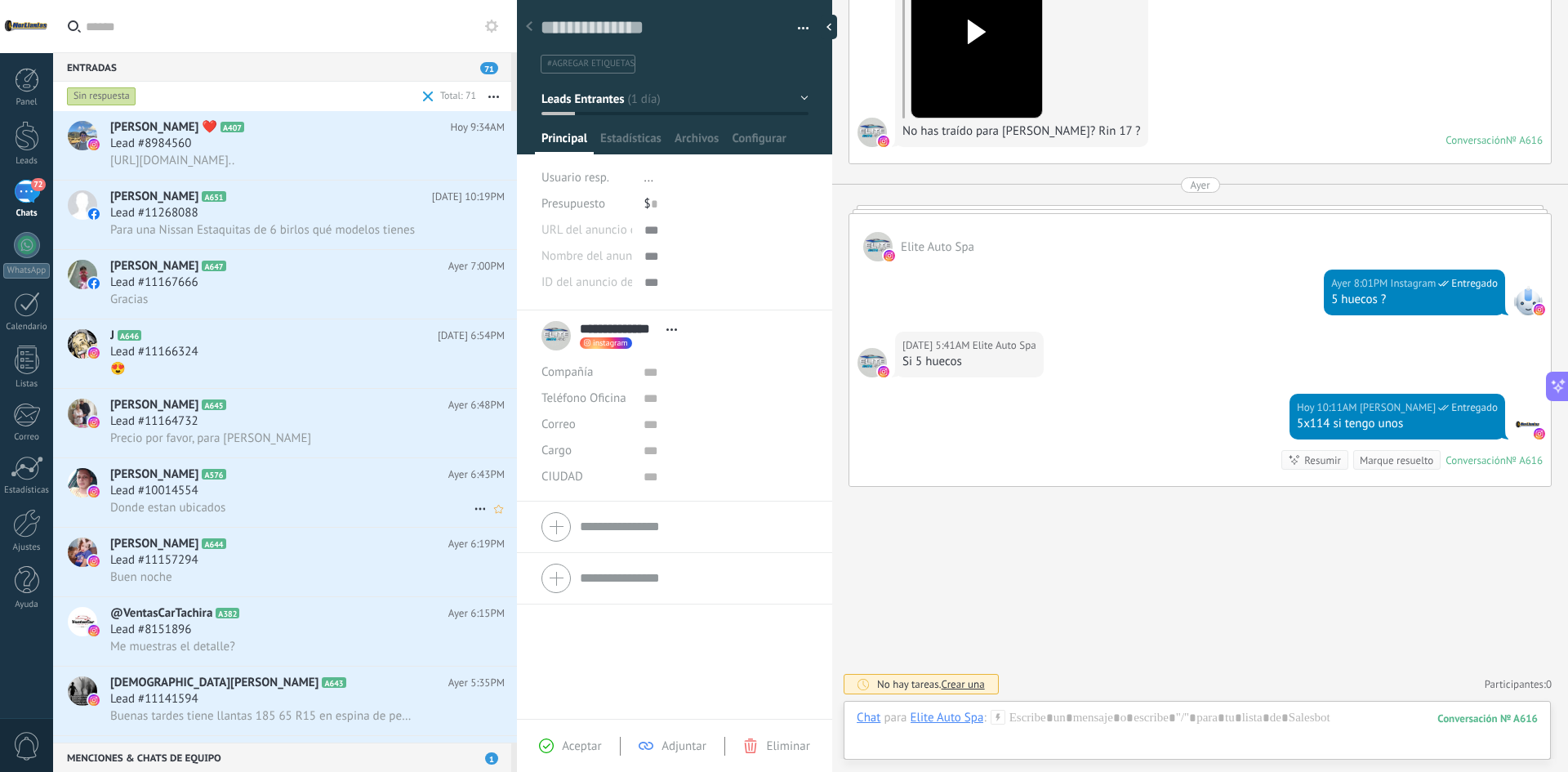
click at [247, 488] on div "Lead #10014554" at bounding box center [307, 490] width 394 height 16
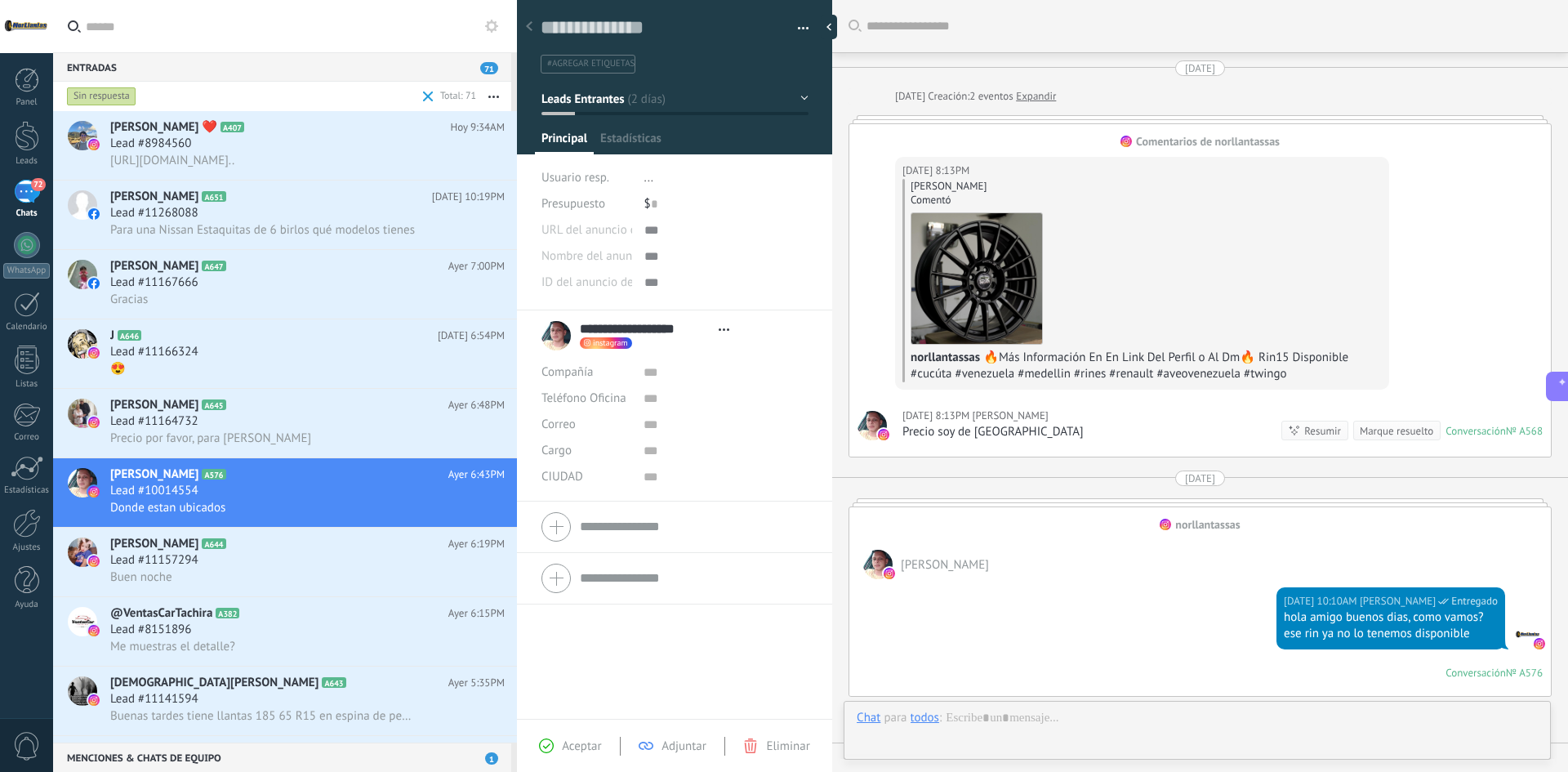
type textarea "**********"
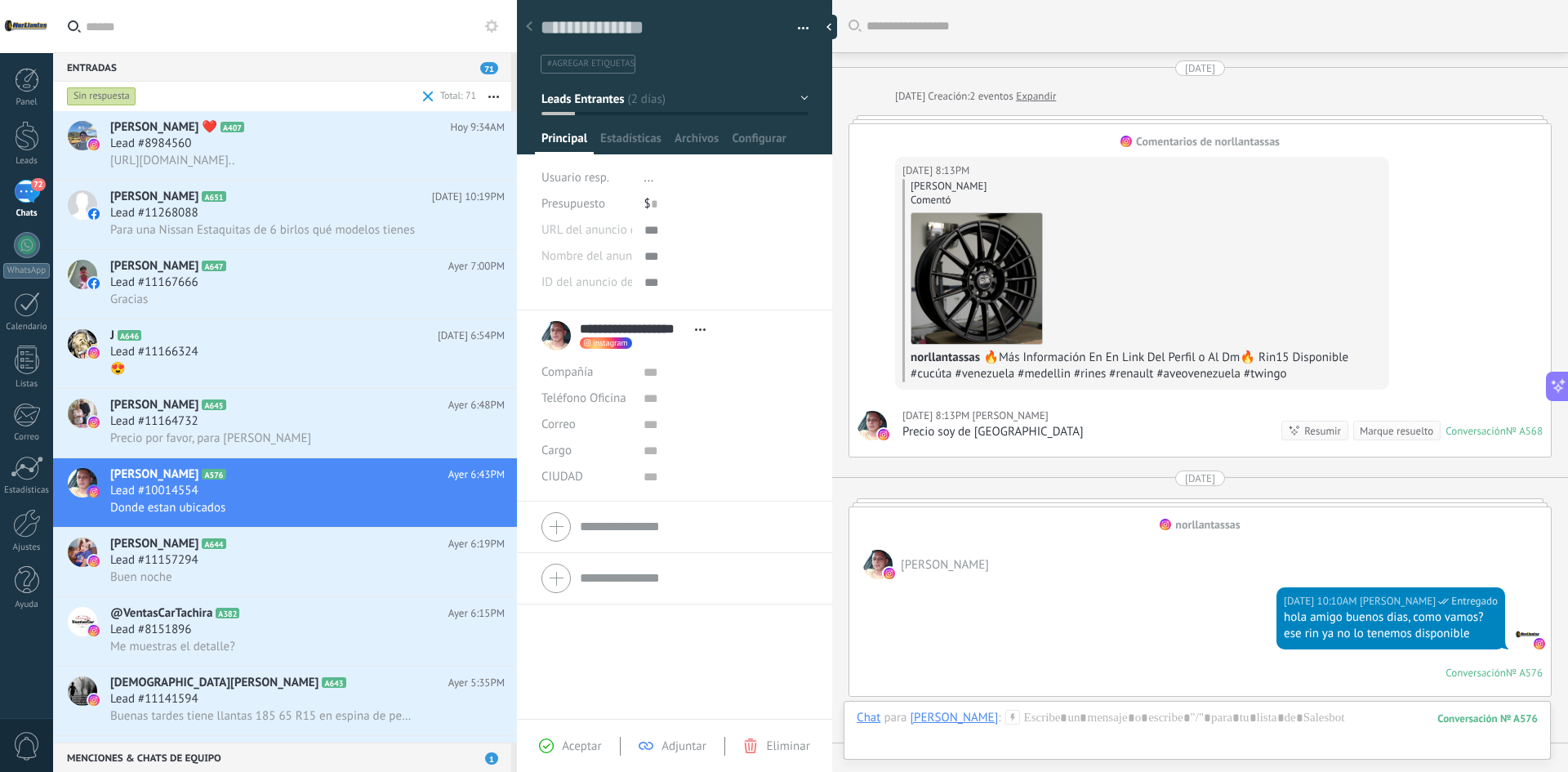
scroll to position [409, 0]
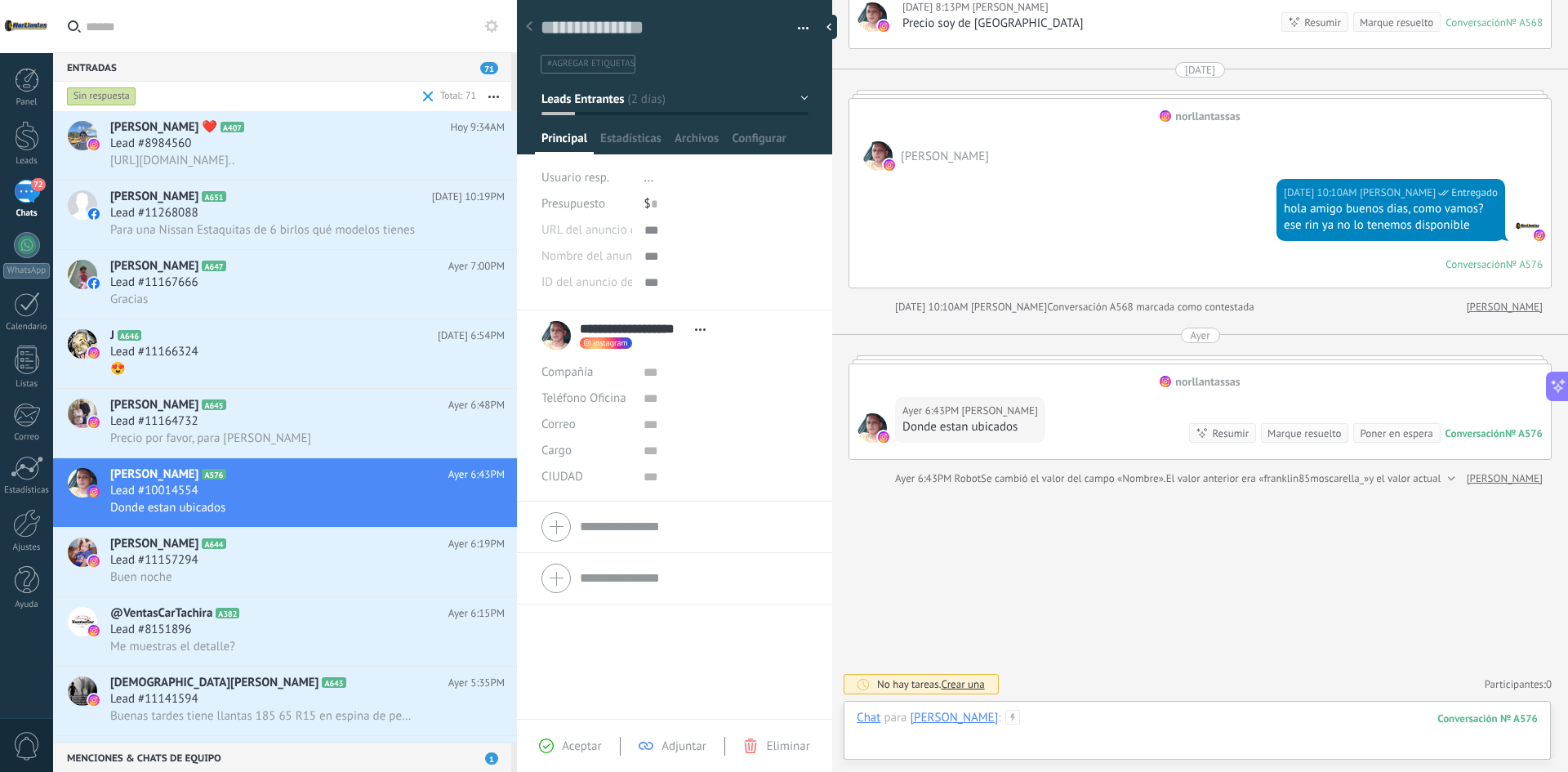
click at [1183, 541] on div at bounding box center [1197, 734] width 682 height 49
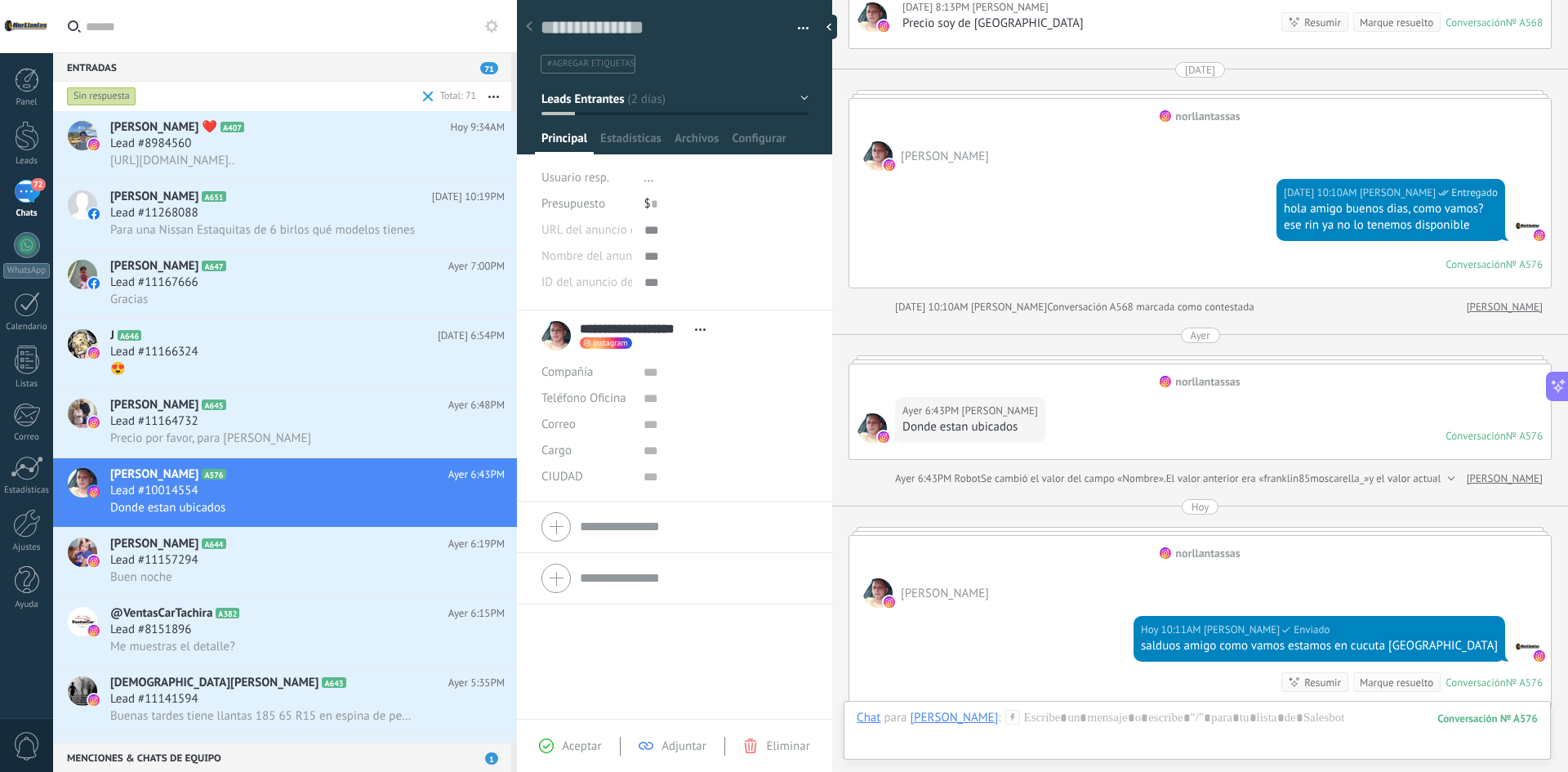
scroll to position [398, 0]
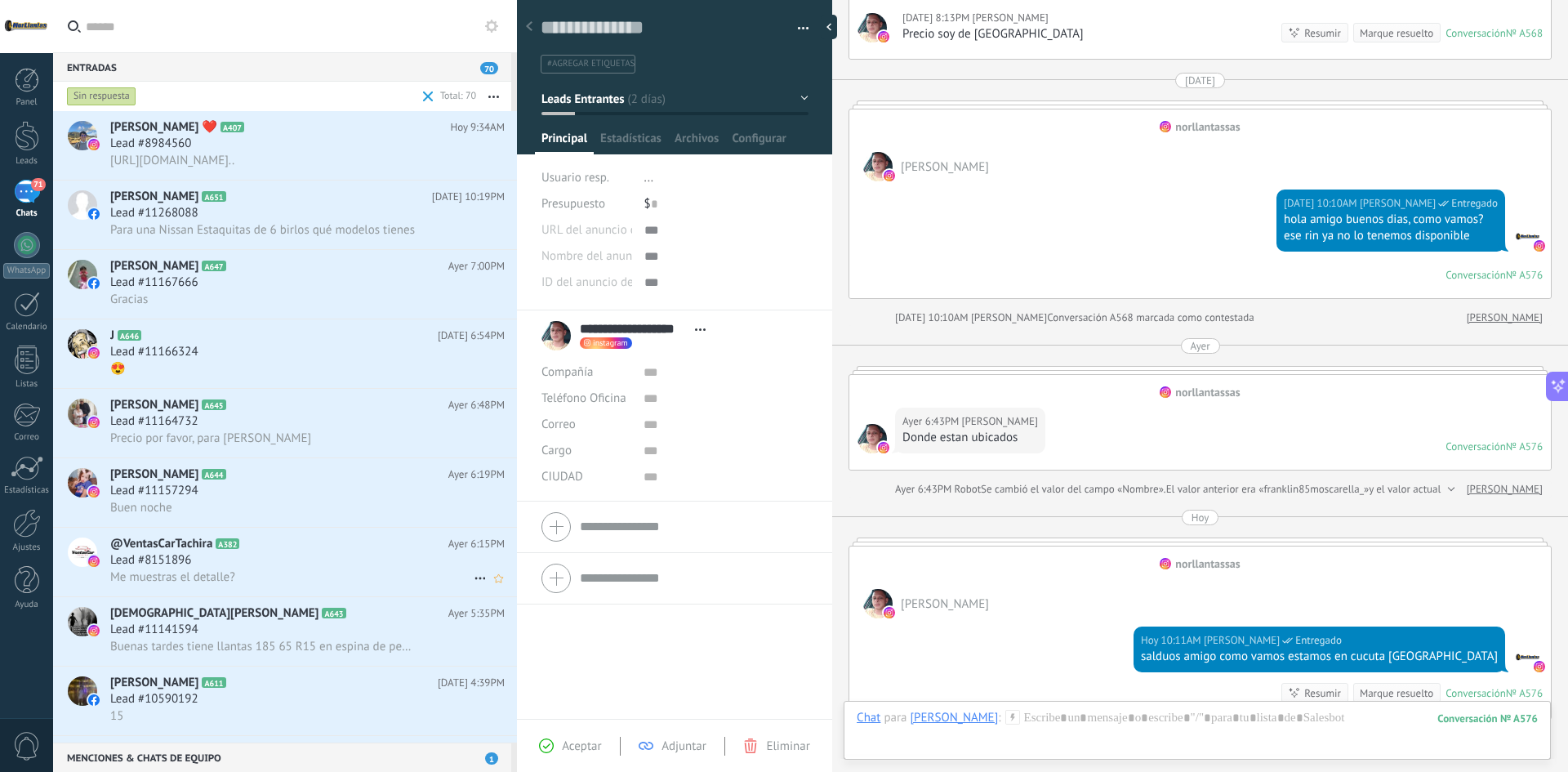
click at [210, 541] on span "Me muestras el detalle?" at bounding box center [172, 577] width 125 height 15
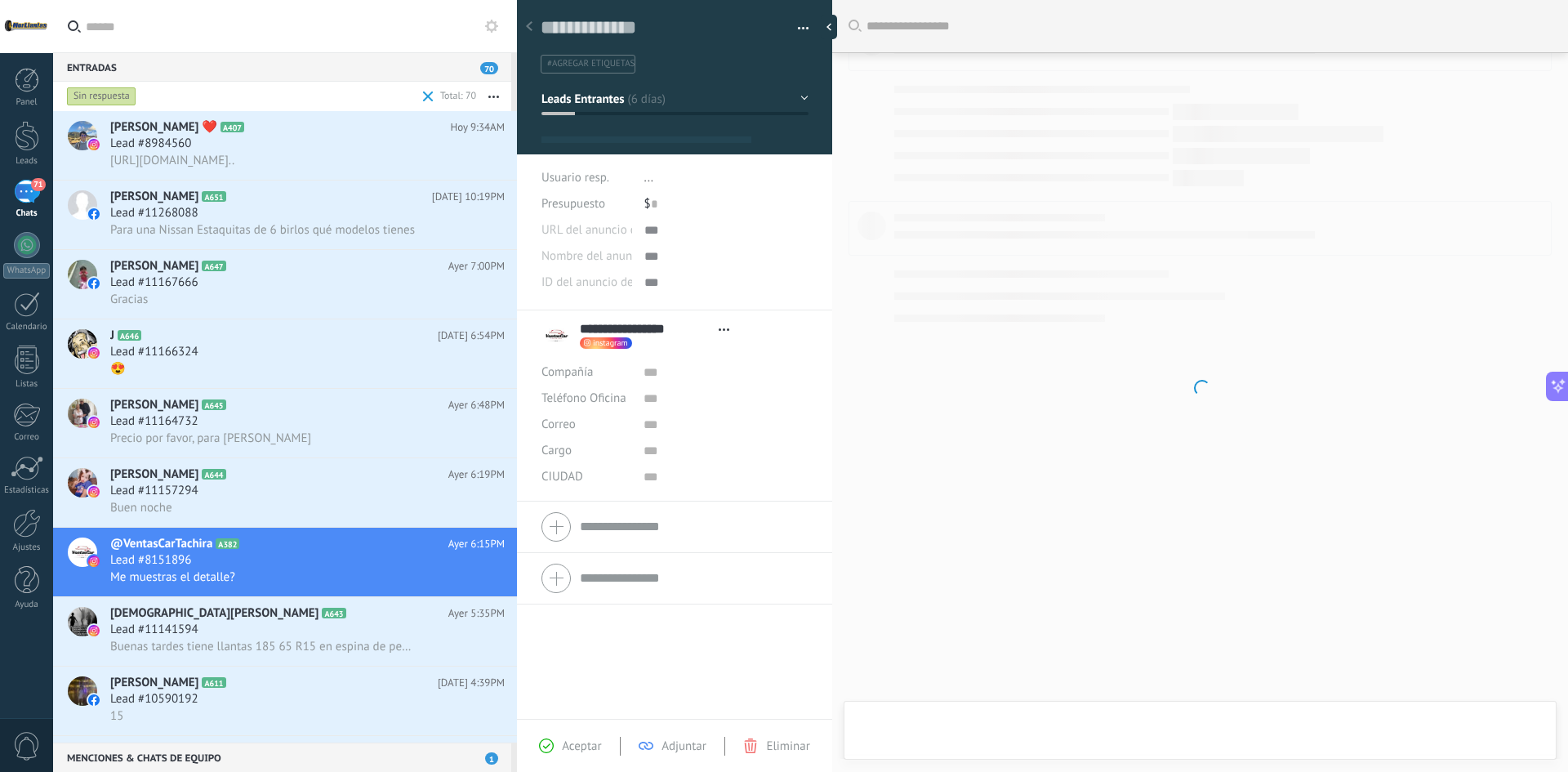
type textarea "**********"
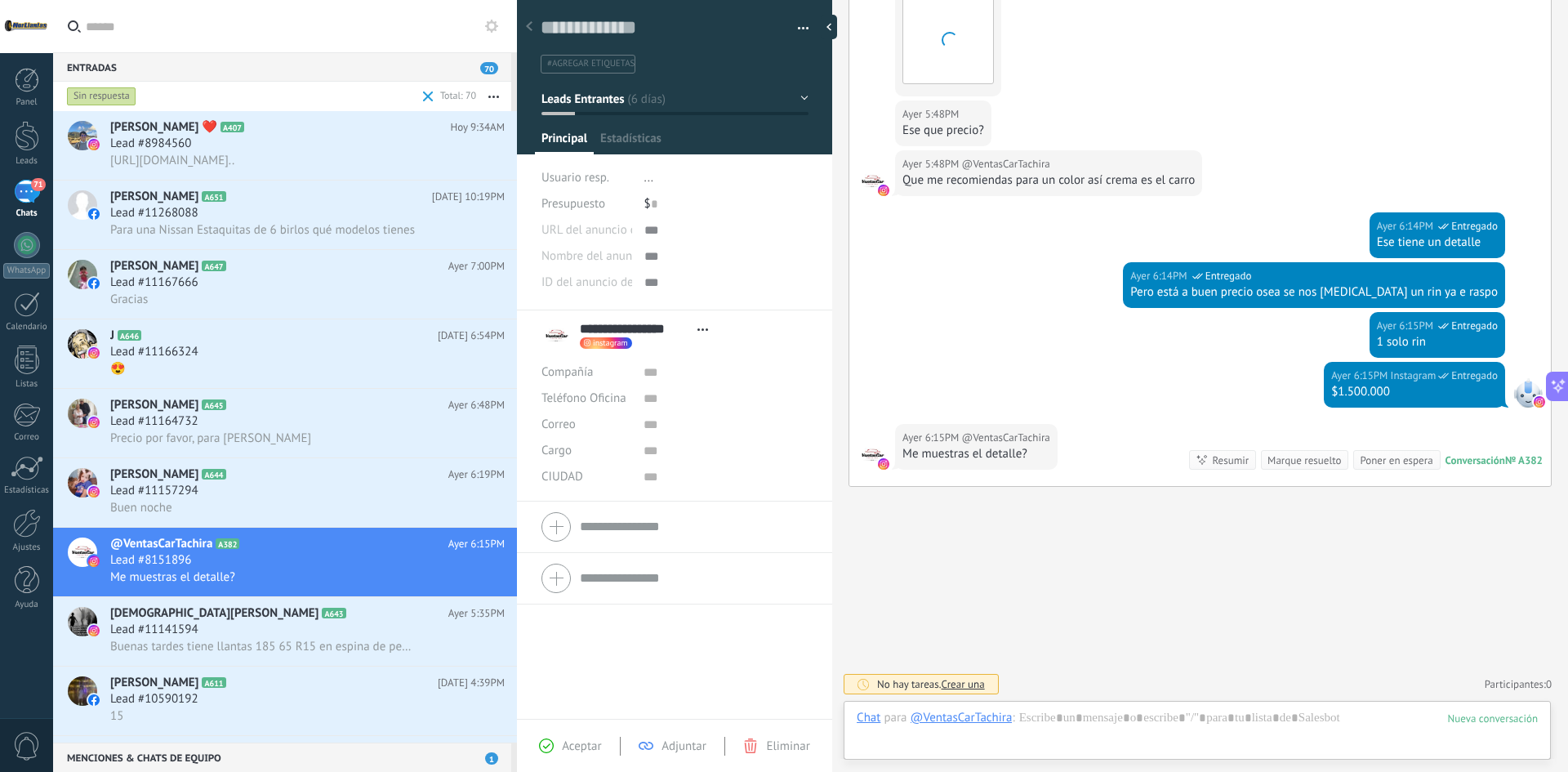
scroll to position [411, 0]
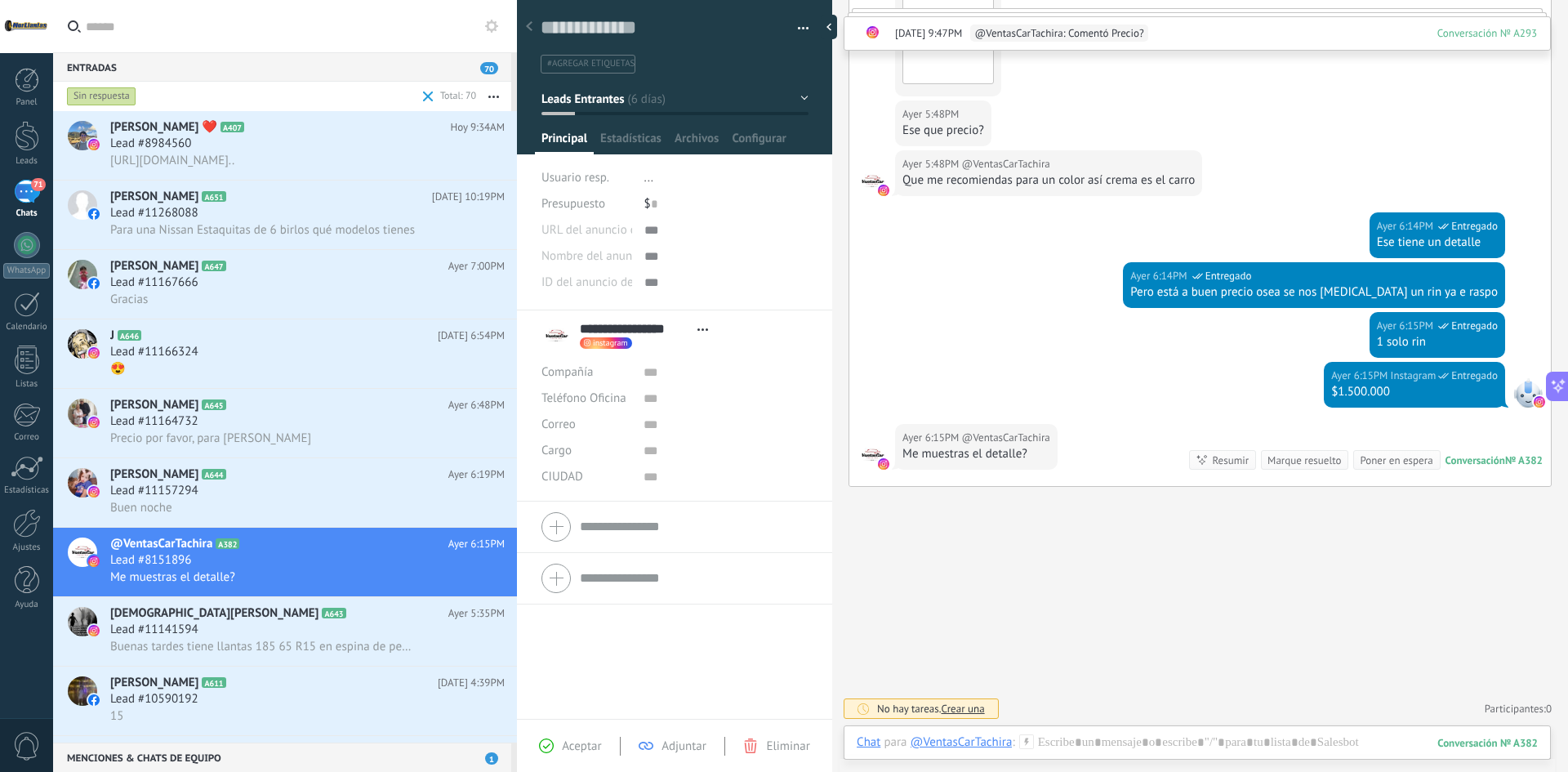
click at [1082, 541] on div "No hay tareas. Crear una Participantes: 0 Agregar usuario Bots: 0" at bounding box center [1200, 709] width 703 height 27
click at [1083, 541] on div at bounding box center [1197, 758] width 682 height 49
